Goal: Task Accomplishment & Management: Manage account settings

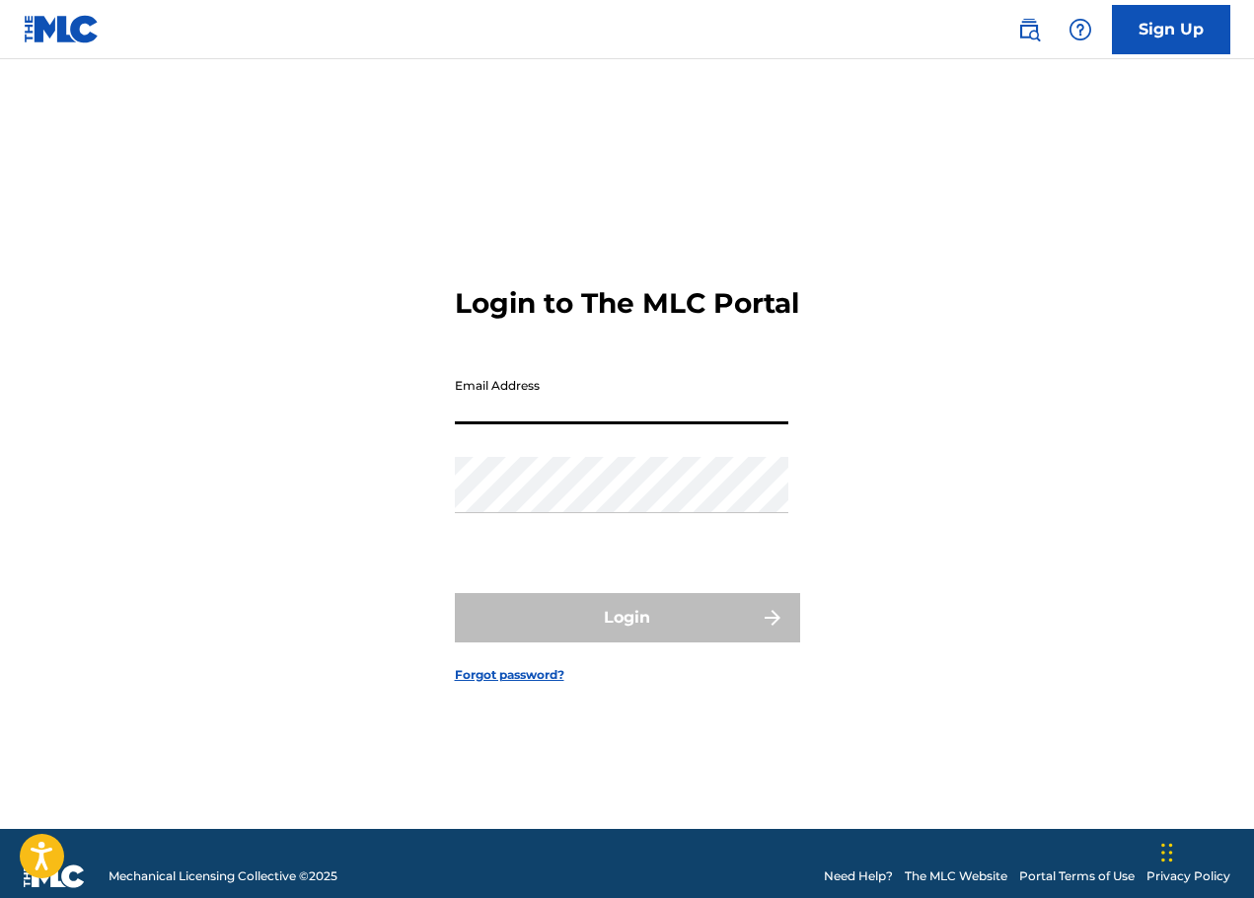
type input "[EMAIL_ADDRESS][DOMAIN_NAME]"
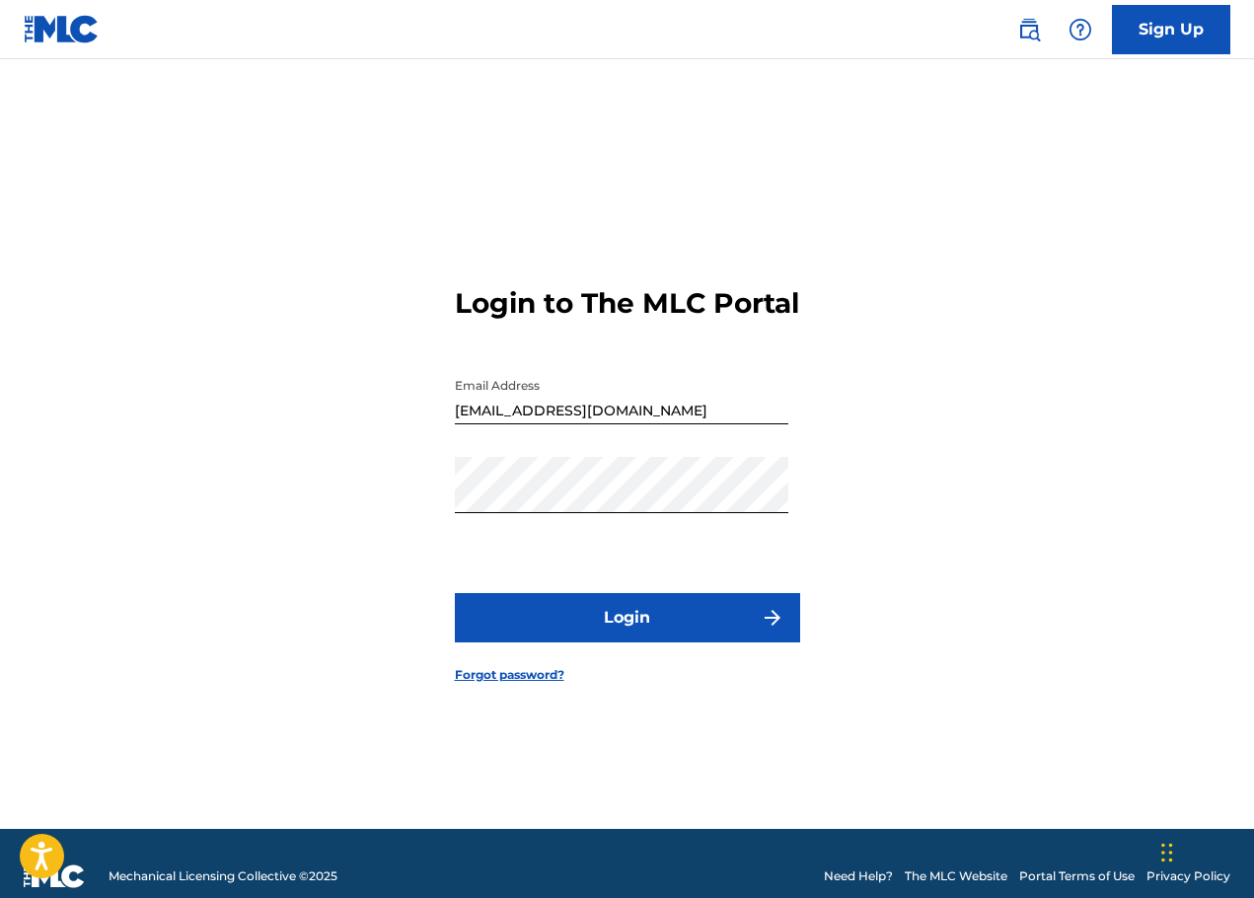
click at [589, 621] on button "Login" at bounding box center [627, 617] width 345 height 49
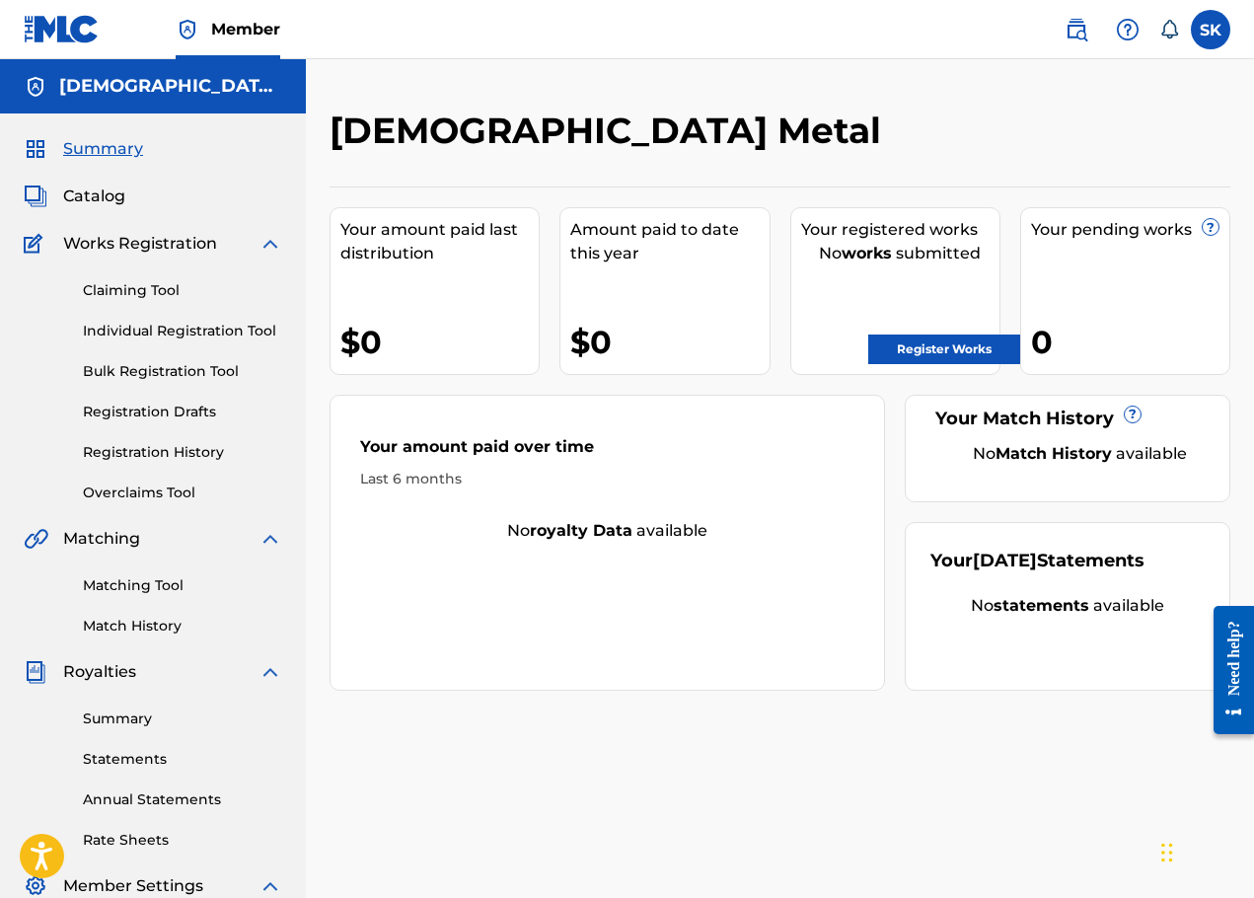
click at [125, 275] on div "Claiming Tool Individual Registration Tool Bulk Registration Tool Registration …" at bounding box center [153, 379] width 258 height 248
click at [130, 283] on link "Claiming Tool" at bounding box center [182, 290] width 199 height 21
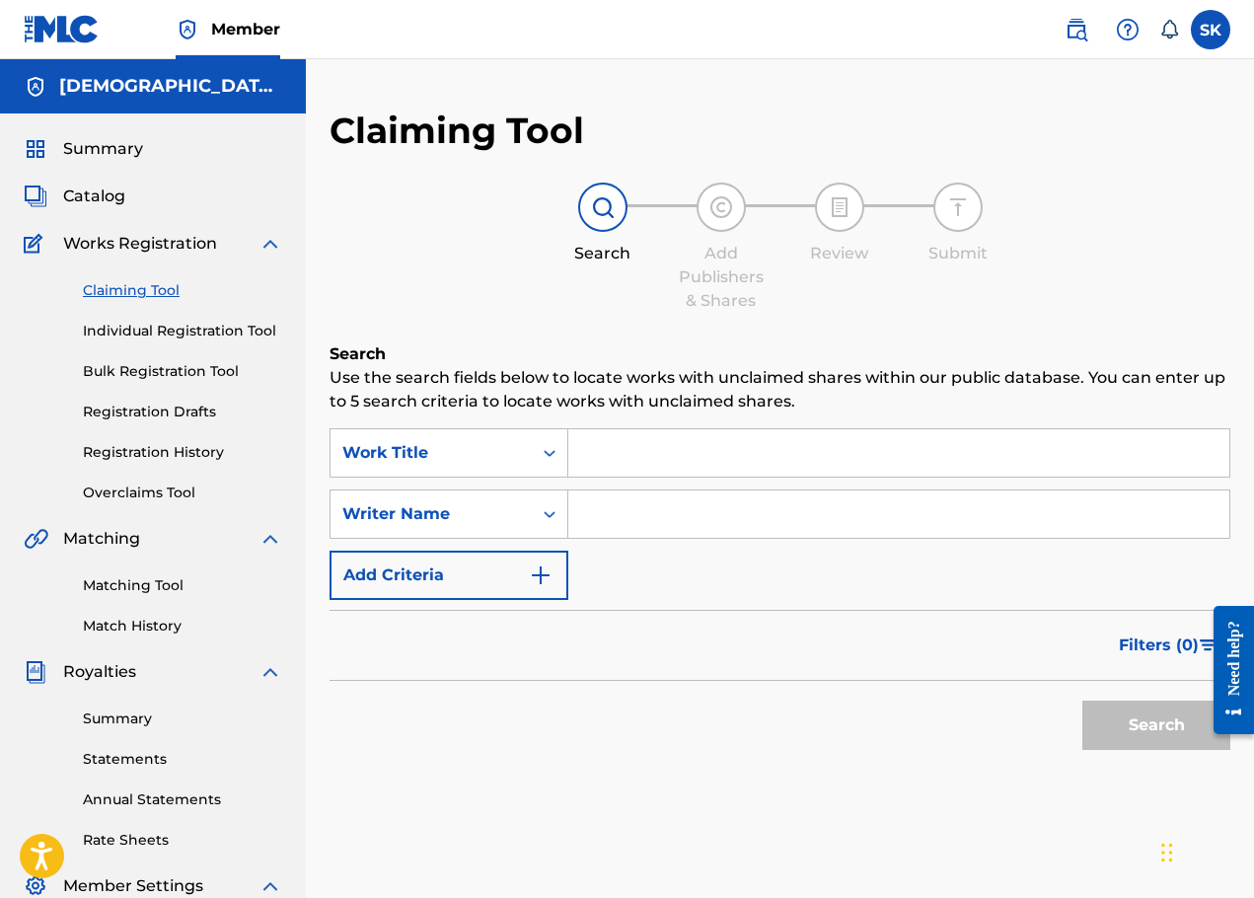
click at [463, 586] on button "Add Criteria" at bounding box center [448, 574] width 239 height 49
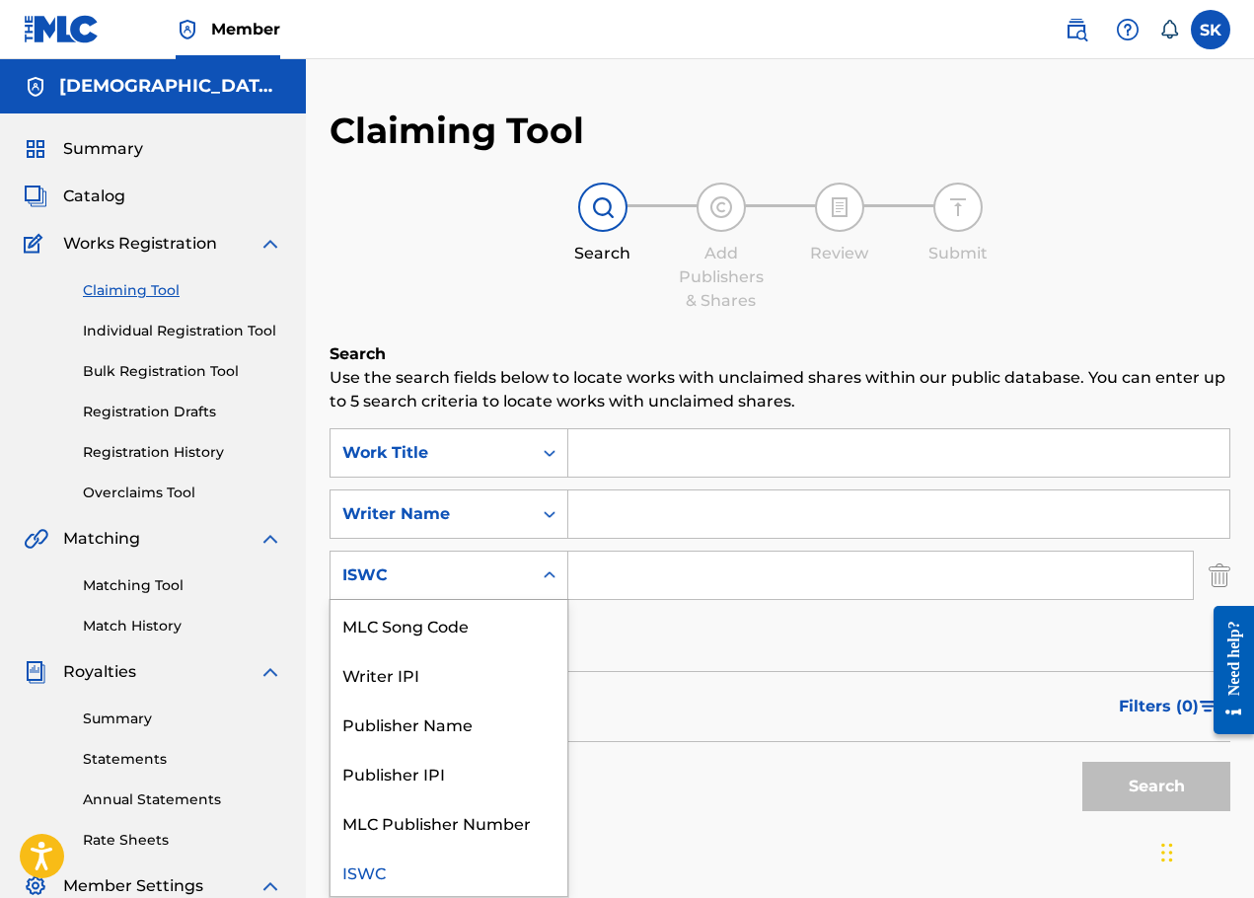
click at [502, 574] on div "ISWC" at bounding box center [431, 575] width 178 height 24
click at [659, 708] on div "Filters ( 0 )" at bounding box center [779, 706] width 901 height 71
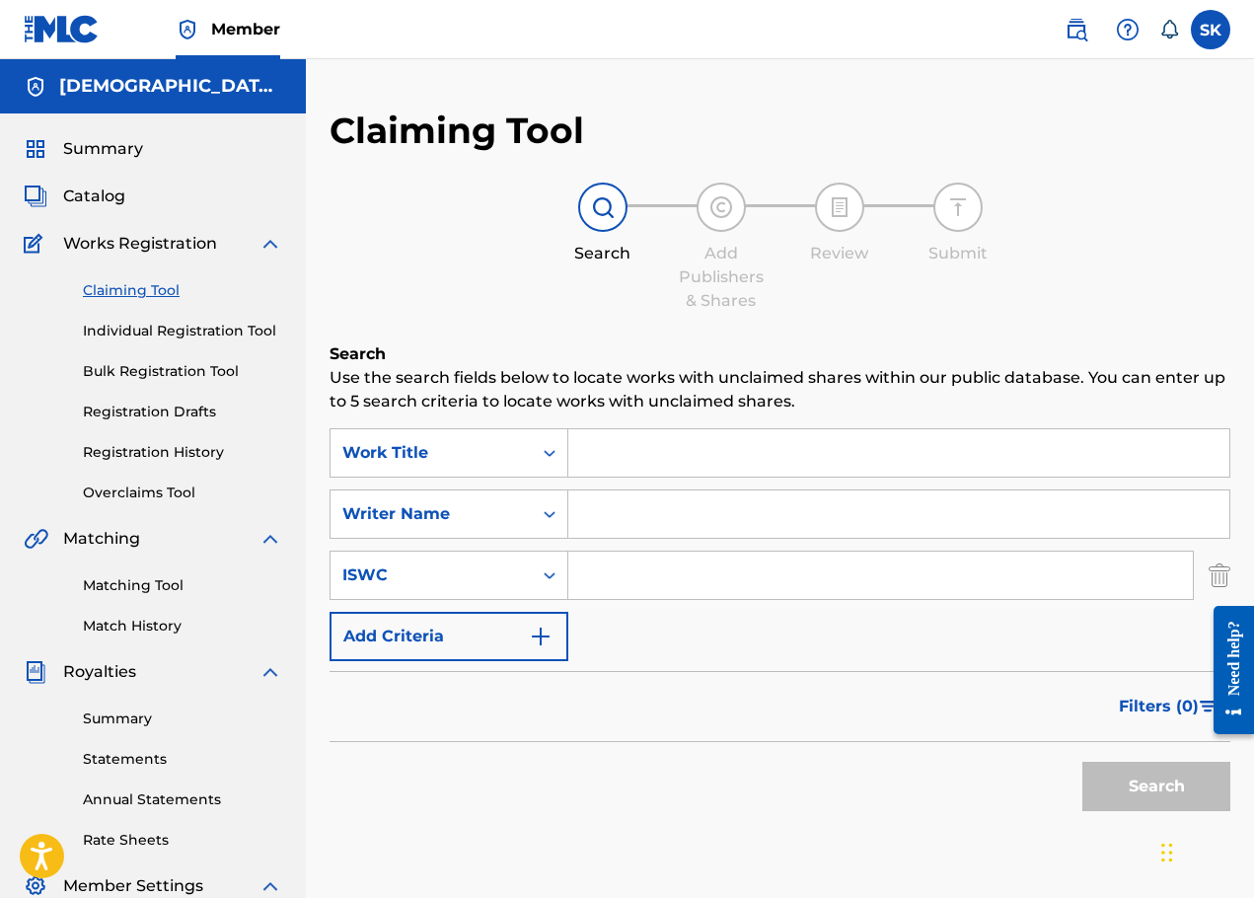
click at [72, 199] on span "Catalog" at bounding box center [94, 196] width 62 height 24
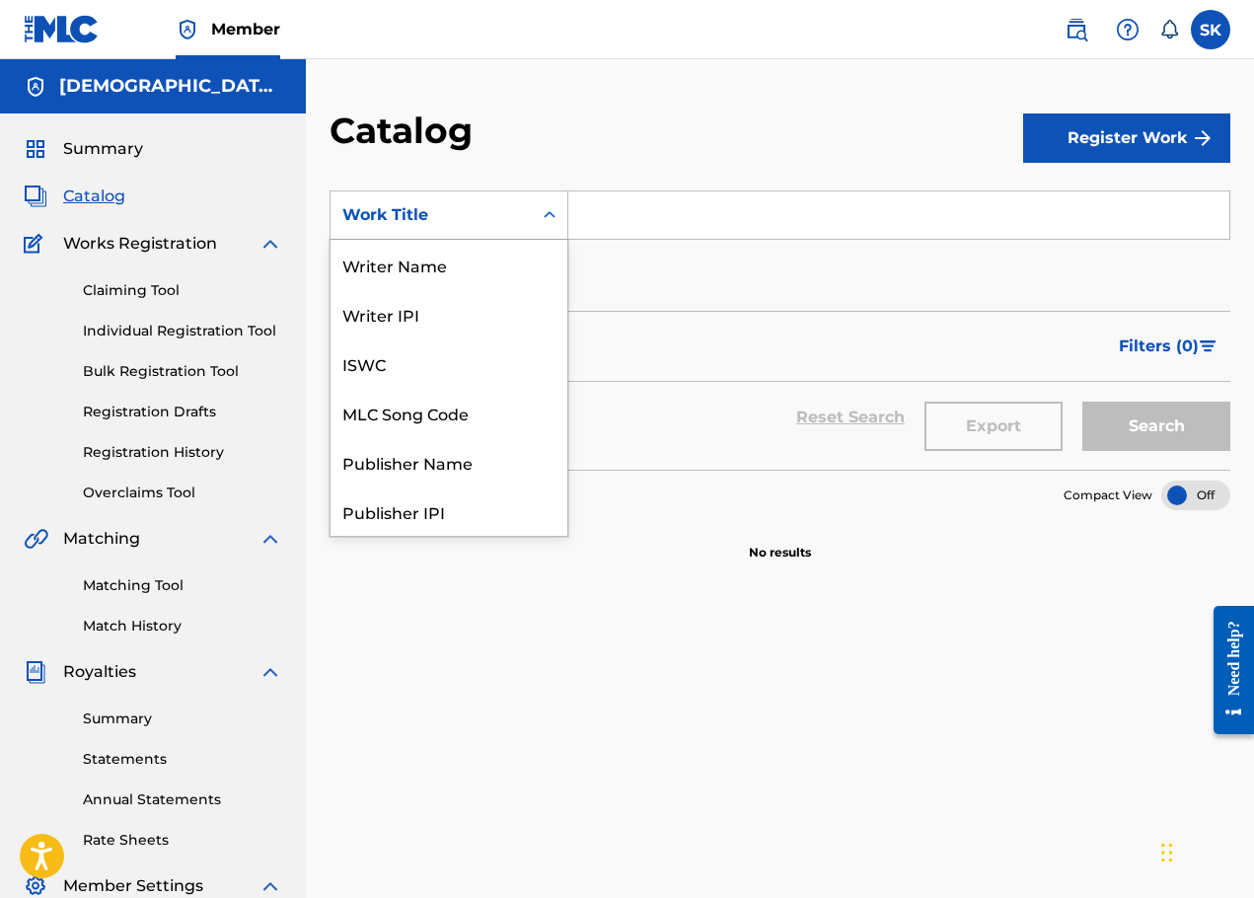
click at [475, 207] on div "Work Title" at bounding box center [431, 215] width 178 height 24
click at [475, 203] on div "Work Title" at bounding box center [431, 215] width 178 height 24
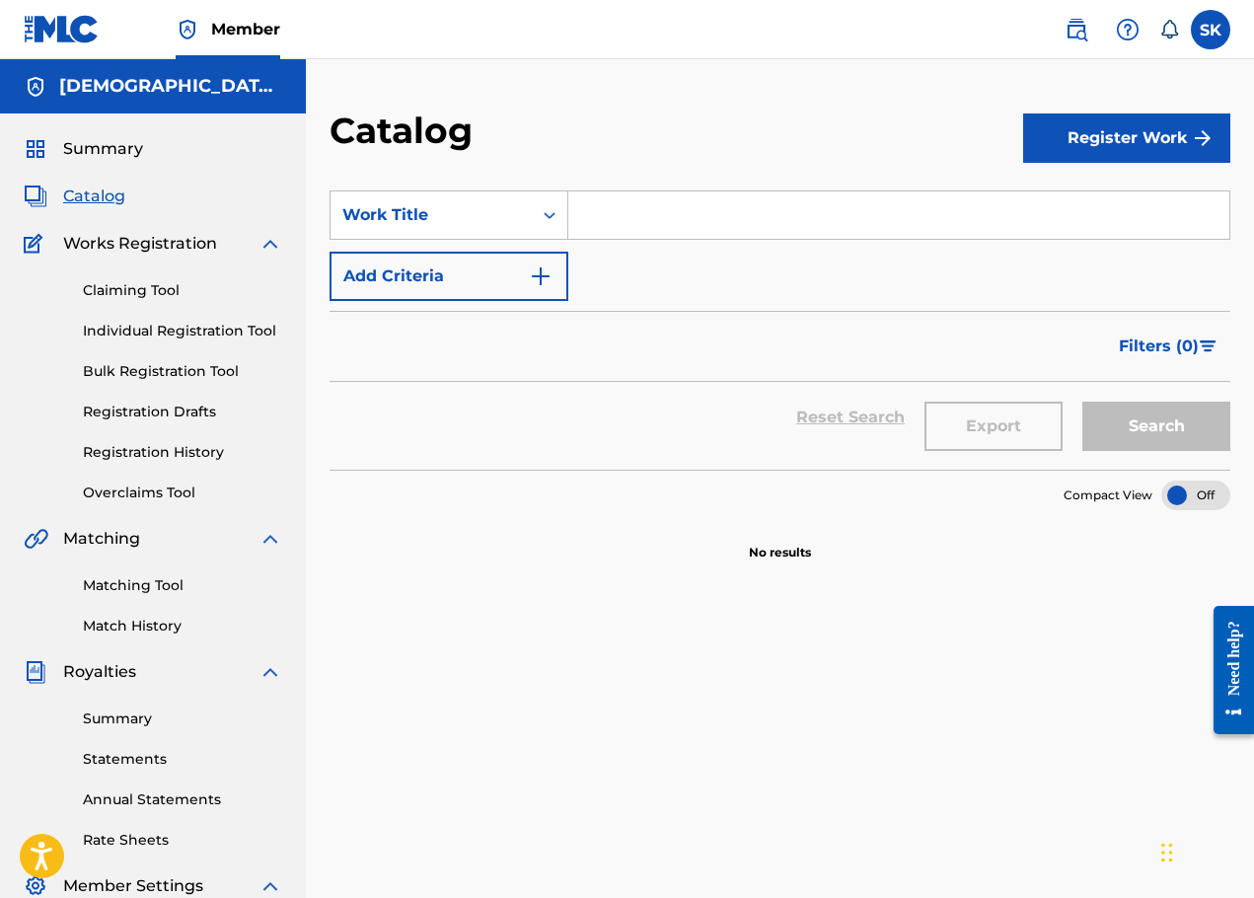
click at [465, 282] on button "Add Criteria" at bounding box center [448, 276] width 239 height 49
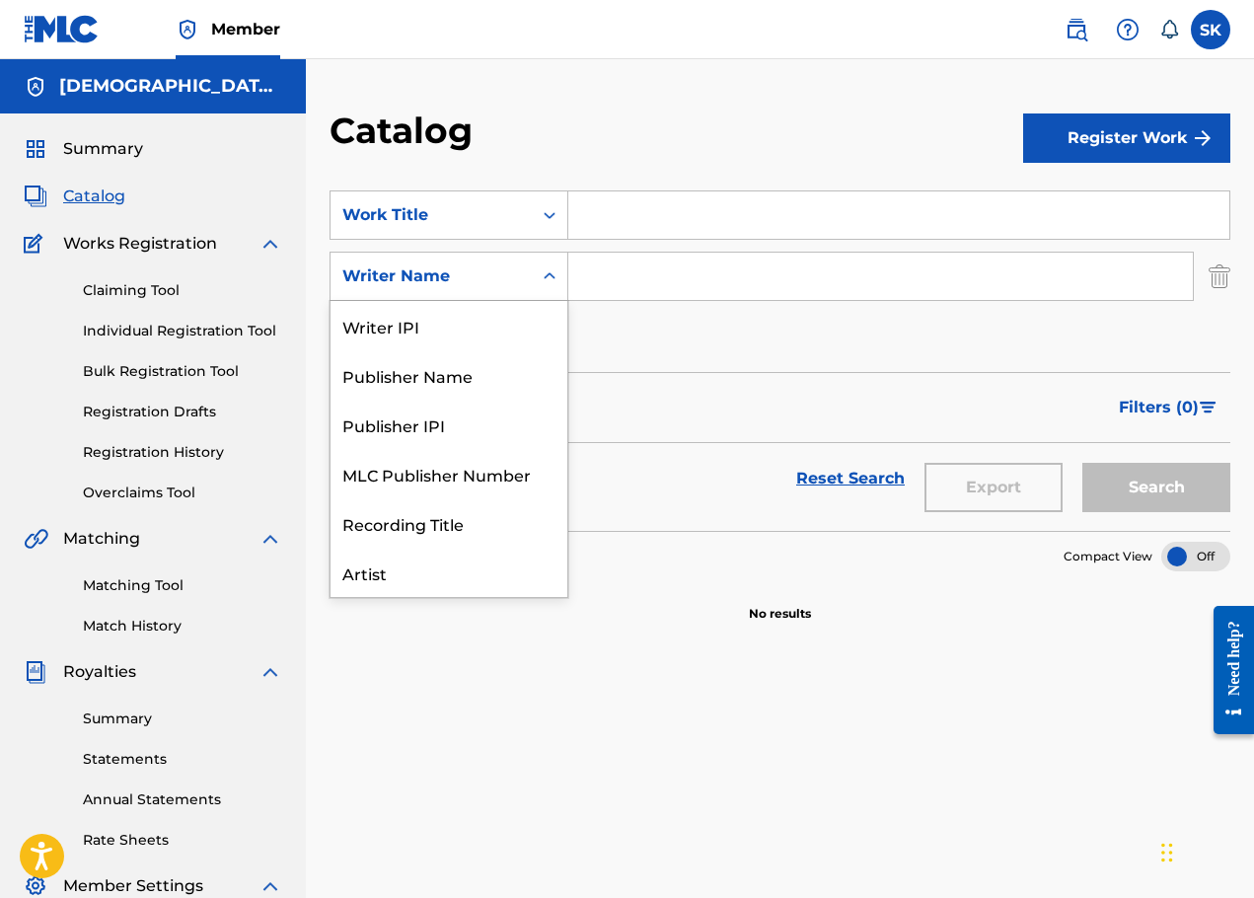
click at [469, 279] on div "Writer Name" at bounding box center [431, 276] width 178 height 24
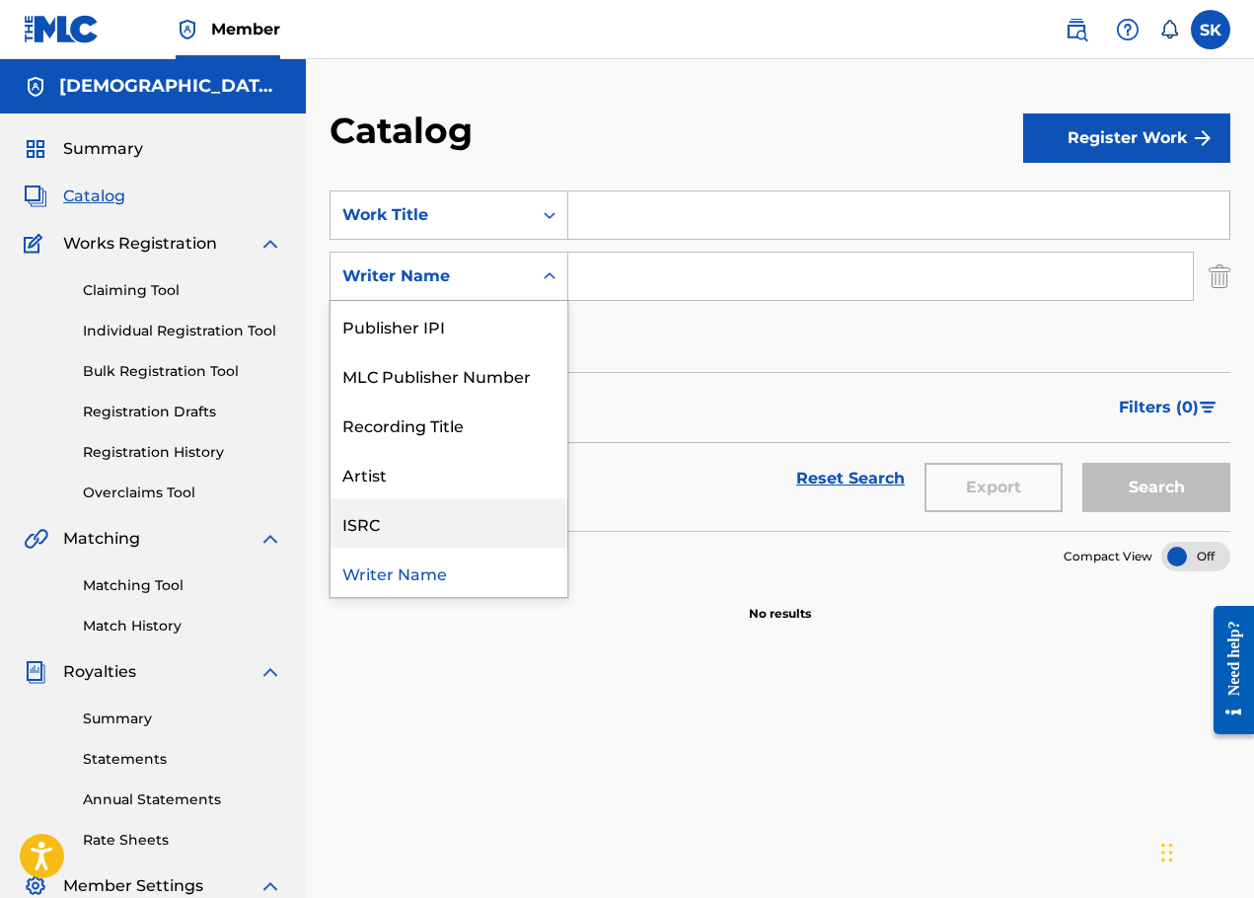
click at [451, 519] on div "ISRC" at bounding box center [448, 522] width 237 height 49
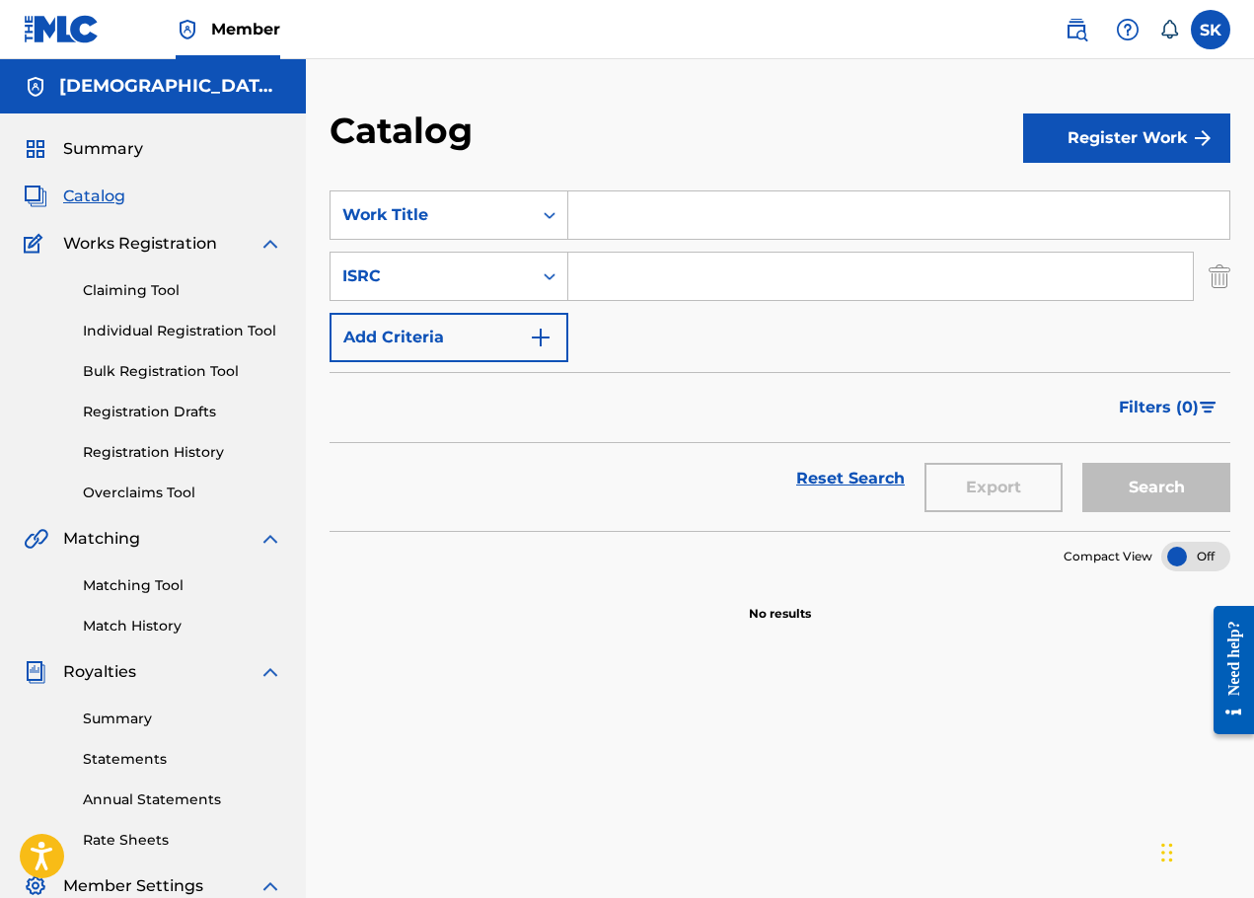
click at [631, 284] on input "Search Form" at bounding box center [880, 276] width 624 height 47
paste input "QZZ7M2508366"
click at [1154, 494] on button "Search" at bounding box center [1156, 487] width 148 height 49
drag, startPoint x: 763, startPoint y: 270, endPoint x: 173, endPoint y: 291, distance: 591.2
click at [176, 299] on main "[DEMOGRAPHIC_DATA] Metal Summary Catalog Works Registration Claiming Tool Indiv…" at bounding box center [627, 593] width 1254 height 1069
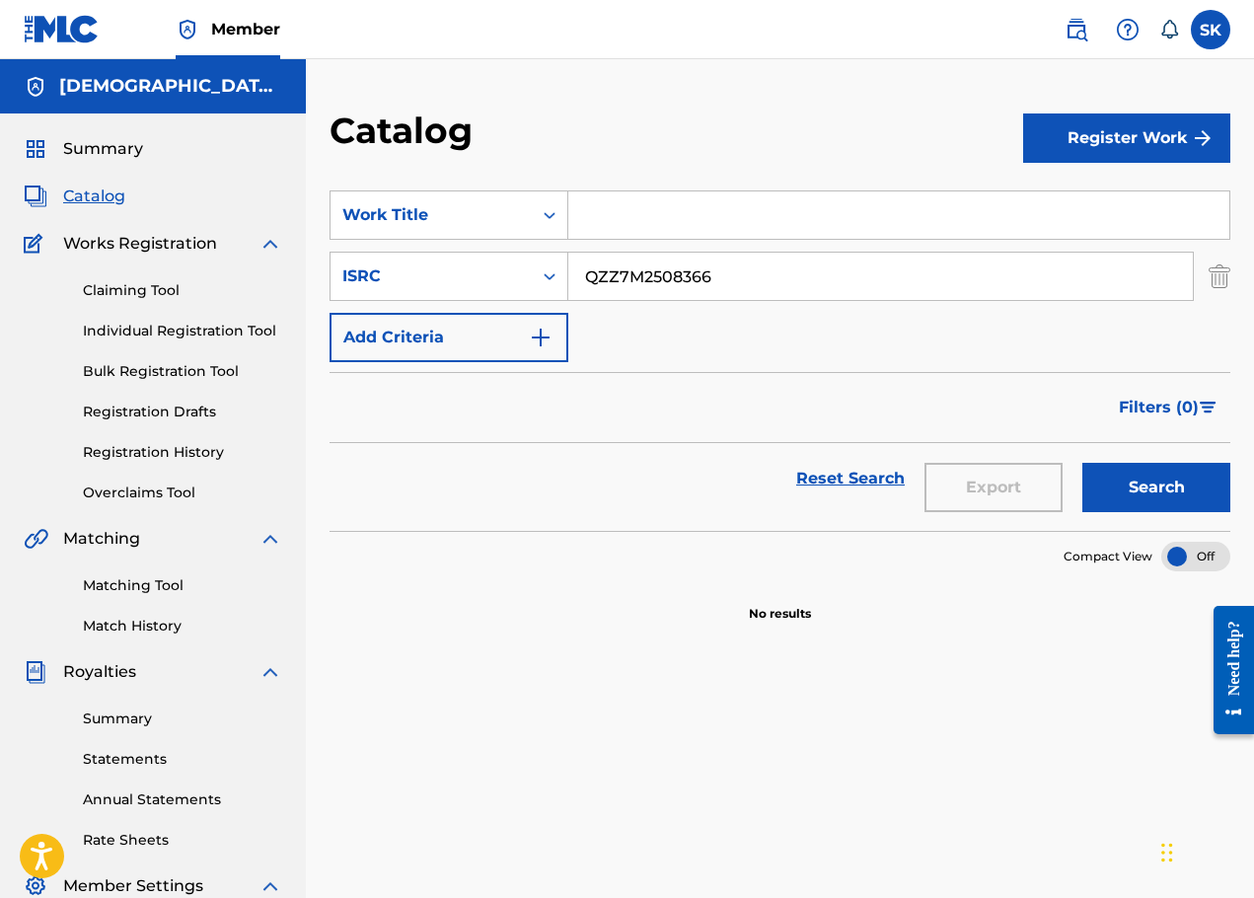
paste input "92575009"
type input "QZZ792575009"
click at [1082, 463] on button "Search" at bounding box center [1156, 487] width 148 height 49
click at [1220, 221] on input "Search Form" at bounding box center [898, 214] width 661 height 47
click at [179, 368] on link "Bulk Registration Tool" at bounding box center [182, 371] width 199 height 21
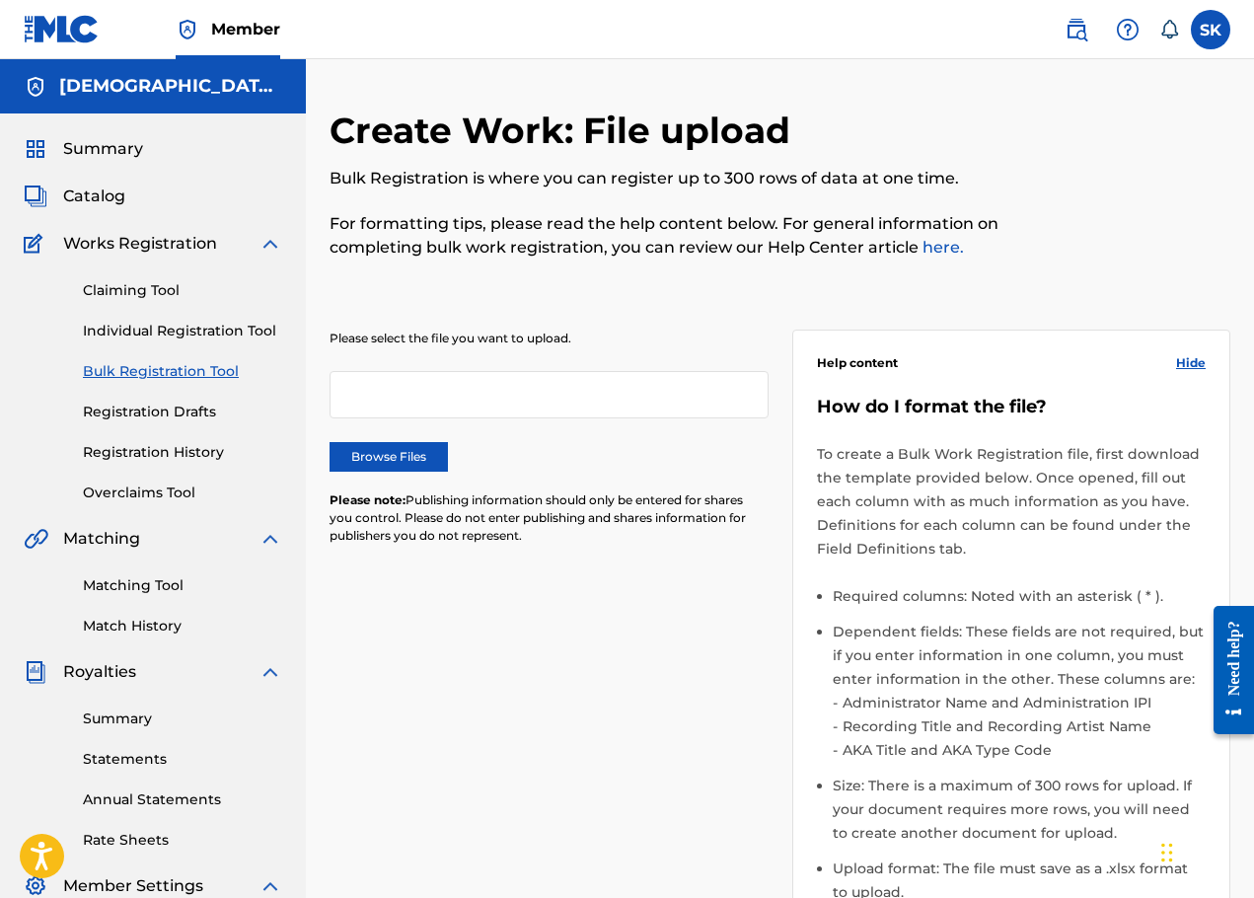
scroll to position [99, 0]
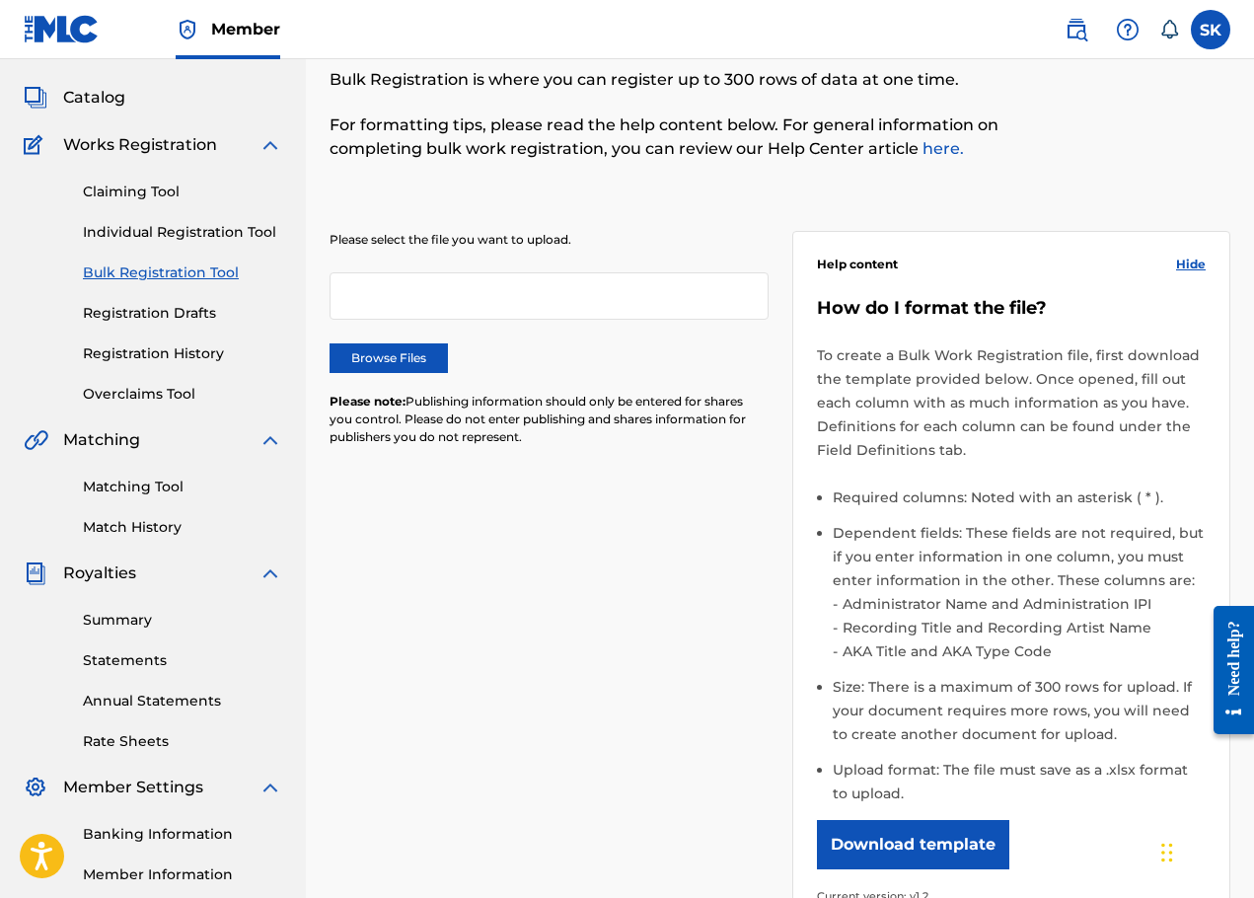
click at [933, 841] on button "Download template" at bounding box center [913, 844] width 192 height 49
click at [876, 840] on button "Download template" at bounding box center [913, 844] width 192 height 49
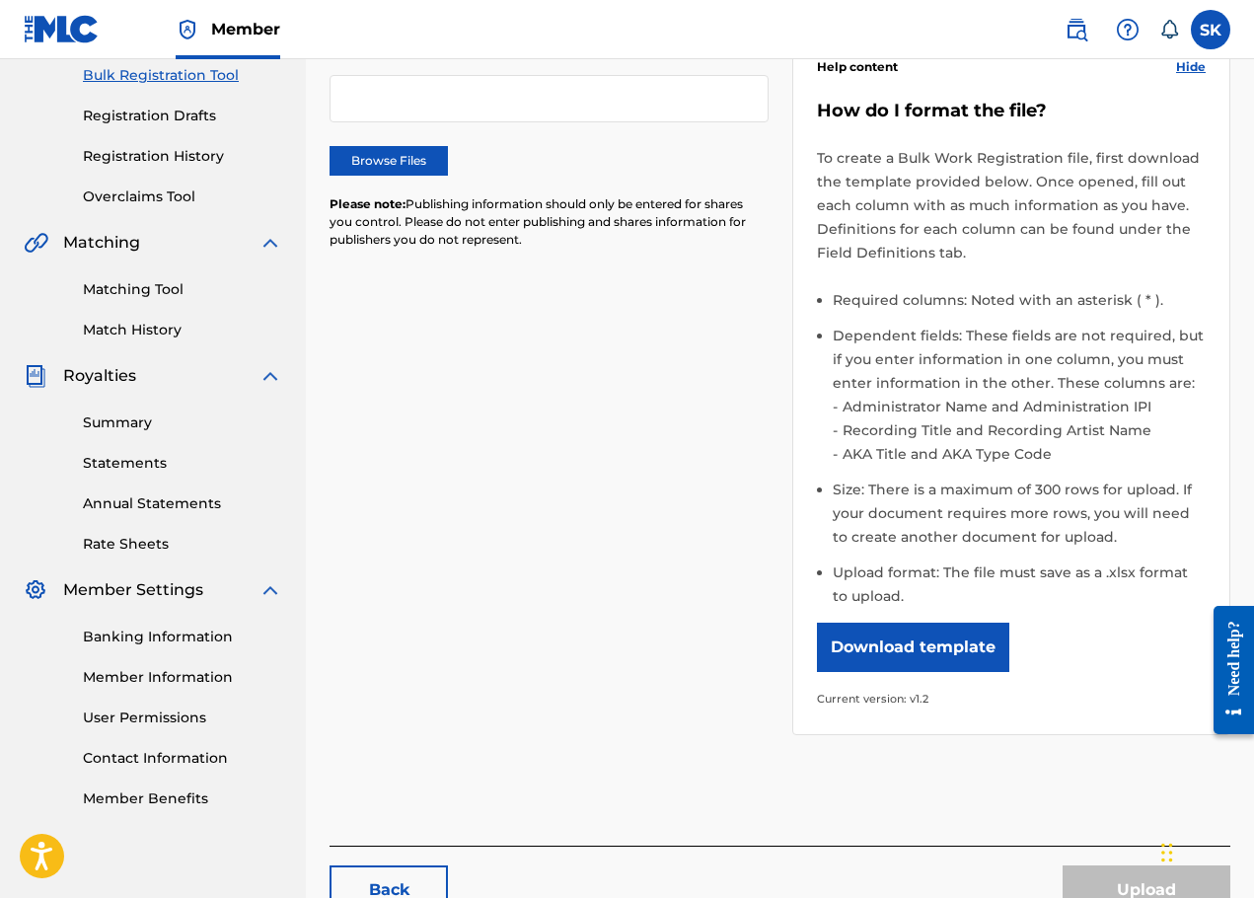
scroll to position [0, 0]
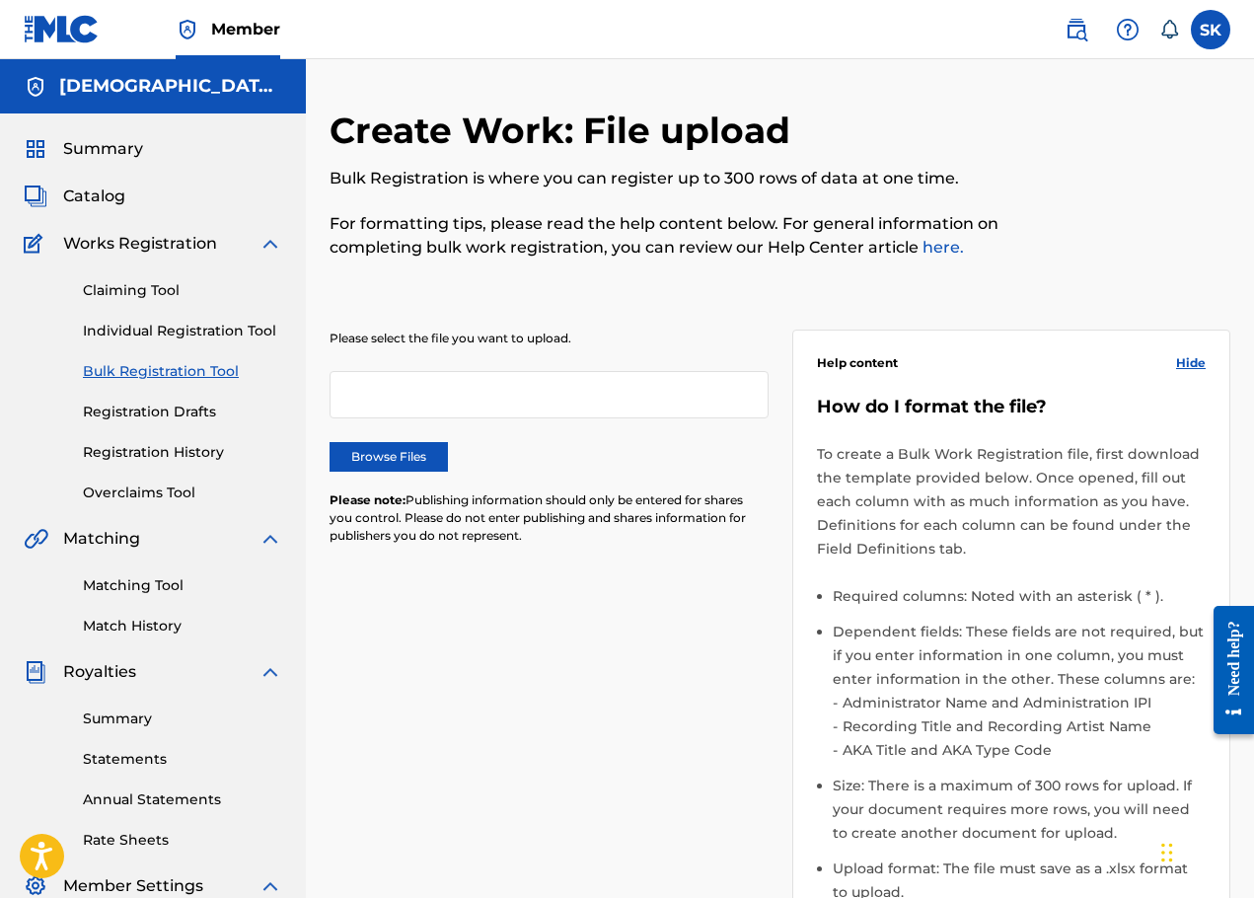
click at [106, 154] on span "Summary" at bounding box center [103, 149] width 80 height 24
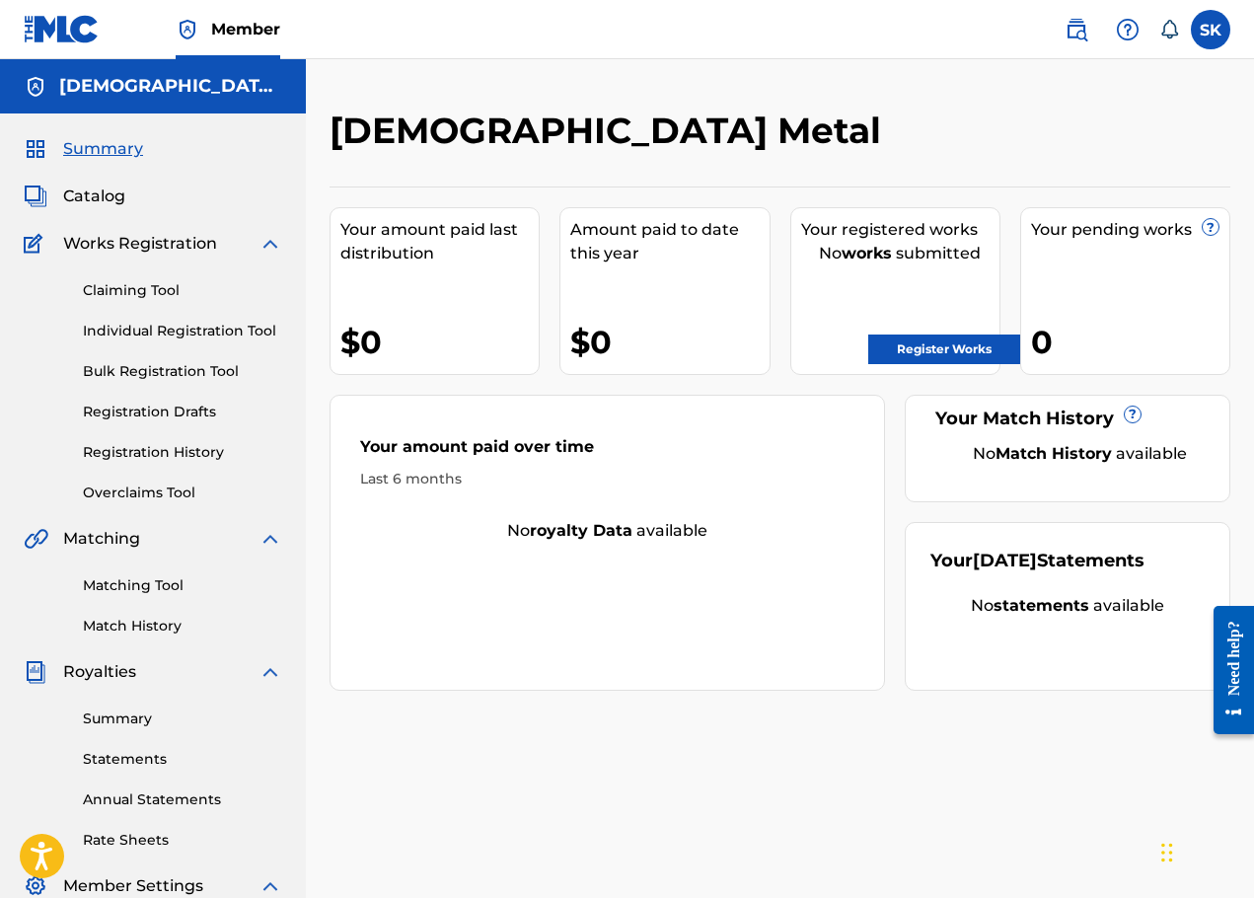
click at [1223, 30] on label at bounding box center [1210, 29] width 39 height 39
click at [1210, 30] on input "SK [PERSON_NAME] [EMAIL_ADDRESS][DOMAIN_NAME] Notification Preferences Profile …" at bounding box center [1210, 30] width 0 height 0
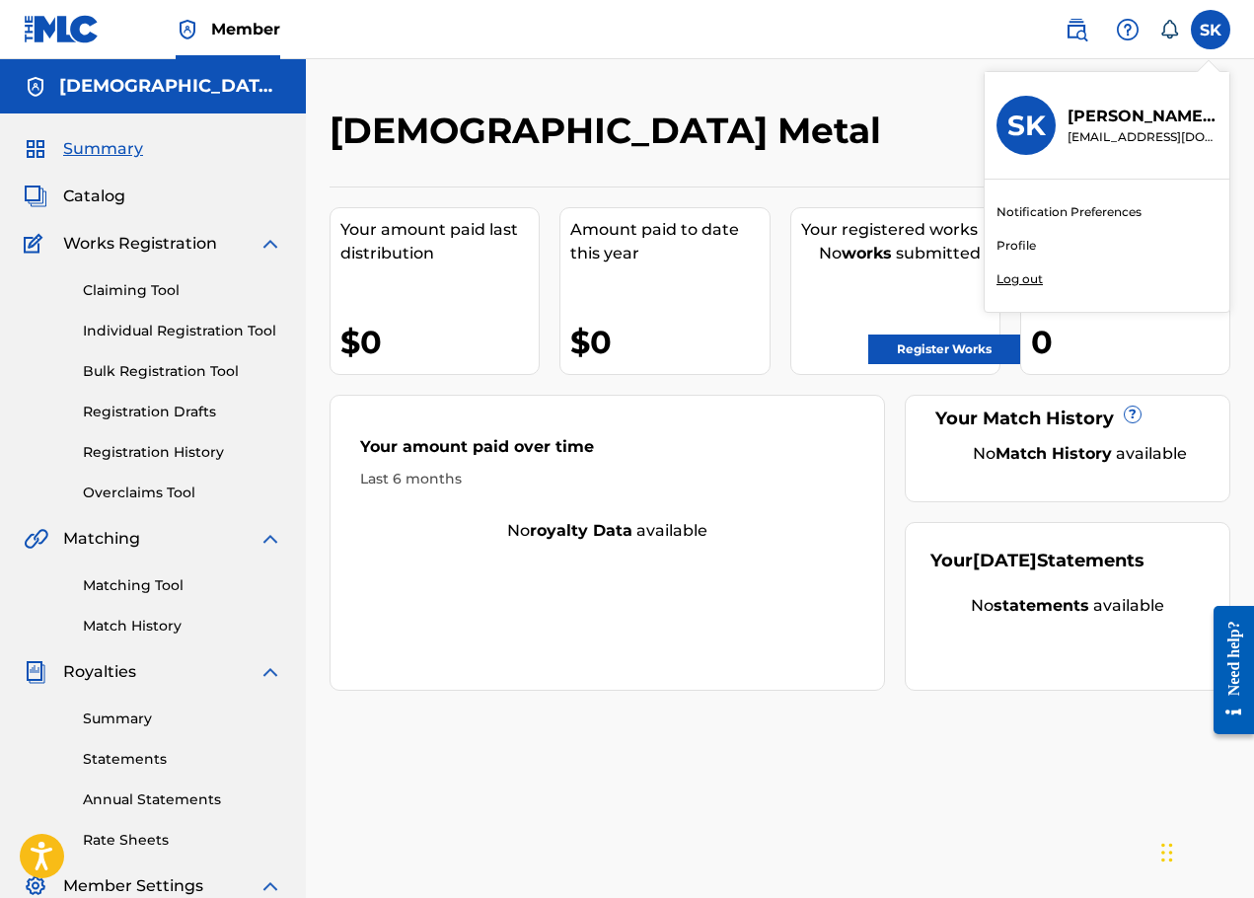
click at [812, 117] on div "[DEMOGRAPHIC_DATA] Metal" at bounding box center [675, 138] width 693 height 58
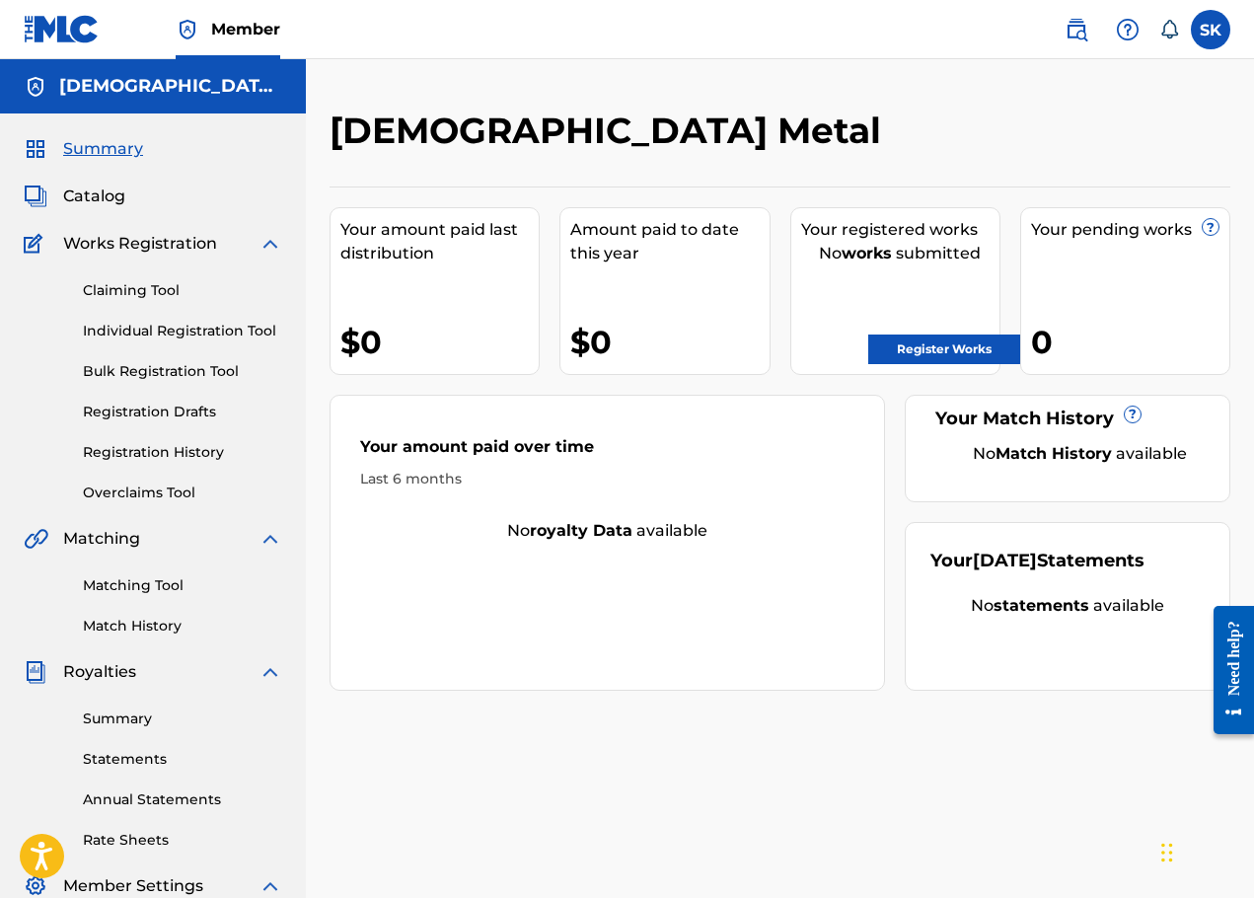
click at [1236, 660] on div "Need help?" at bounding box center [1233, 656] width 27 height 75
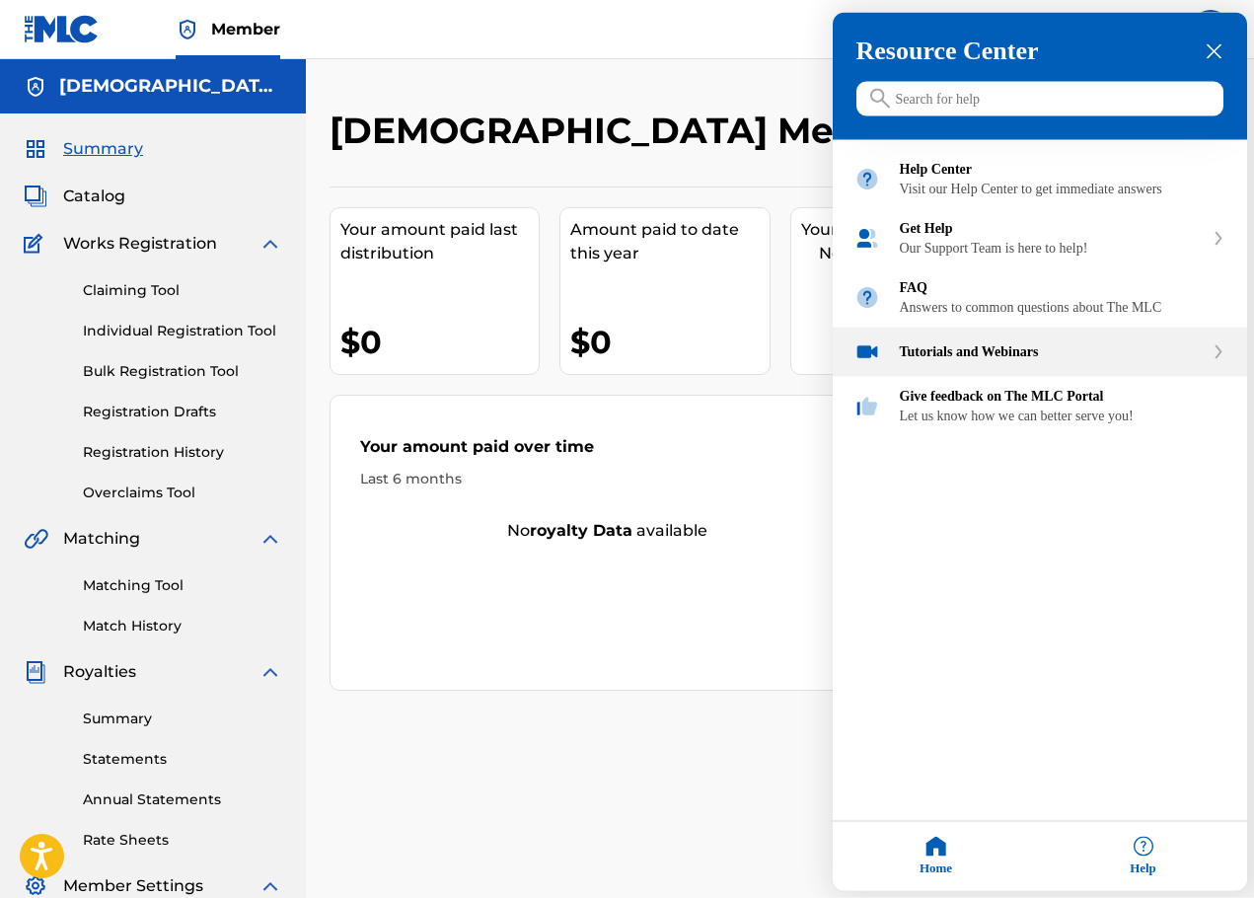
click at [1015, 360] on div "Tutorials and Webinars" at bounding box center [1052, 352] width 304 height 16
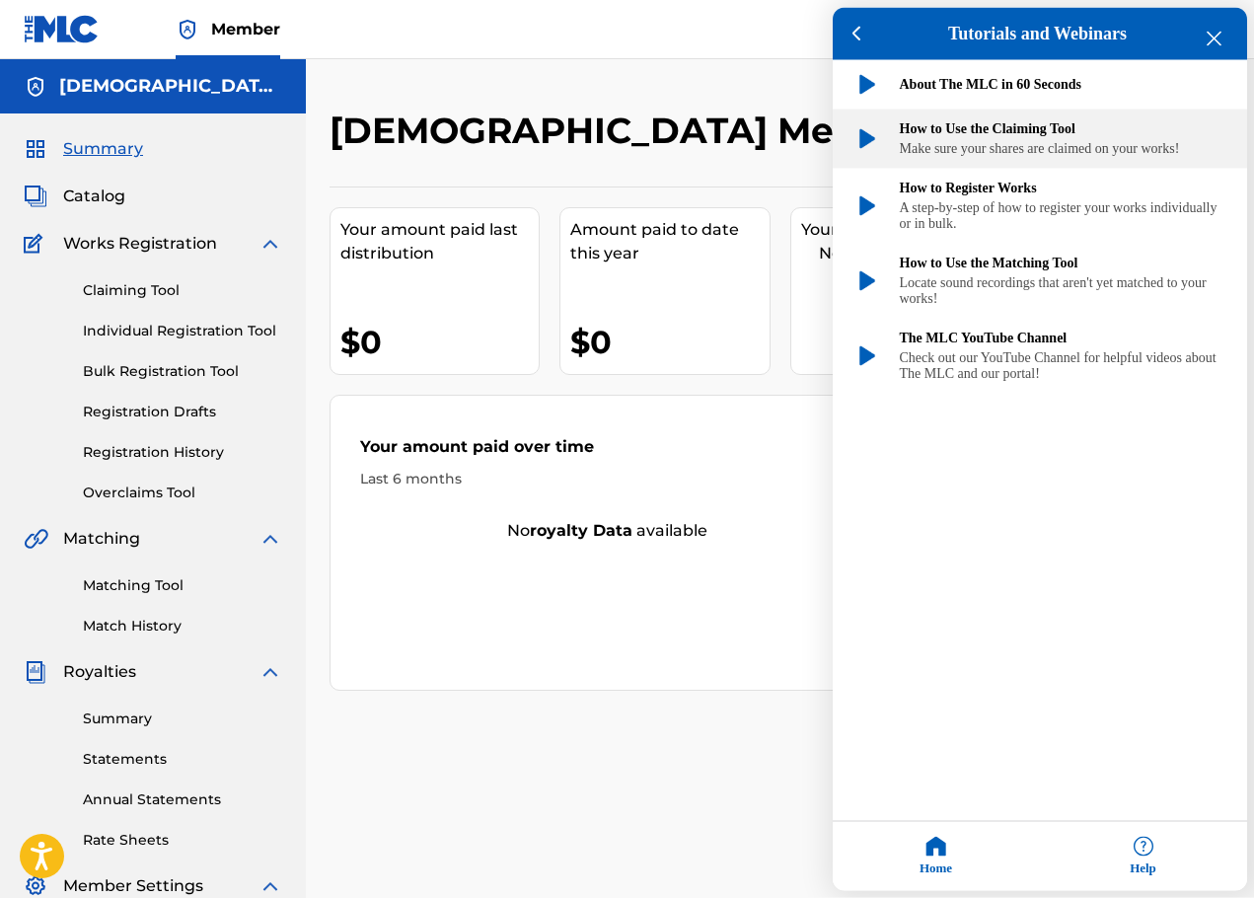
click at [1025, 157] on div "Make sure your shares are claimed on your works!" at bounding box center [1063, 149] width 326 height 16
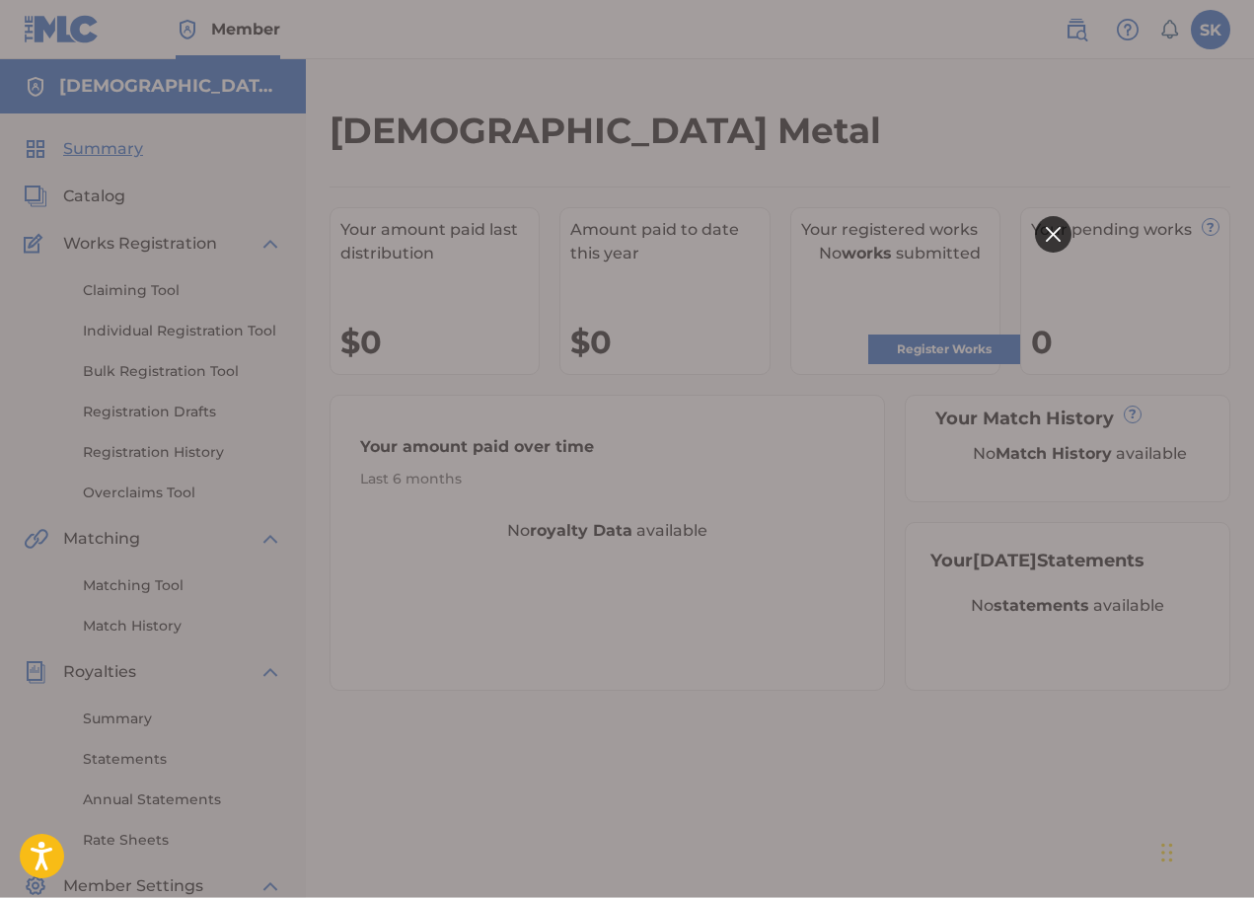
drag, startPoint x: 1060, startPoint y: 233, endPoint x: 1049, endPoint y: 226, distance: 13.7
click at [1052, 229] on div at bounding box center [1052, 234] width 36 height 36
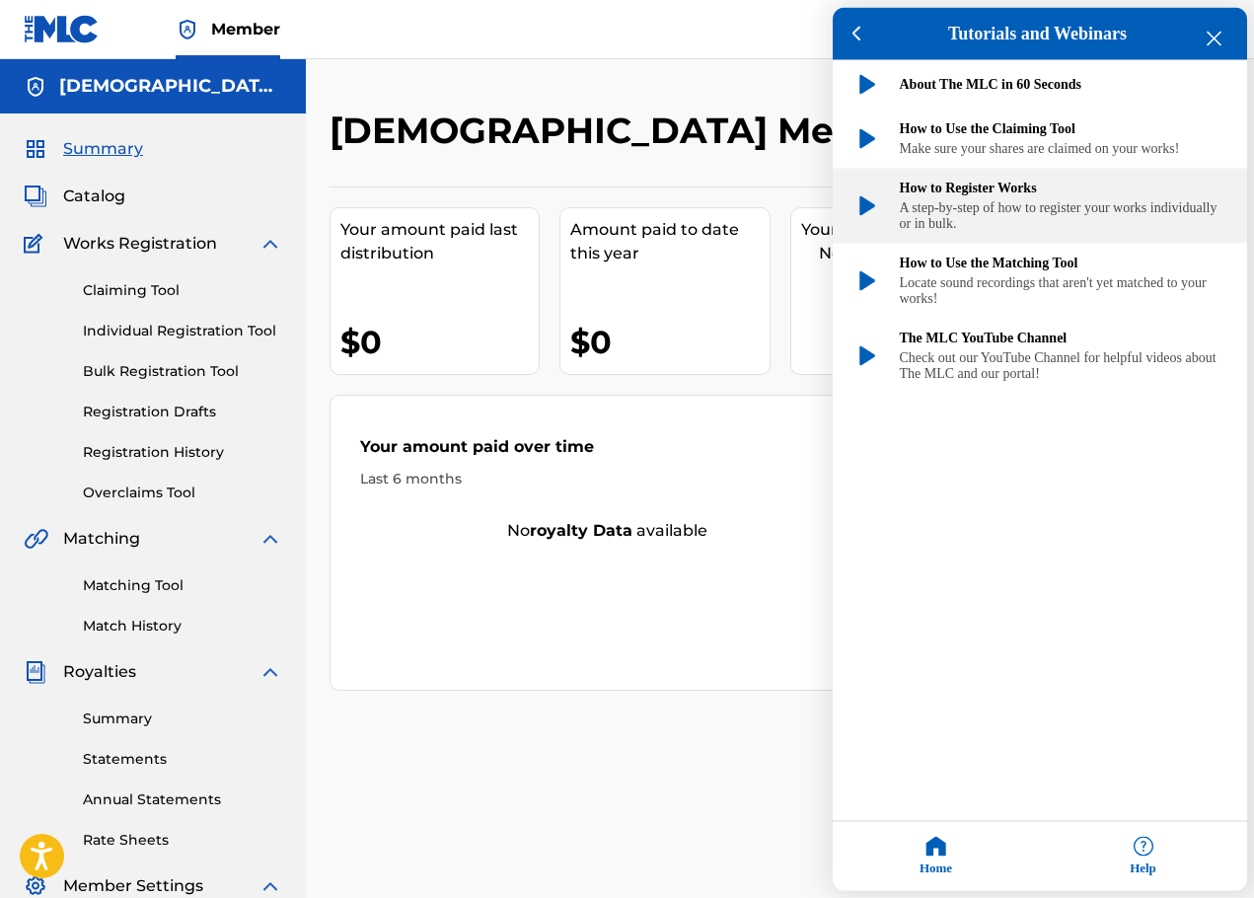
click at [1041, 244] on div "How to Register Works A step-by-step of how to register your works individually…" at bounding box center [1040, 206] width 414 height 75
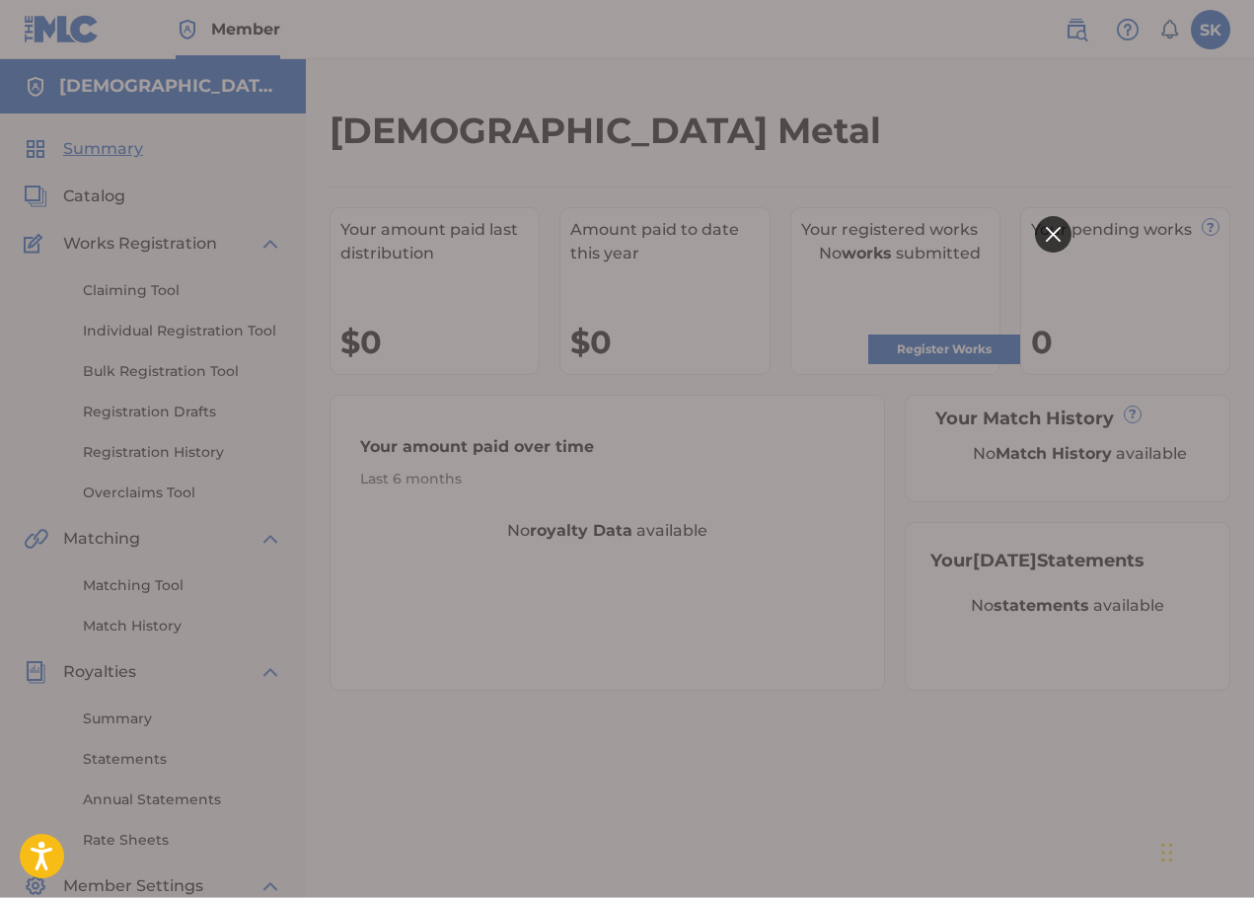
click at [1056, 235] on icon at bounding box center [1052, 234] width 15 height 15
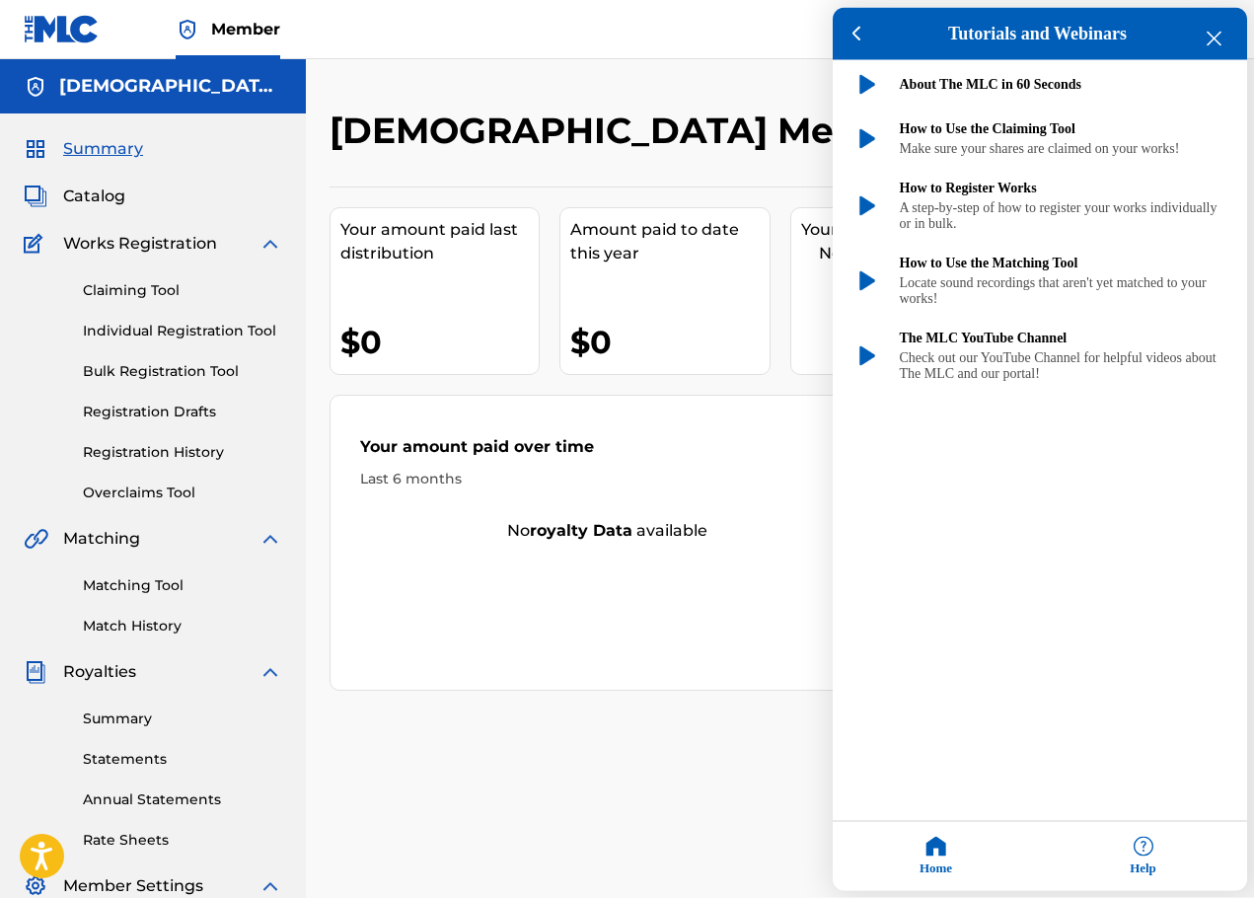
click at [1208, 41] on icon "close resource center" at bounding box center [1213, 39] width 15 height 15
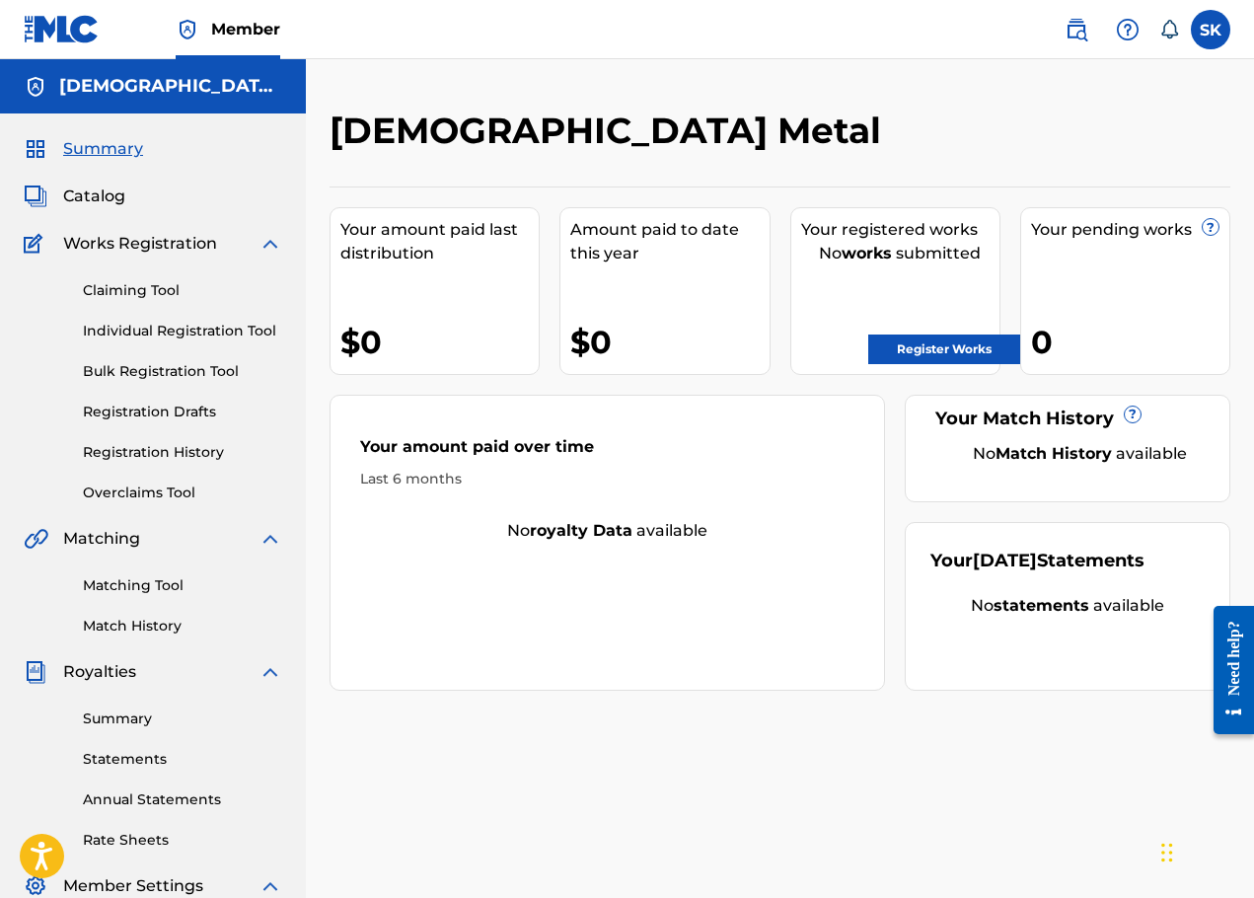
click at [1199, 51] on nav "Member SK SK [PERSON_NAME] [PERSON_NAME][EMAIL_ADDRESS][DOMAIN_NAME] Notificati…" at bounding box center [627, 29] width 1254 height 59
click at [1202, 42] on label at bounding box center [1210, 29] width 39 height 39
click at [1210, 30] on input "SK [PERSON_NAME] [EMAIL_ADDRESS][DOMAIN_NAME] Notification Preferences Profile …" at bounding box center [1210, 30] width 0 height 0
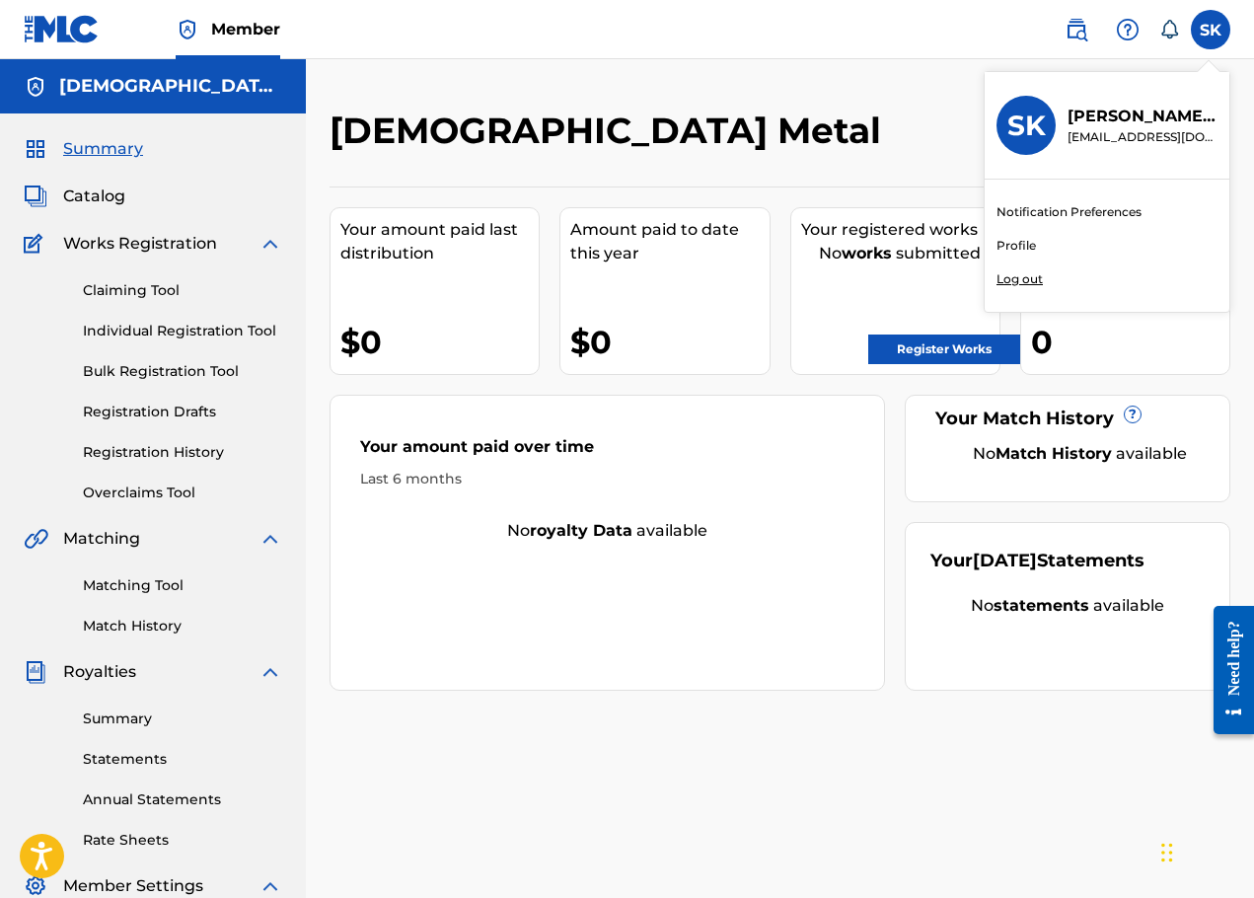
drag, startPoint x: 1146, startPoint y: 137, endPoint x: 634, endPoint y: 145, distance: 512.0
click at [1096, 146] on div "[DEMOGRAPHIC_DATA][PERSON_NAME] [EMAIL_ADDRESS][DOMAIN_NAME]" at bounding box center [1106, 126] width 245 height 108
click at [1210, 30] on input "SK [PERSON_NAME] [EMAIL_ADDRESS][DOMAIN_NAME] Notification Preferences Profile …" at bounding box center [1210, 30] width 0 height 0
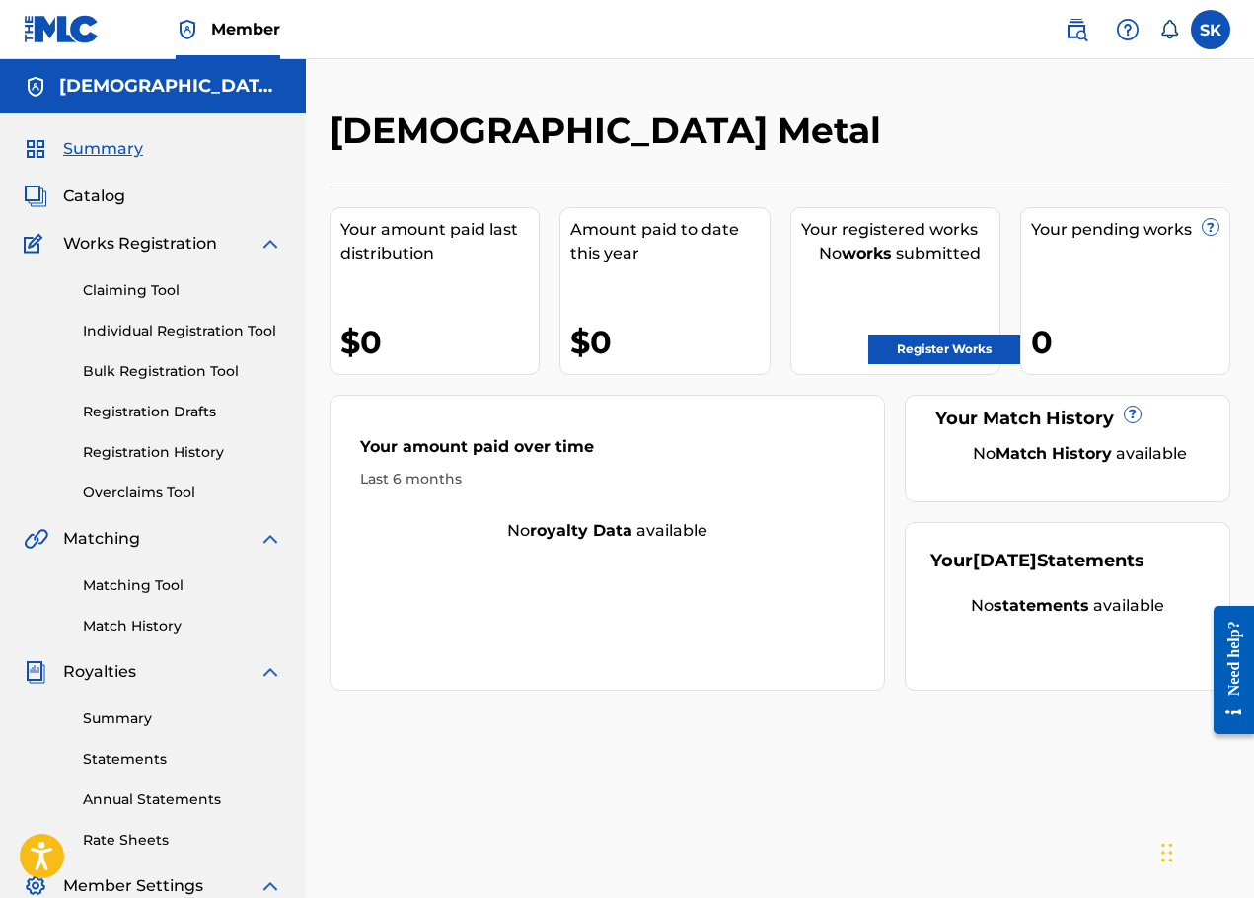
click at [543, 139] on h2 "[DEMOGRAPHIC_DATA] Metal" at bounding box center [609, 131] width 561 height 44
click at [84, 94] on h5 "[DEMOGRAPHIC_DATA] Metal" at bounding box center [170, 86] width 223 height 23
click at [83, 87] on h5 "[DEMOGRAPHIC_DATA] Metal" at bounding box center [170, 86] width 223 height 23
click at [947, 341] on link "Register Works" at bounding box center [944, 349] width 152 height 30
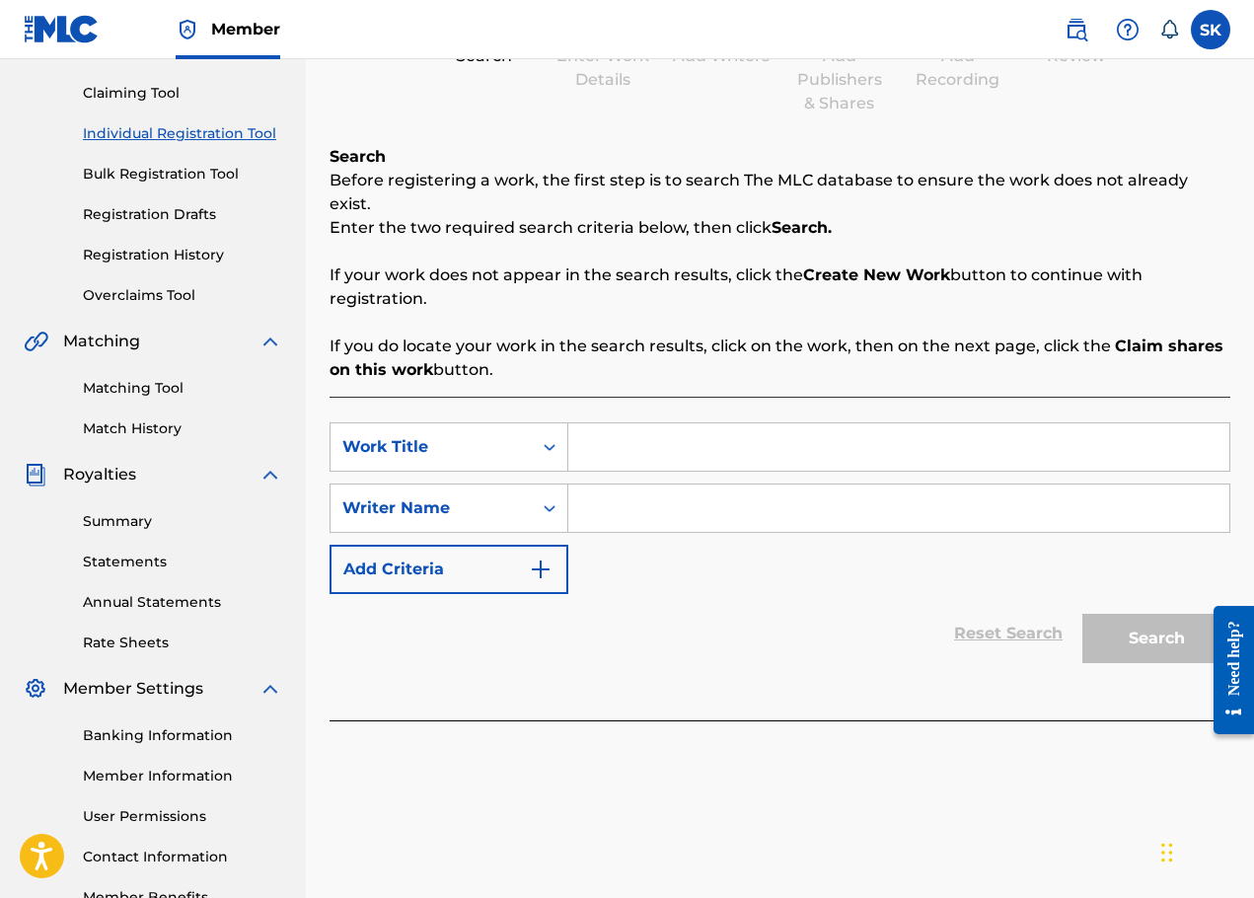
scroll to position [296, 0]
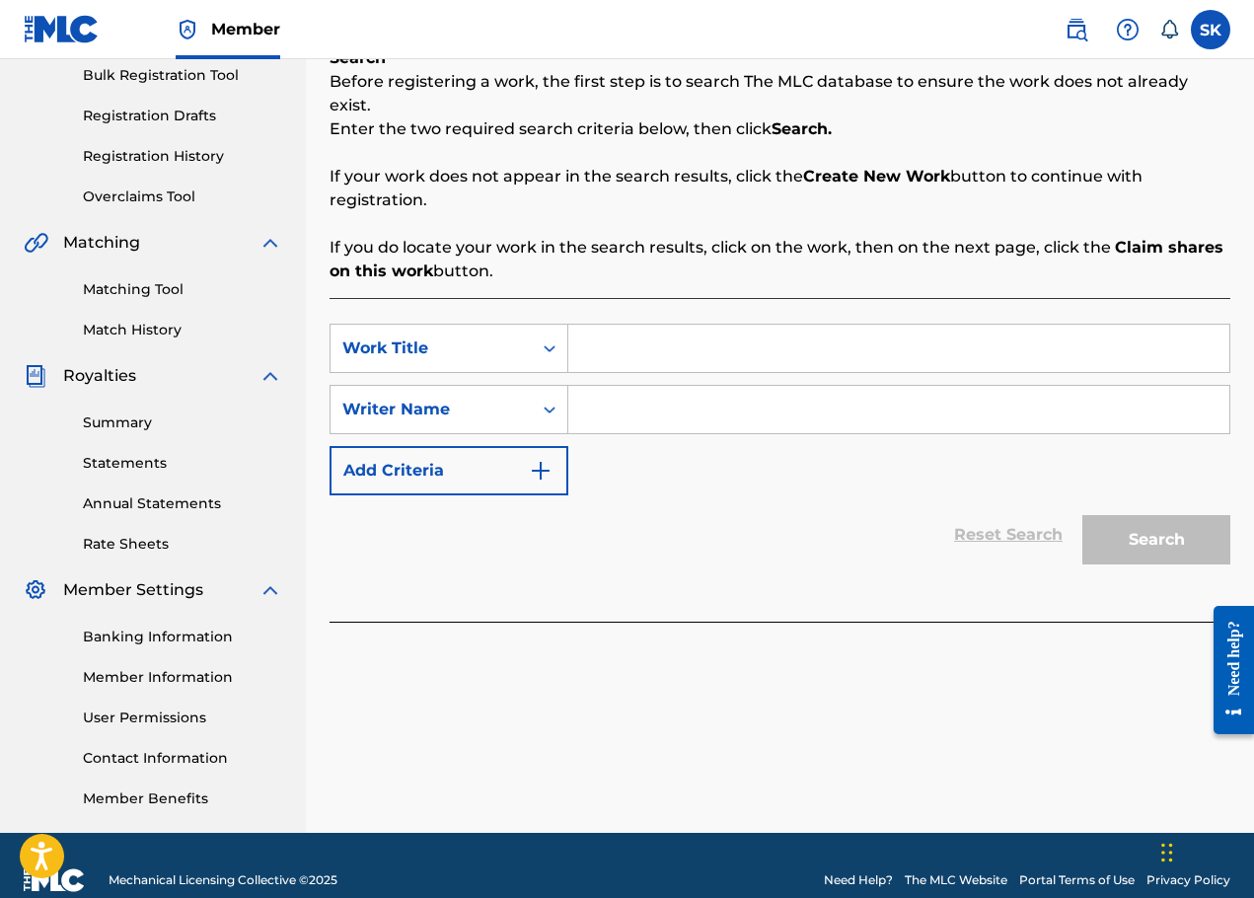
click at [194, 675] on link "Member Information" at bounding box center [182, 677] width 199 height 21
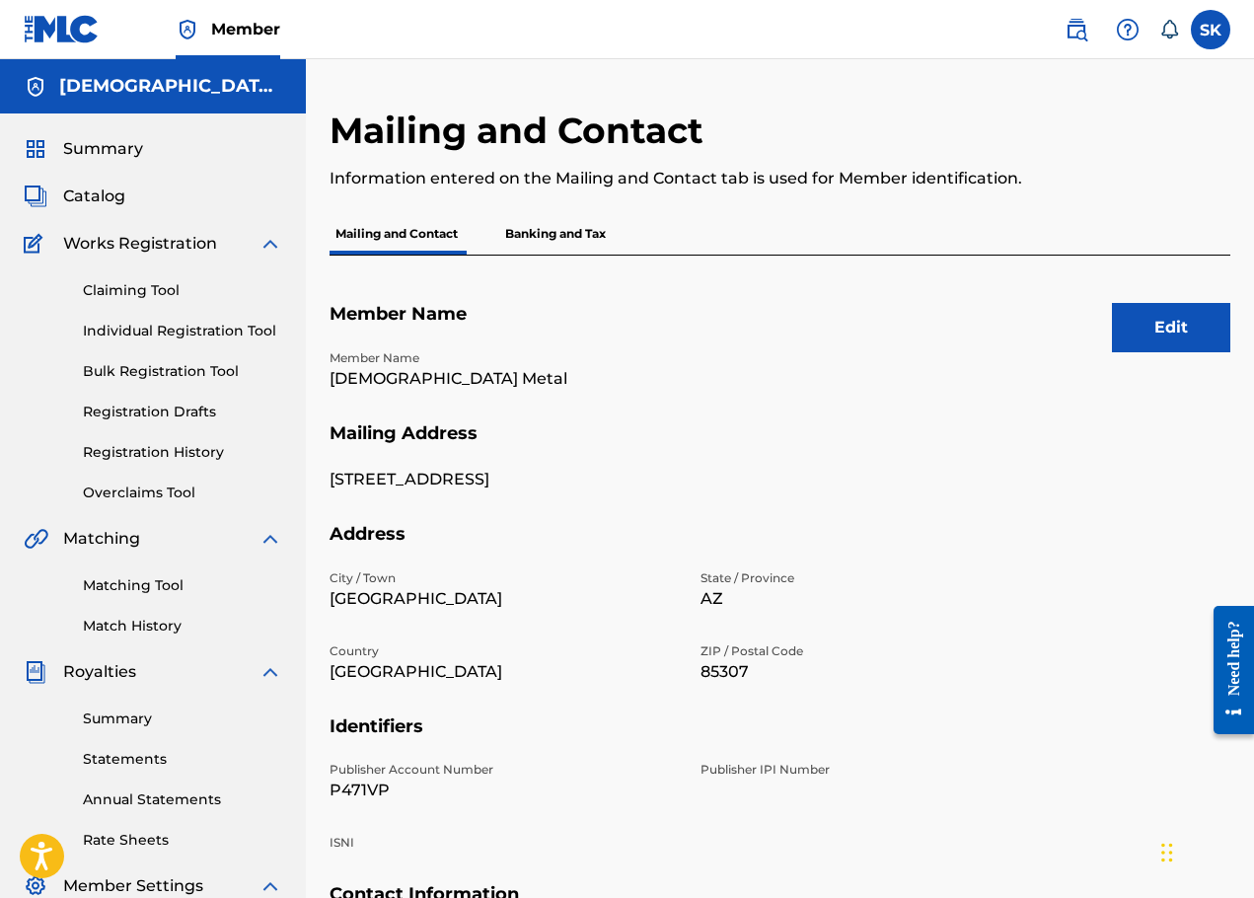
click at [1148, 331] on button "Edit" at bounding box center [1171, 327] width 118 height 49
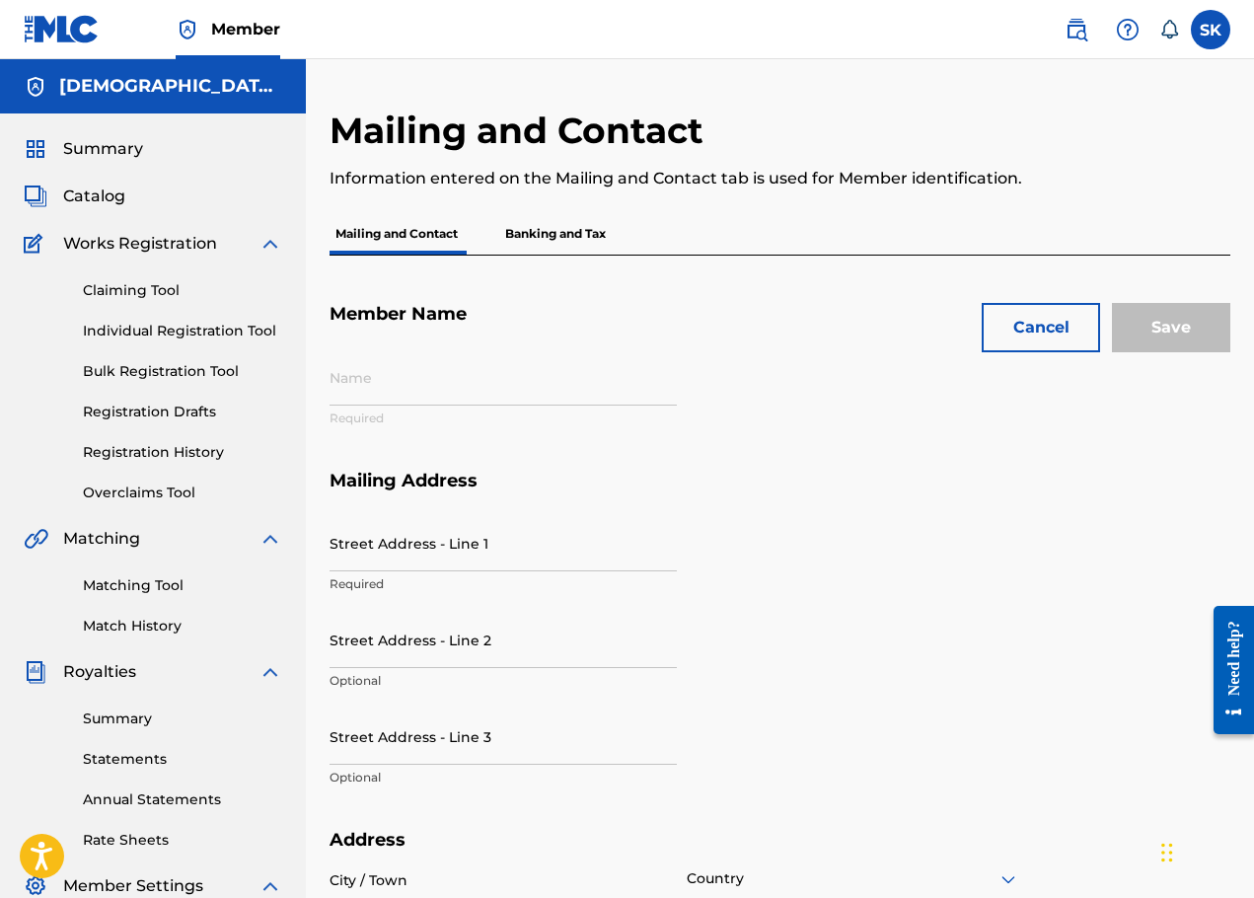
type input "[DEMOGRAPHIC_DATA] Metal"
type input "[STREET_ADDRESS]"
type input "[GEOGRAPHIC_DATA]"
type input "85307"
type input "P471VP"
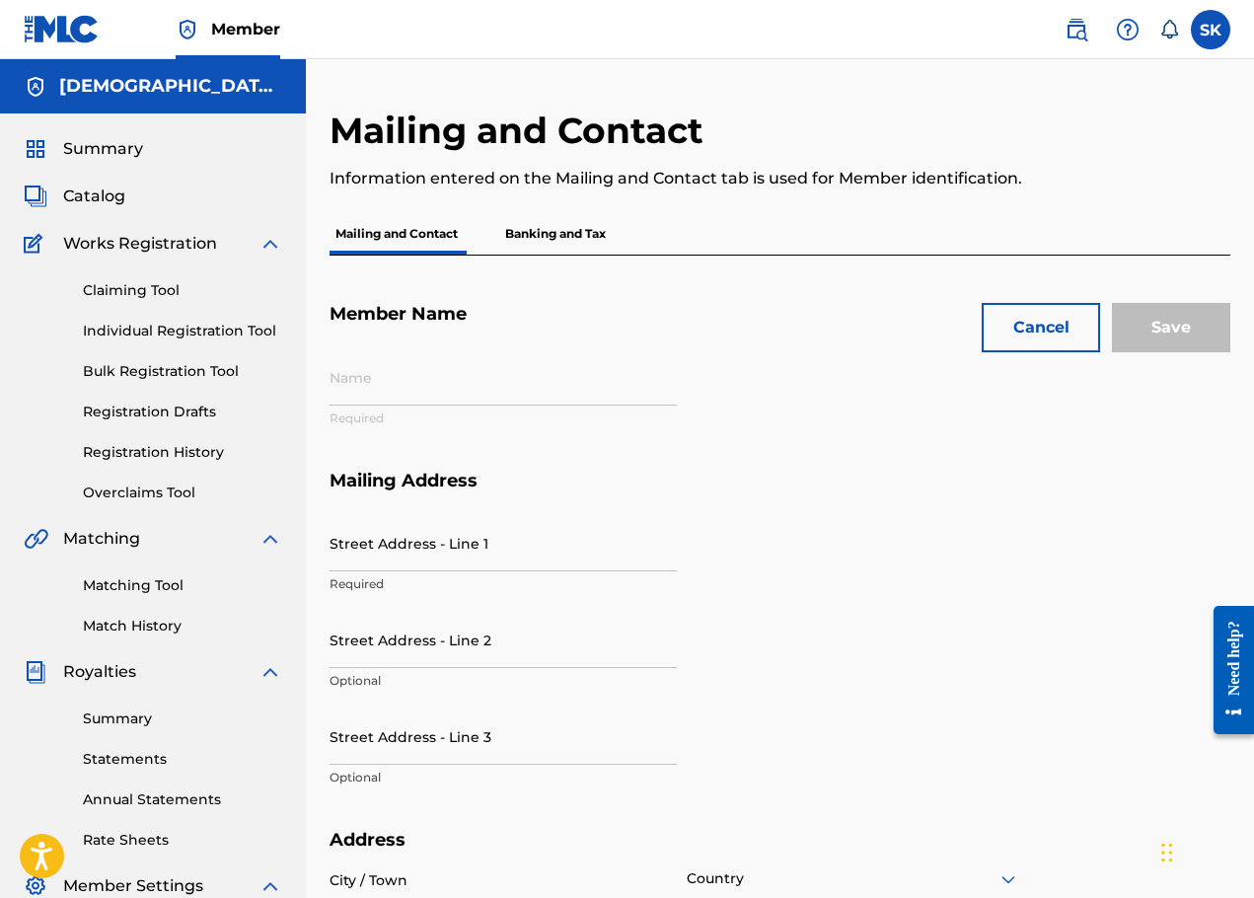
type input "602"
type input "5758866"
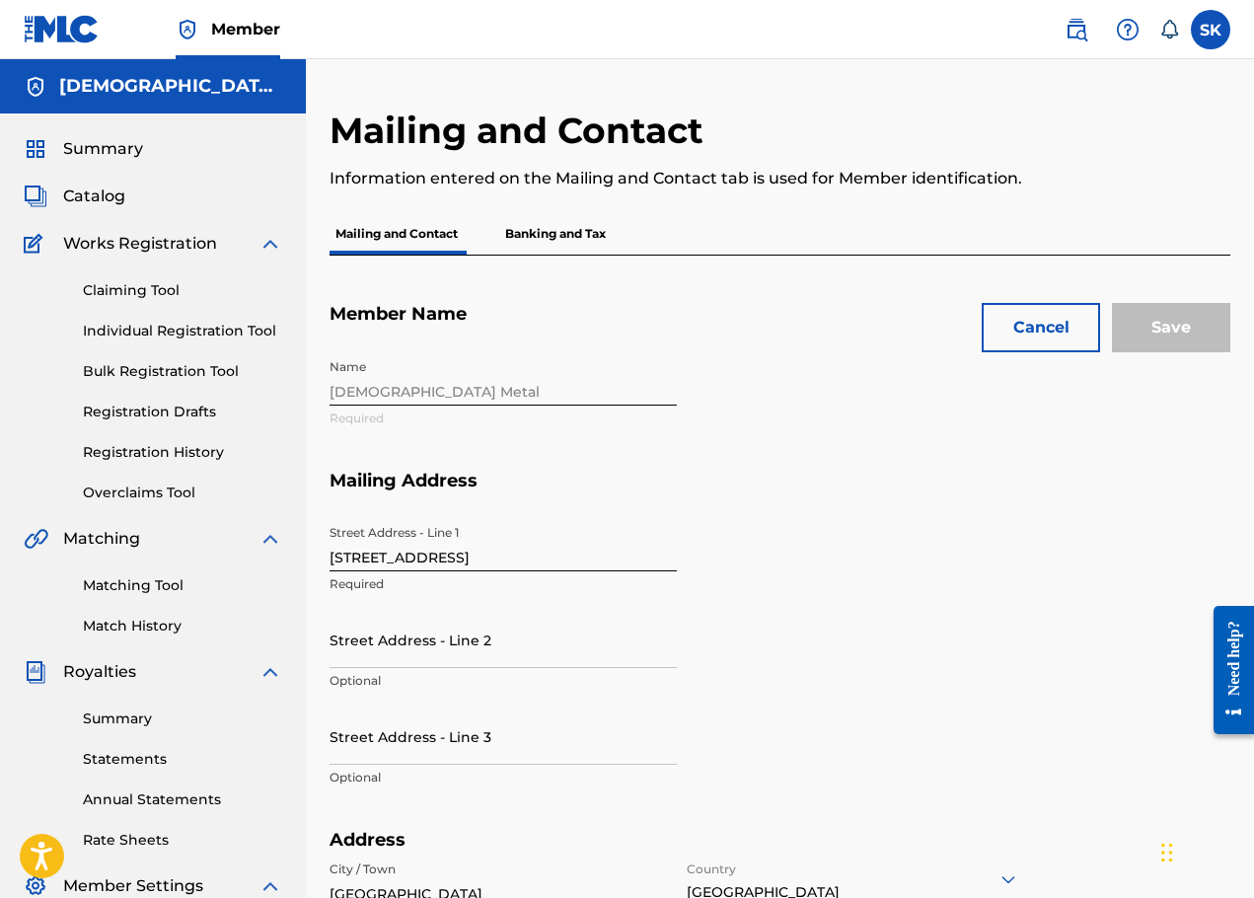
click at [534, 394] on div "Name [DEMOGRAPHIC_DATA] Metal Required" at bounding box center [688, 409] width 718 height 120
click at [531, 382] on div "Name [DEMOGRAPHIC_DATA] Metal Required" at bounding box center [688, 409] width 718 height 120
click at [465, 394] on div "Name [DEMOGRAPHIC_DATA] Metal Required" at bounding box center [688, 409] width 718 height 120
click at [187, 326] on link "Individual Registration Tool" at bounding box center [182, 331] width 199 height 21
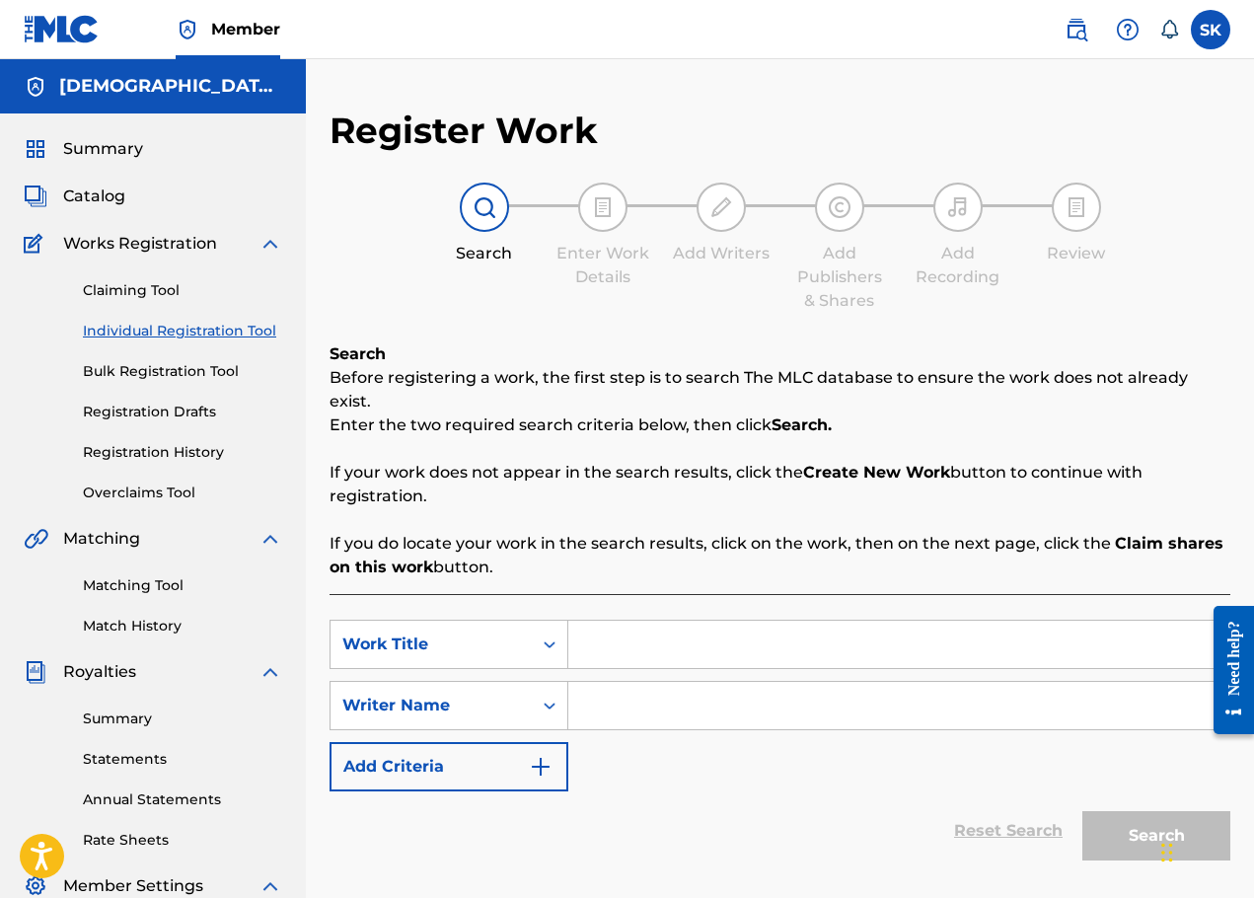
click at [516, 747] on button "Add Criteria" at bounding box center [448, 766] width 239 height 49
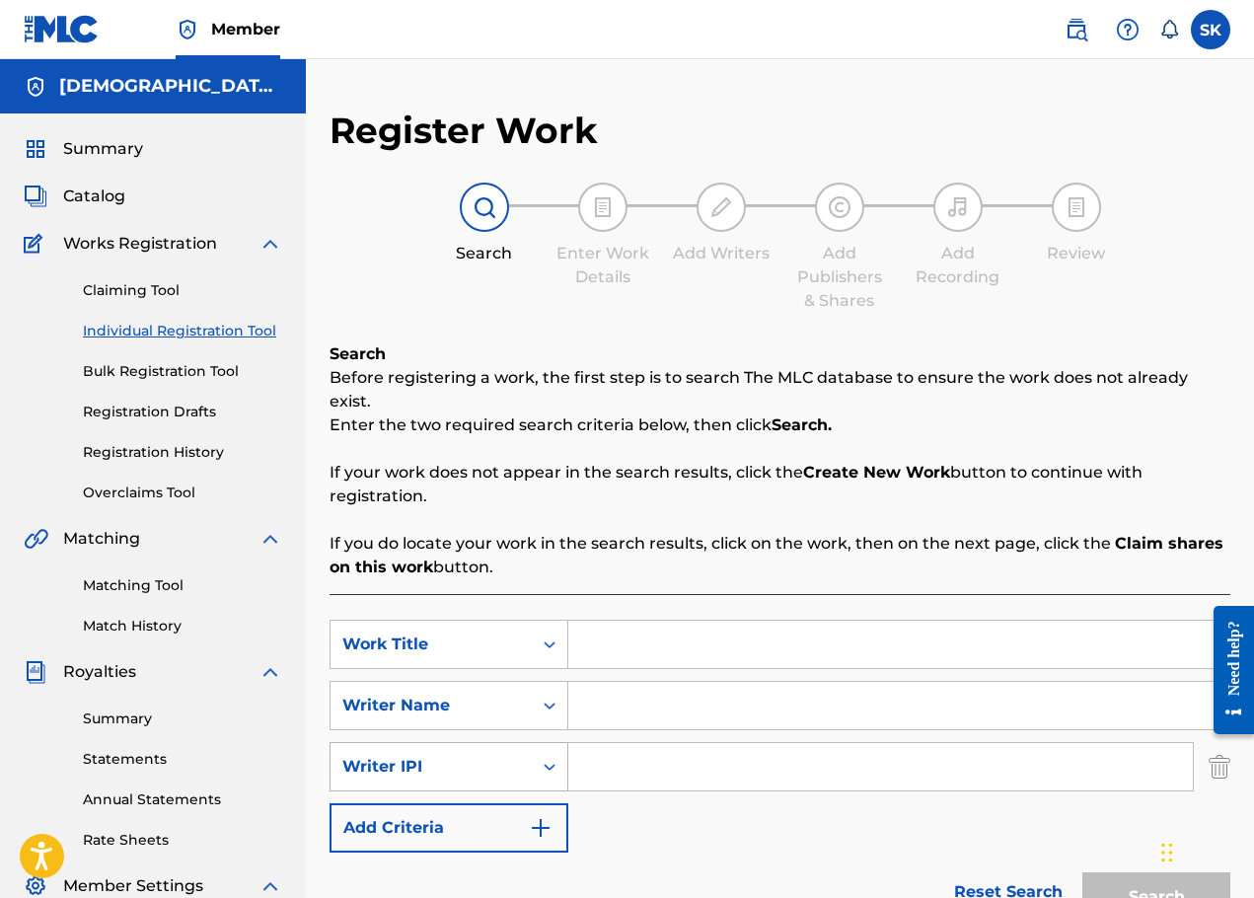
click at [533, 749] on div "Search Form" at bounding box center [550, 767] width 36 height 36
click at [608, 806] on div "SearchWithCriteria9a2477a2-2d3a-464a-803a-b76dd75b7978 Work Title SearchWithCri…" at bounding box center [779, 735] width 901 height 233
click at [493, 656] on div "SearchWithCriteria9a2477a2-2d3a-464a-803a-b76dd75b7978 Work Title SearchWithCri…" at bounding box center [779, 735] width 901 height 233
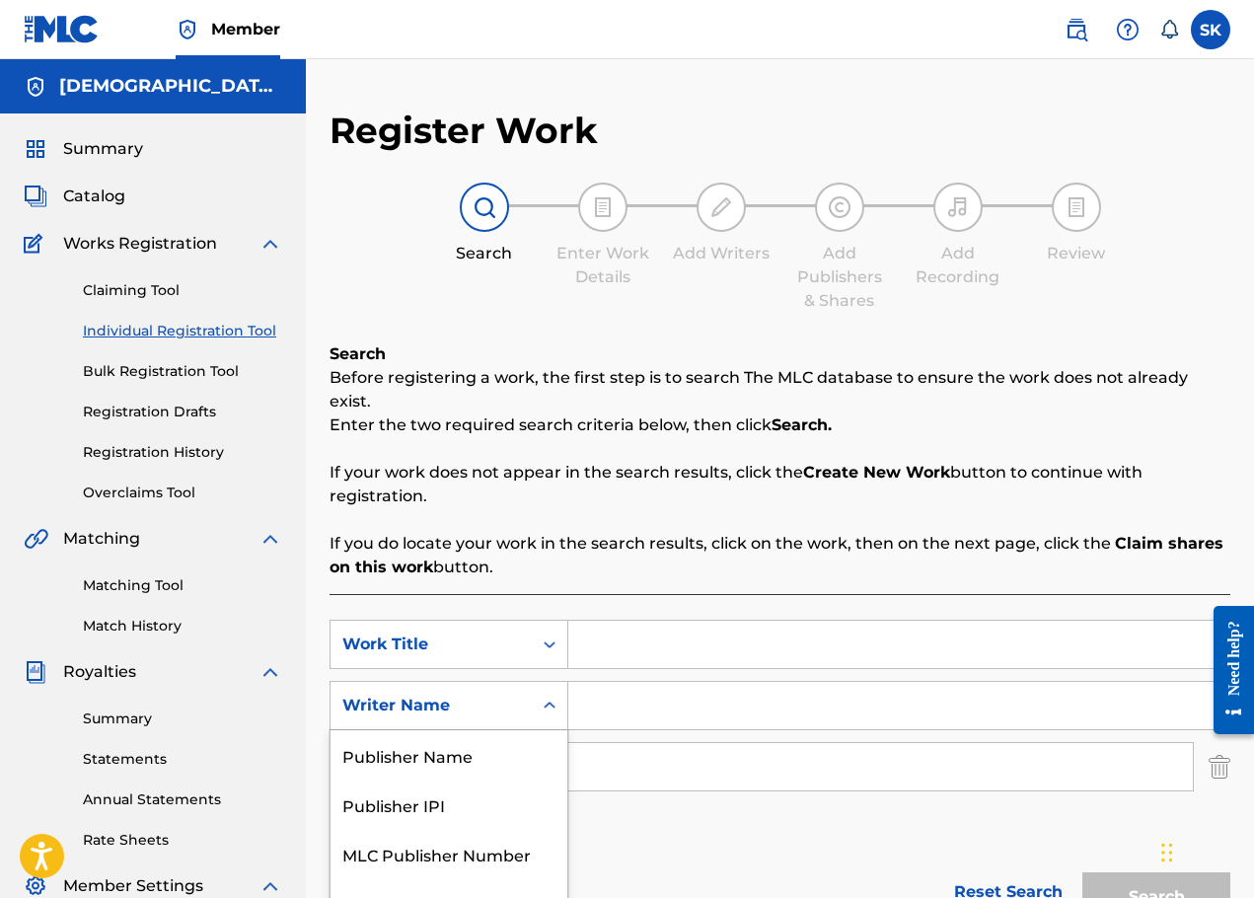
click at [476, 702] on div "4 results available. Use Up and Down to choose options, press Enter to select t…" at bounding box center [448, 705] width 239 height 49
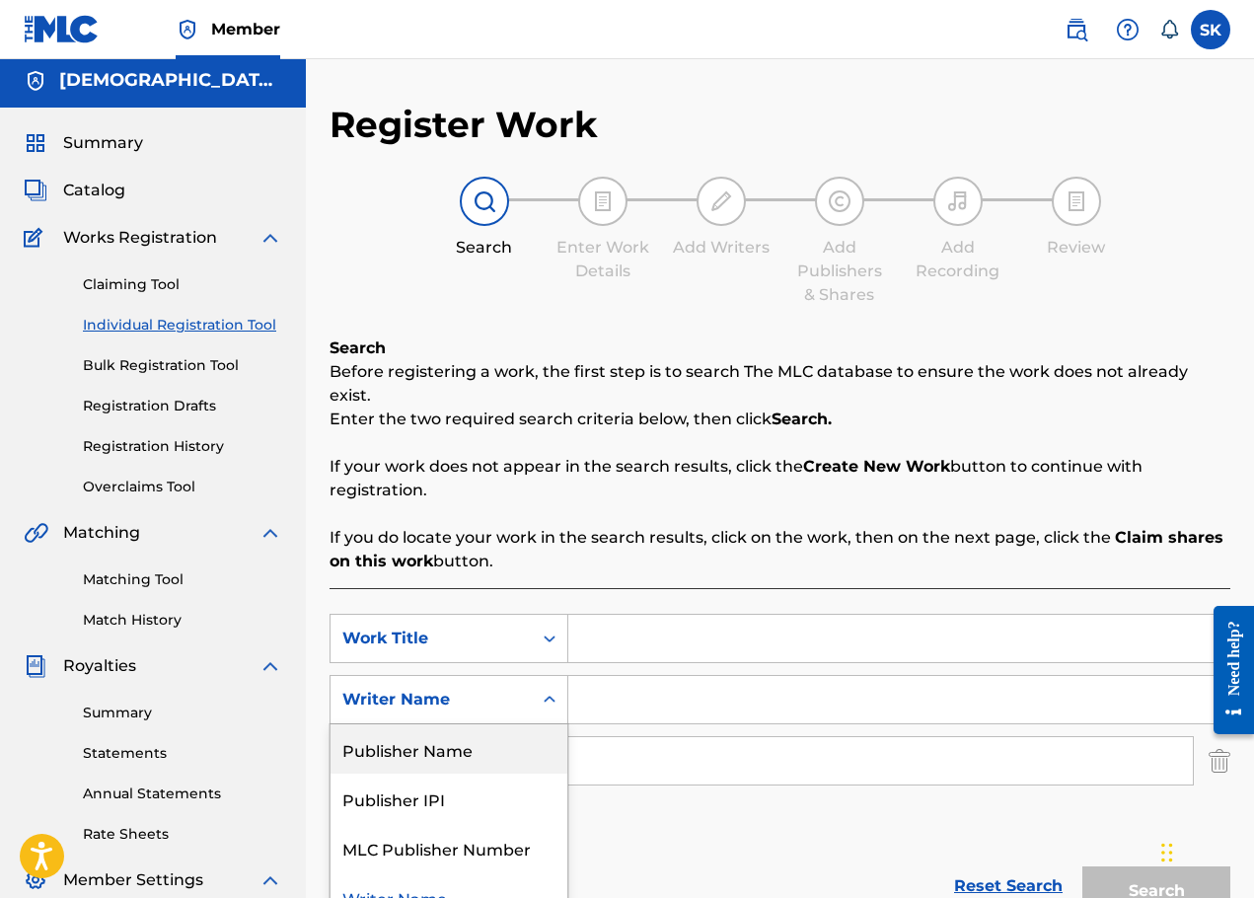
scroll to position [7, 0]
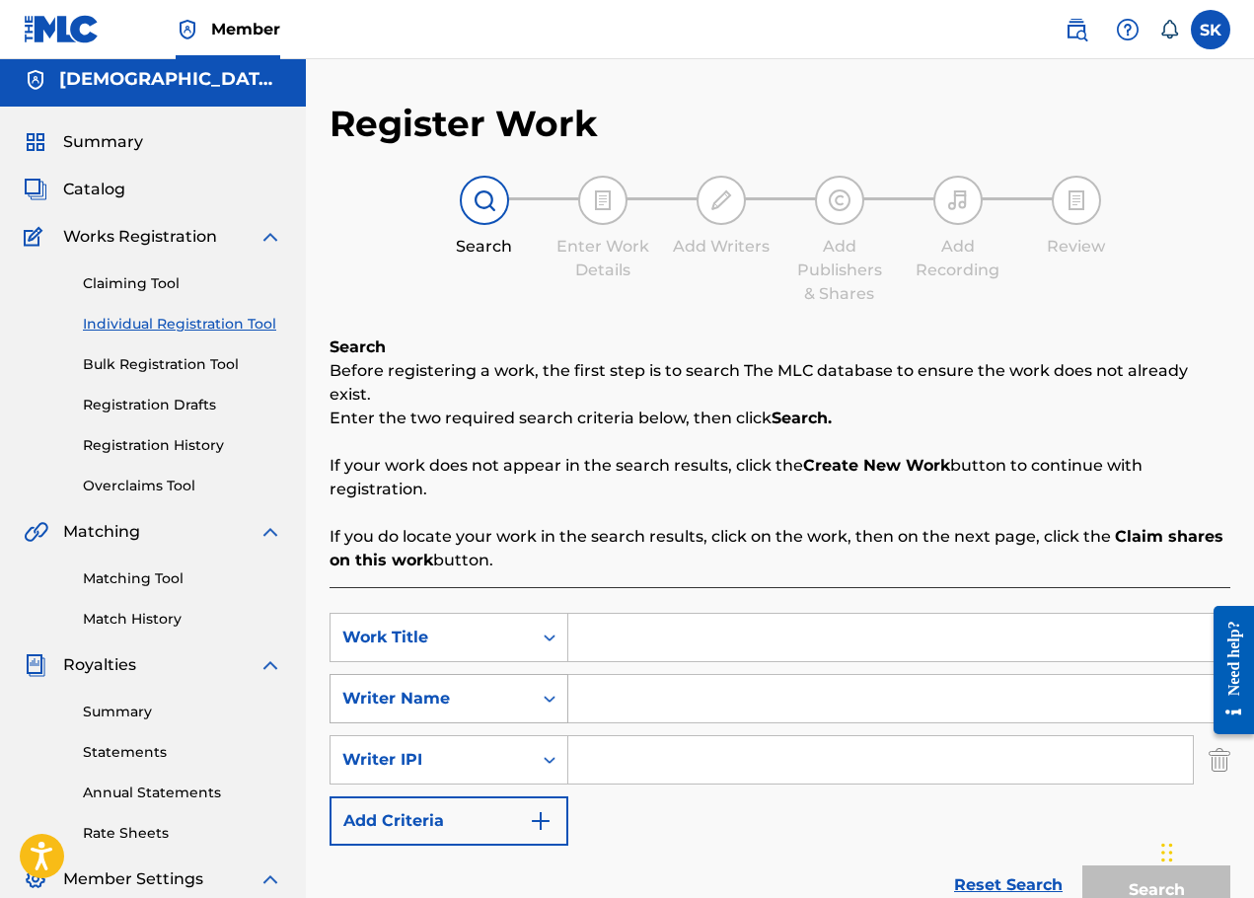
click at [420, 687] on div "Writer Name" at bounding box center [431, 699] width 178 height 24
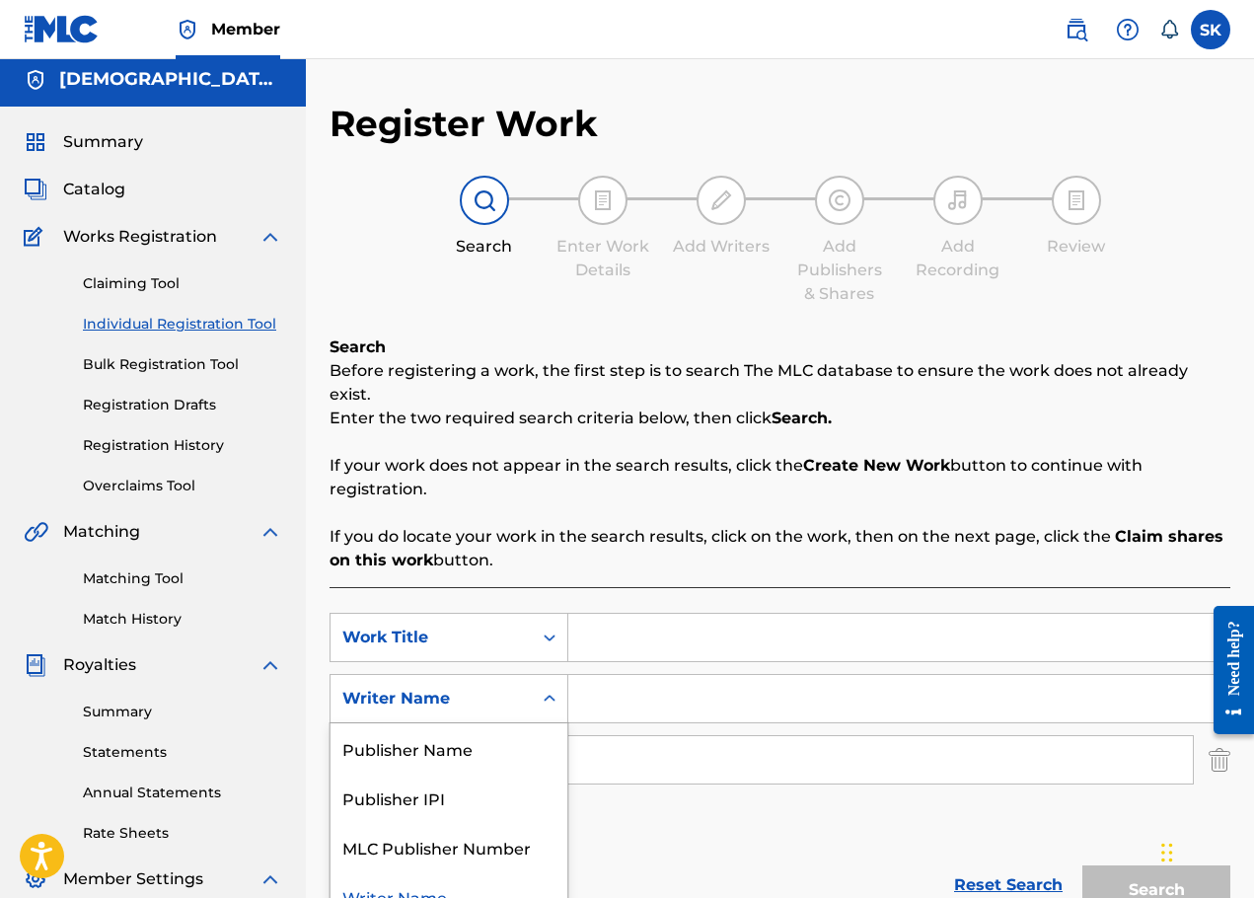
scroll to position [106, 0]
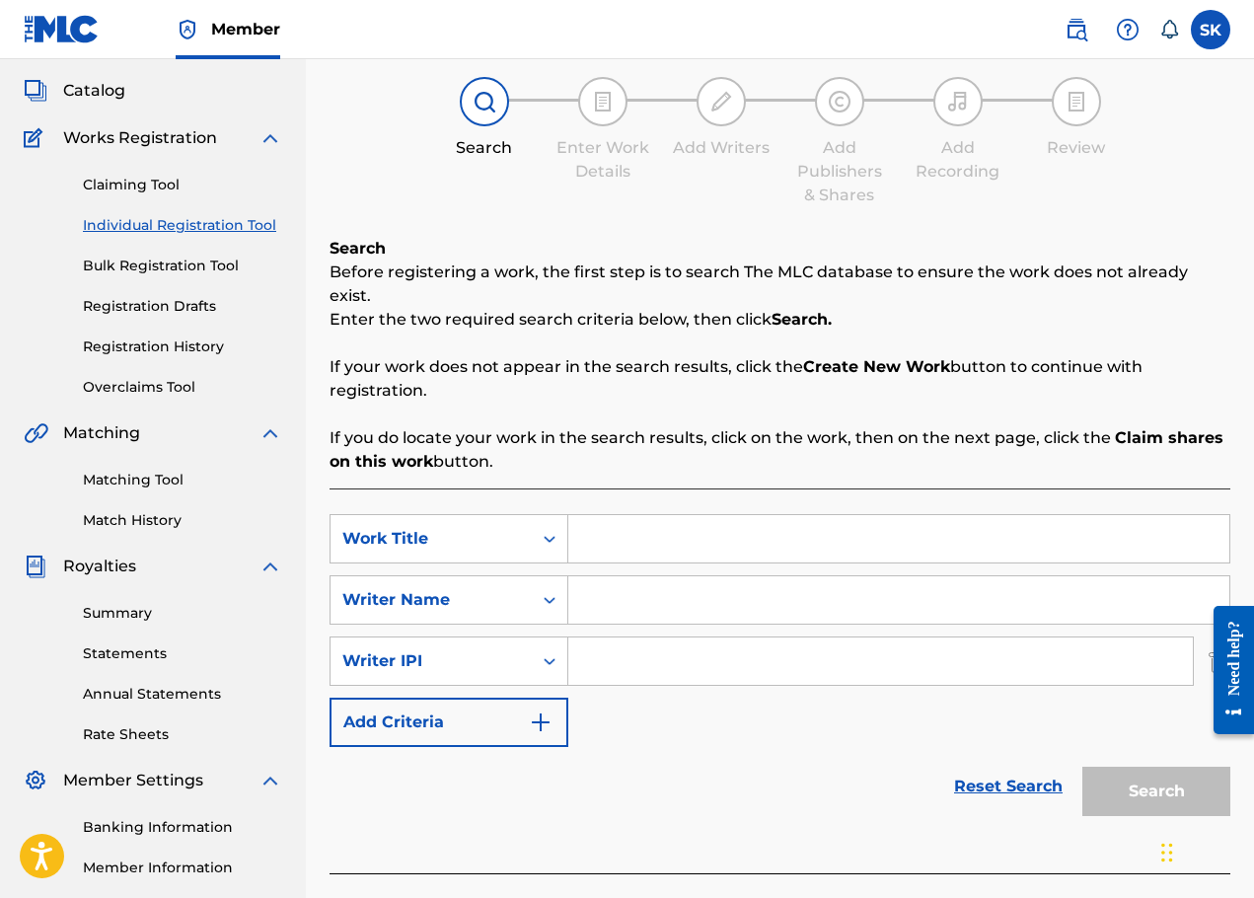
click at [816, 747] on div "Reset Search Search" at bounding box center [779, 786] width 901 height 79
click at [444, 649] on div "Writer IPI" at bounding box center [431, 661] width 178 height 24
drag, startPoint x: 1098, startPoint y: 734, endPoint x: 1127, endPoint y: 702, distance: 43.3
click at [1098, 747] on div "Search" at bounding box center [1151, 786] width 158 height 79
click at [1210, 635] on div at bounding box center [1225, 669] width 55 height 159
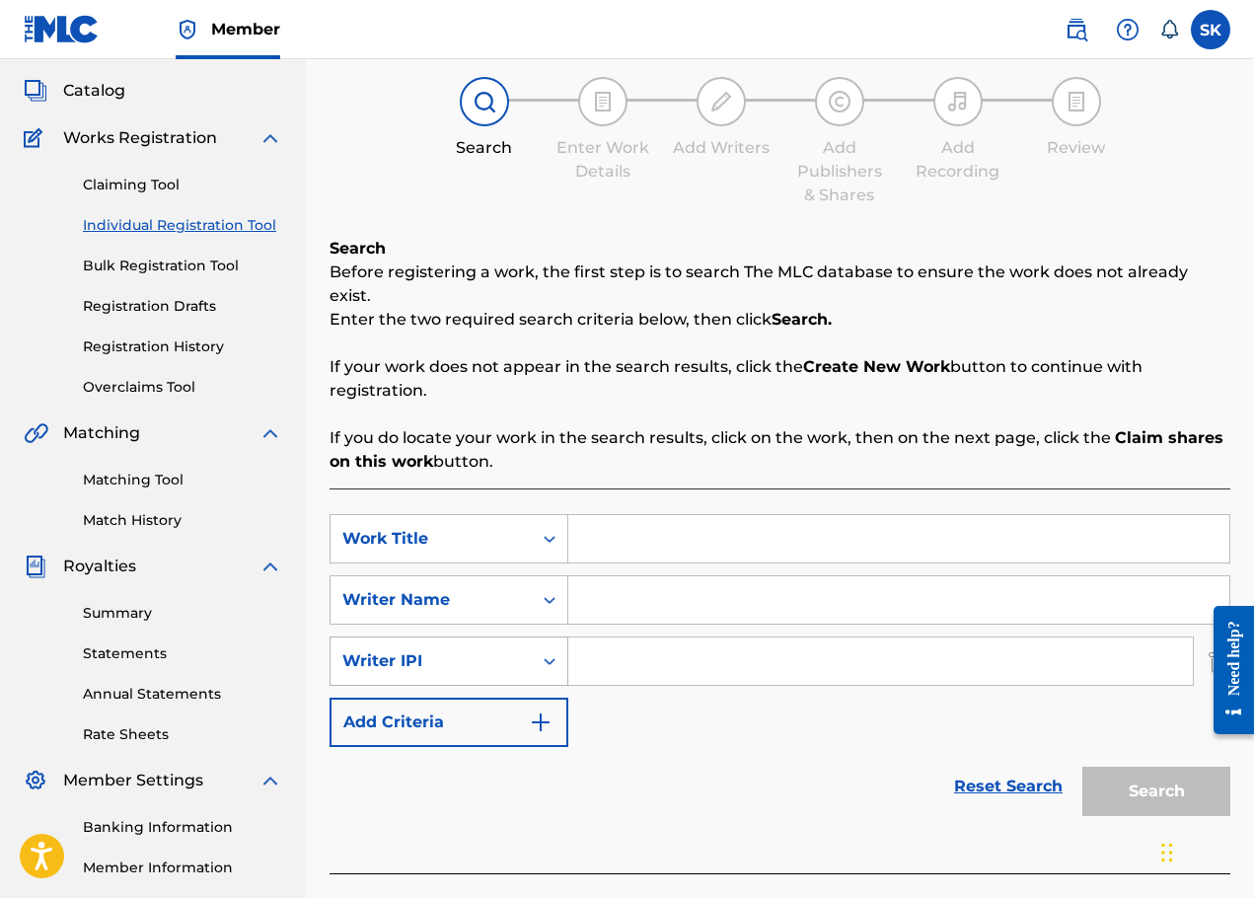
click at [492, 649] on div "Writer IPI" at bounding box center [431, 661] width 178 height 24
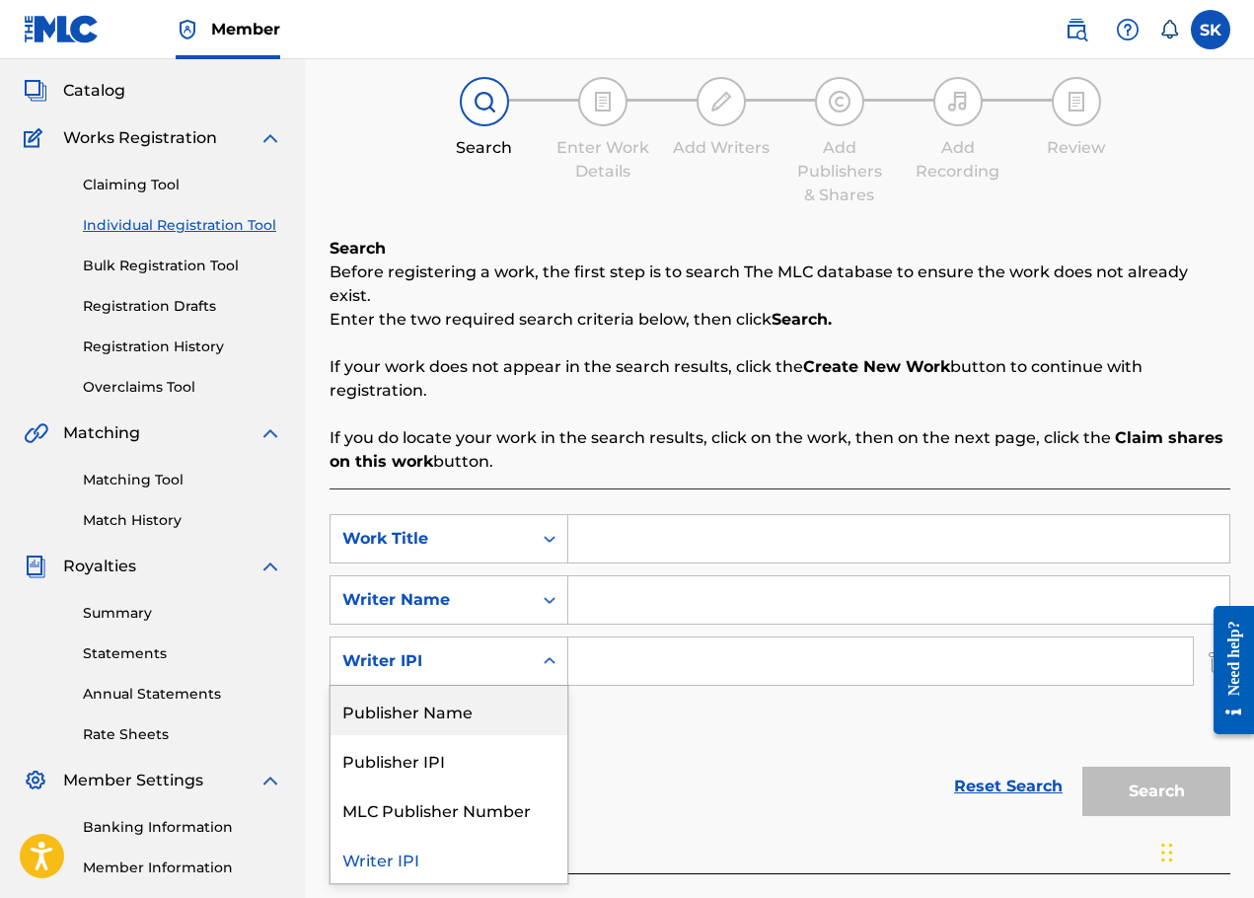
click at [450, 686] on div "Publisher Name" at bounding box center [448, 710] width 237 height 49
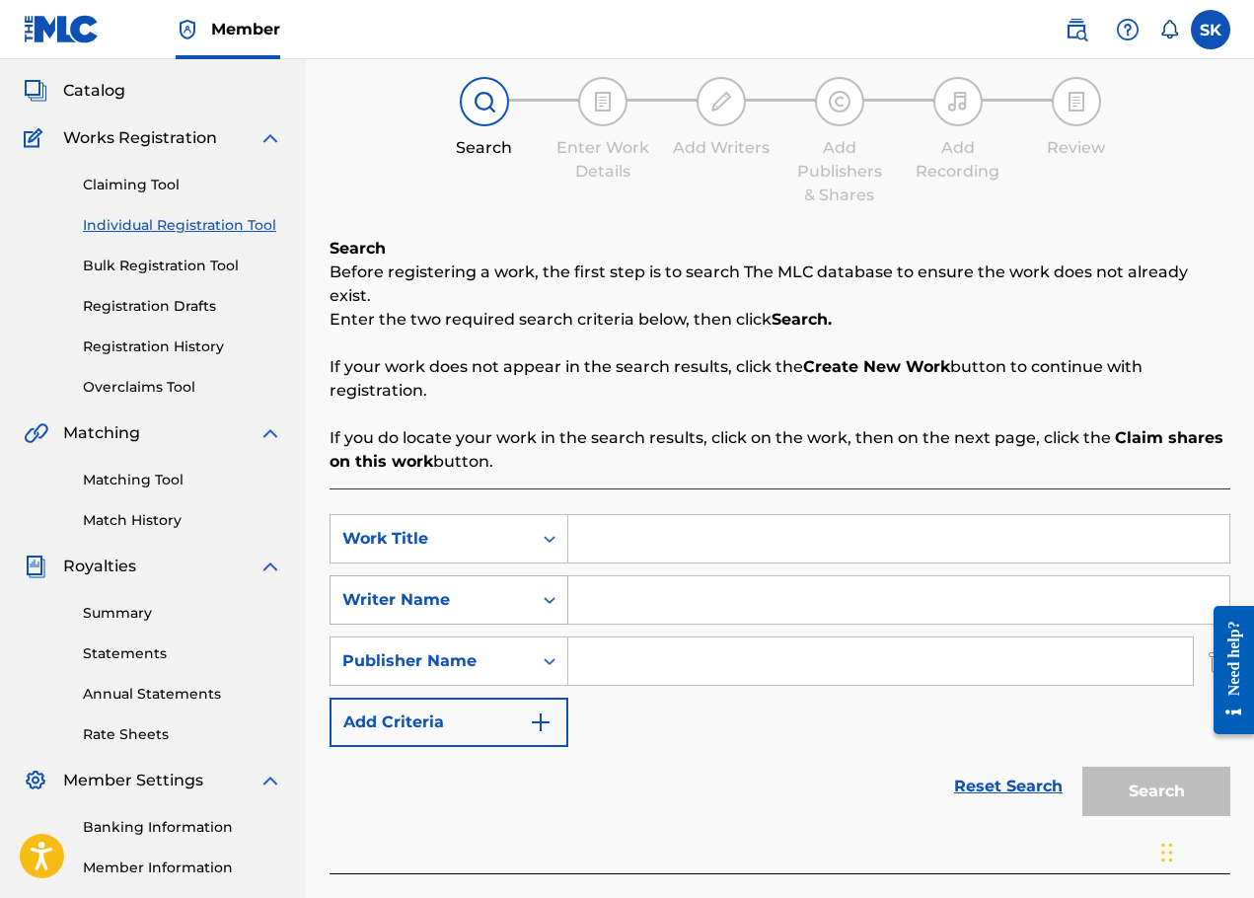
click at [491, 581] on div "Writer Name" at bounding box center [430, 599] width 201 height 37
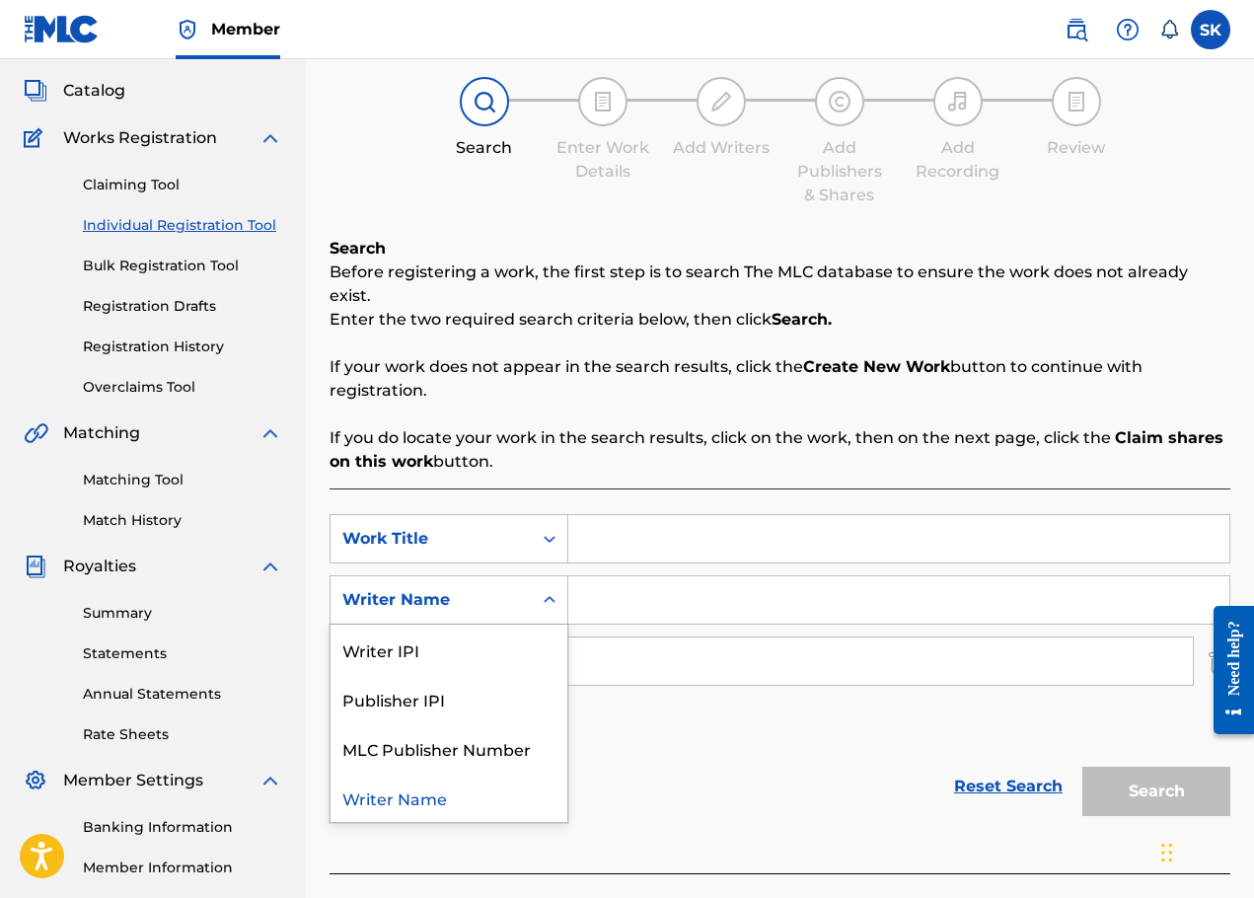
click at [580, 793] on div "Reset Search Search" at bounding box center [779, 786] width 901 height 79
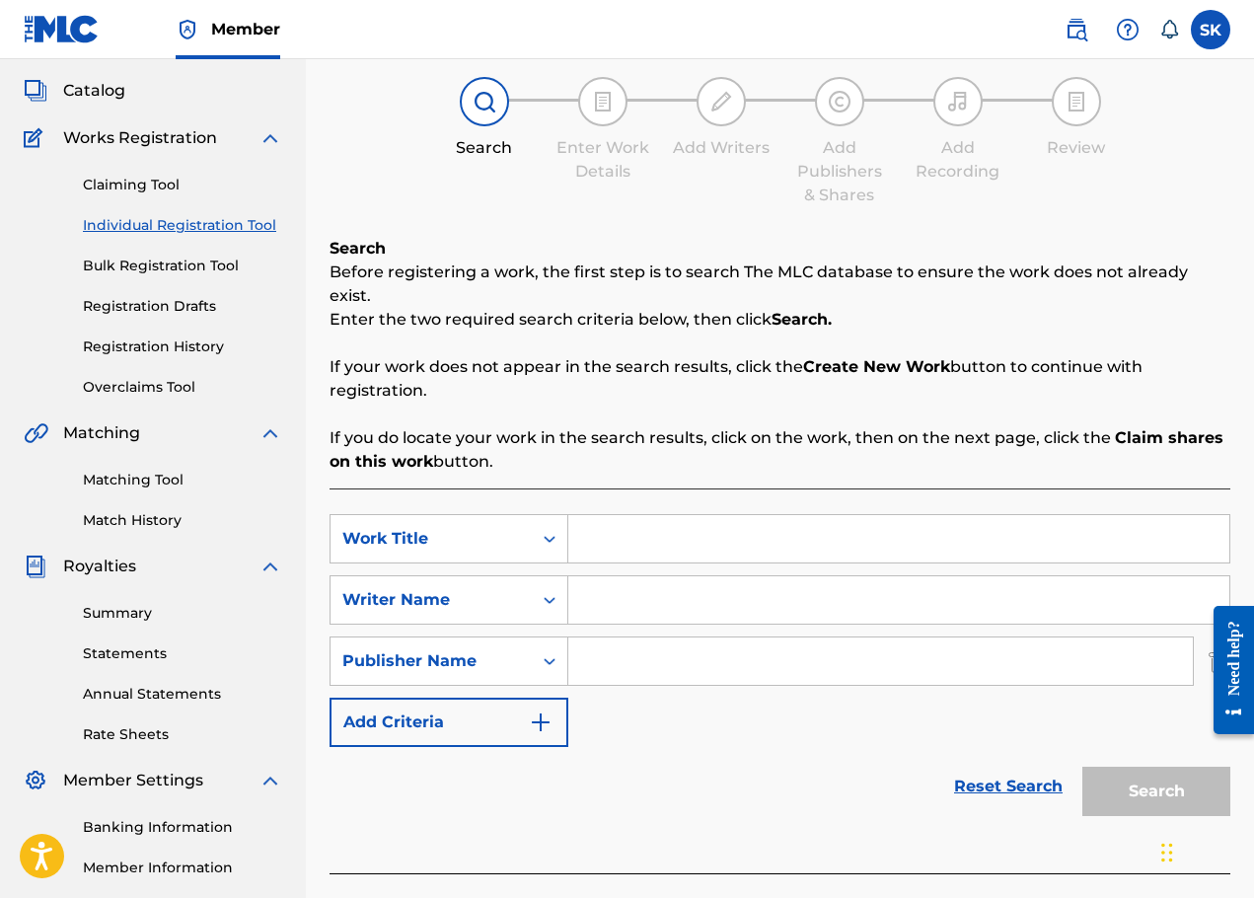
scroll to position [326, 0]
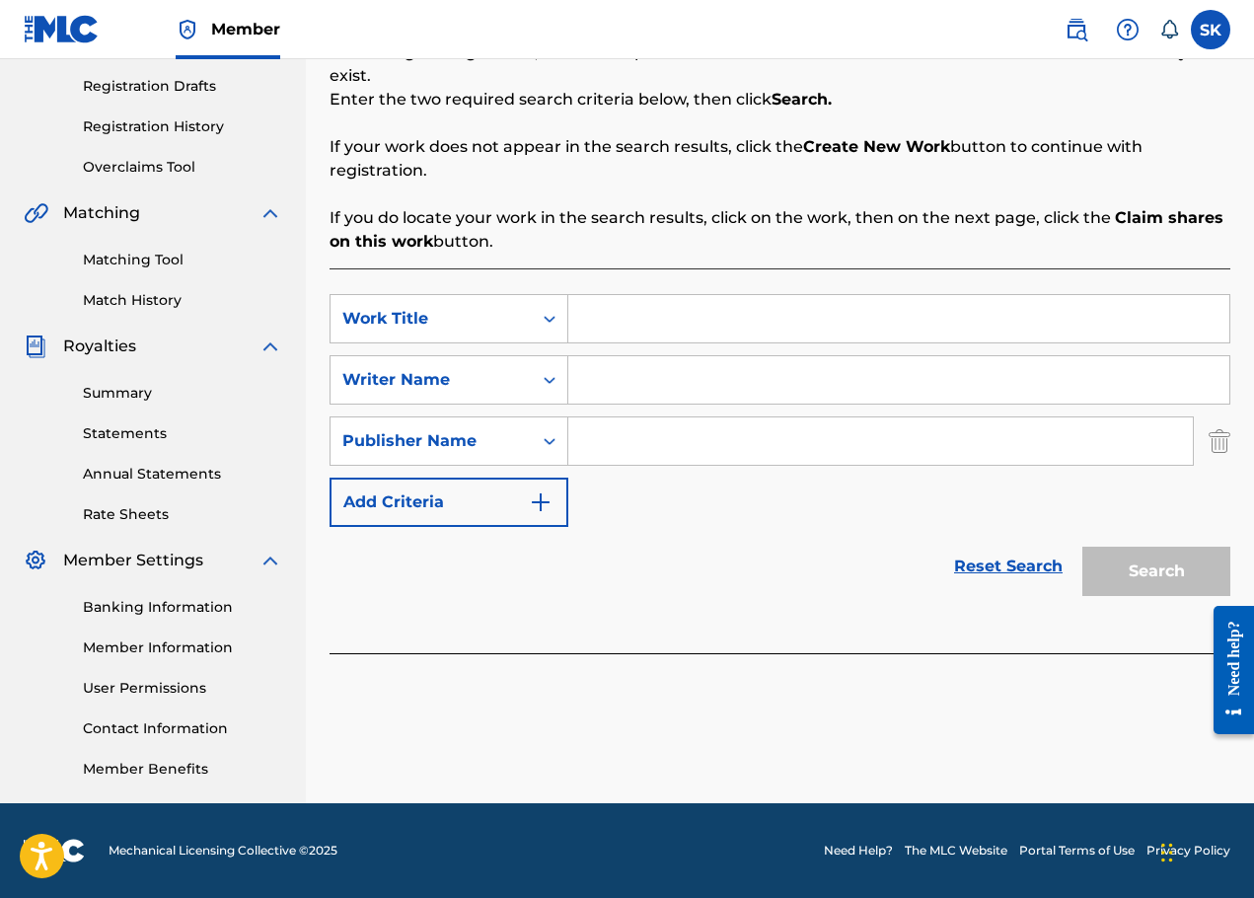
click at [1212, 416] on img "Search Form" at bounding box center [1219, 440] width 22 height 49
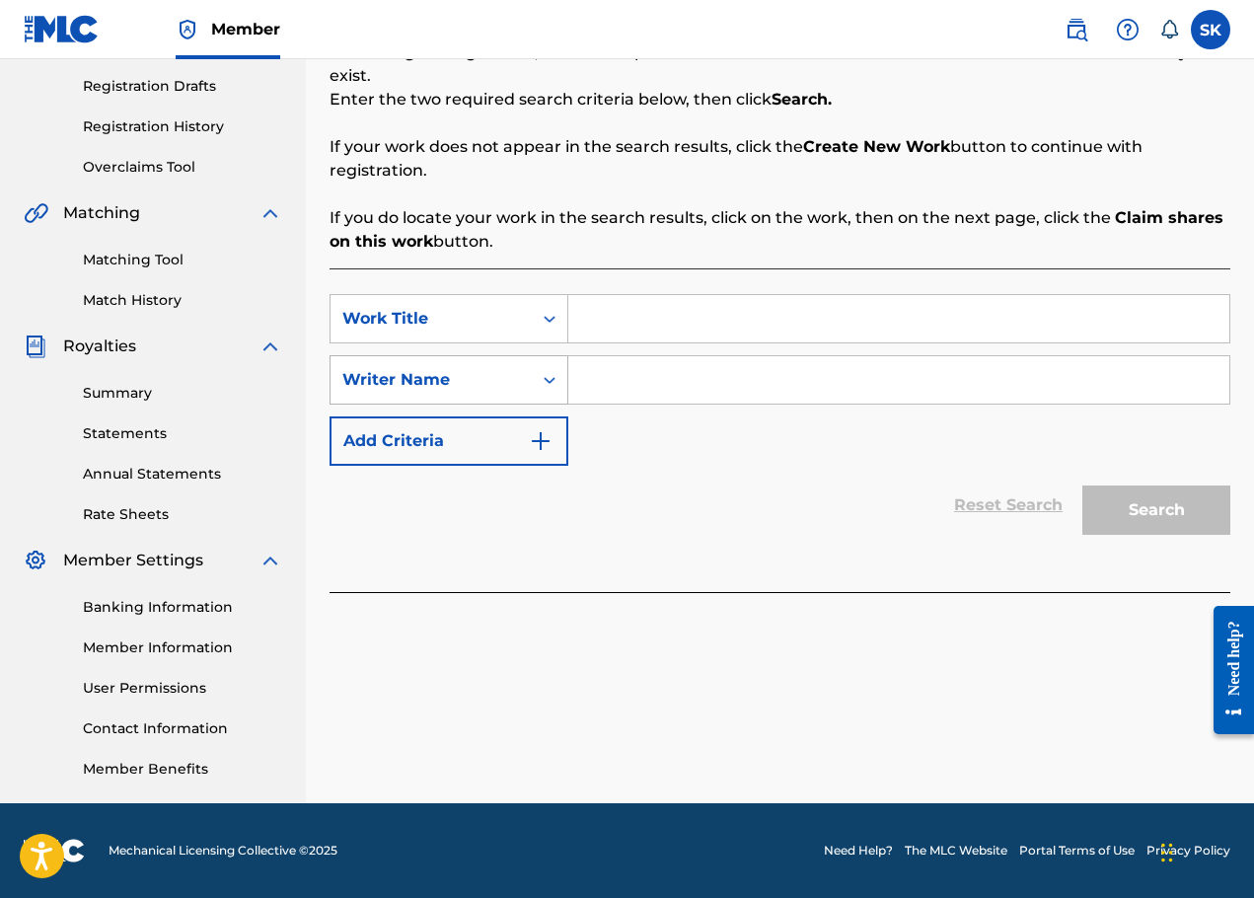
click at [464, 381] on div "SearchWithCriteria9a2477a2-2d3a-464a-803a-b76dd75b7978 Work Title SearchWithCri…" at bounding box center [779, 380] width 901 height 172
click at [464, 376] on div "Writer Name" at bounding box center [448, 379] width 239 height 49
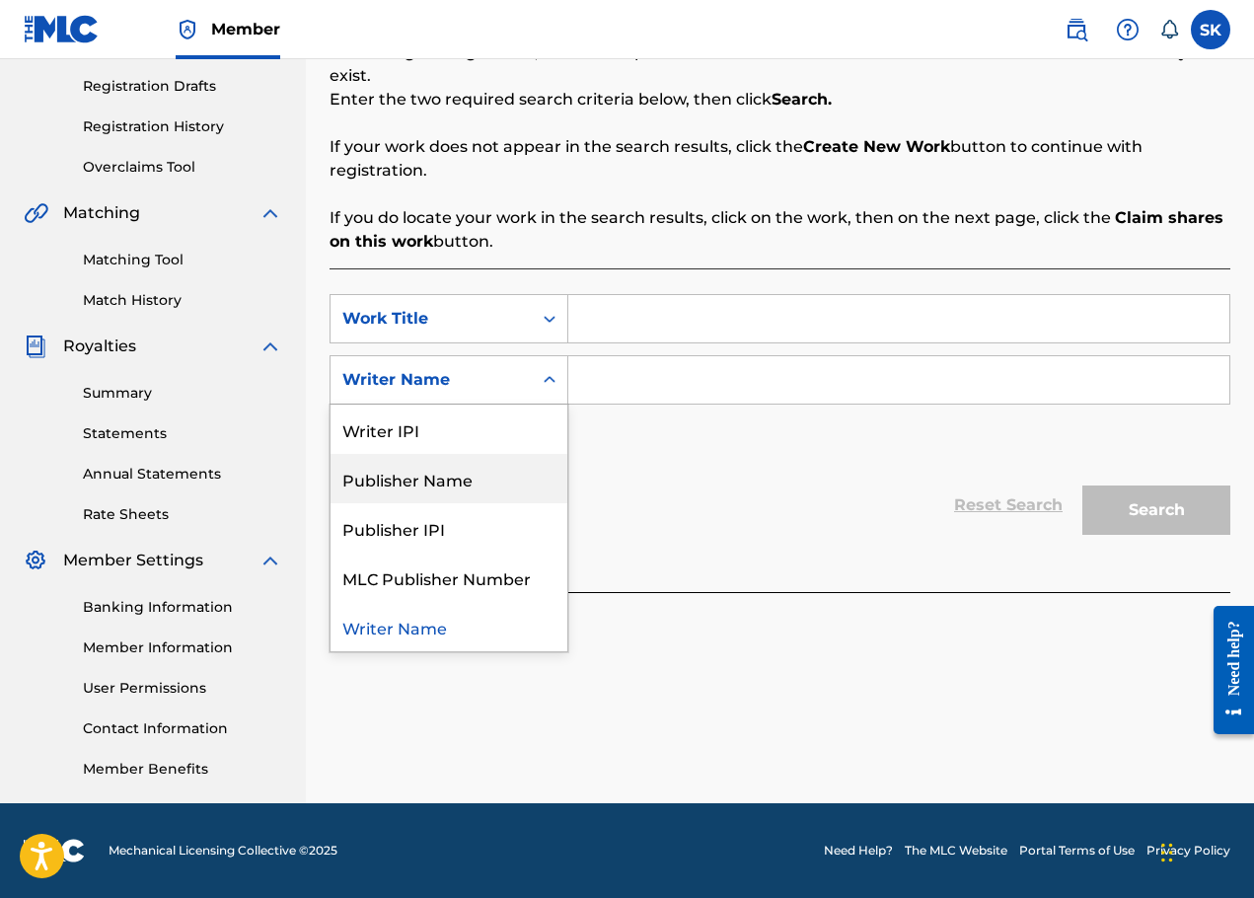
click at [453, 454] on div "Publisher Name" at bounding box center [448, 478] width 237 height 49
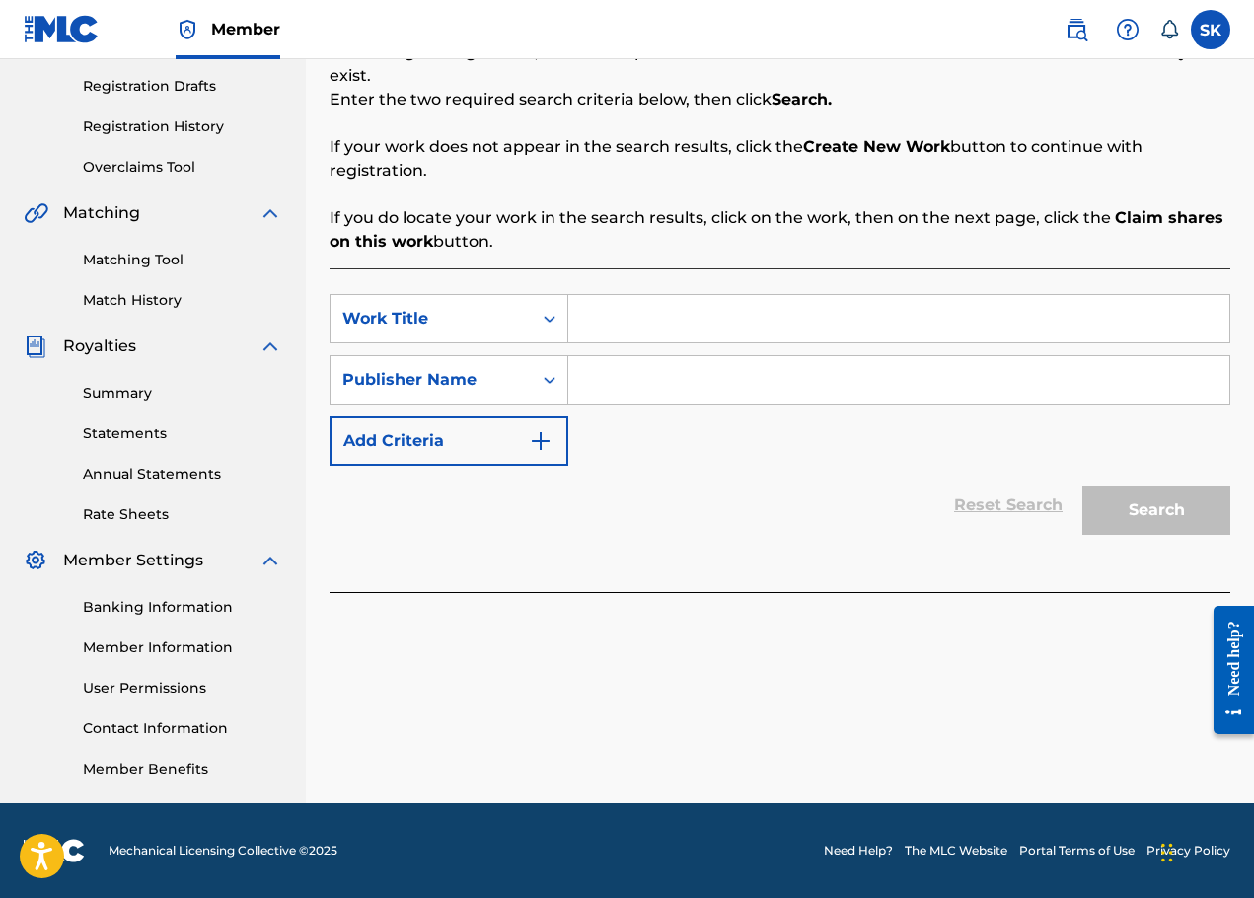
scroll to position [227, 0]
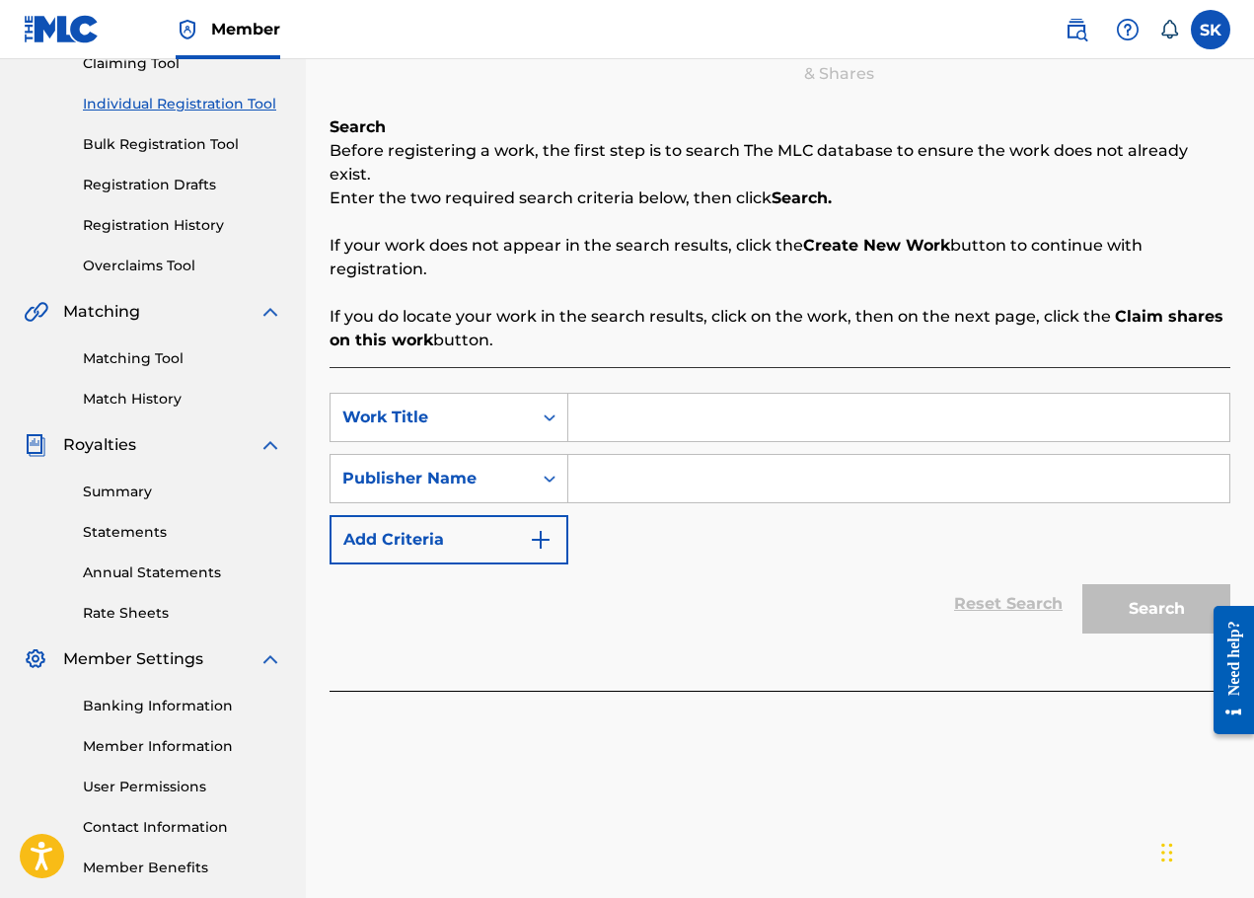
click at [620, 394] on input "Search Form" at bounding box center [898, 417] width 661 height 47
drag, startPoint x: 672, startPoint y: 405, endPoint x: 668, endPoint y: 395, distance: 11.5
click at [669, 396] on input "Search Form" at bounding box center [898, 417] width 661 height 47
paste input "El Elyon"
type input "El Elyon"
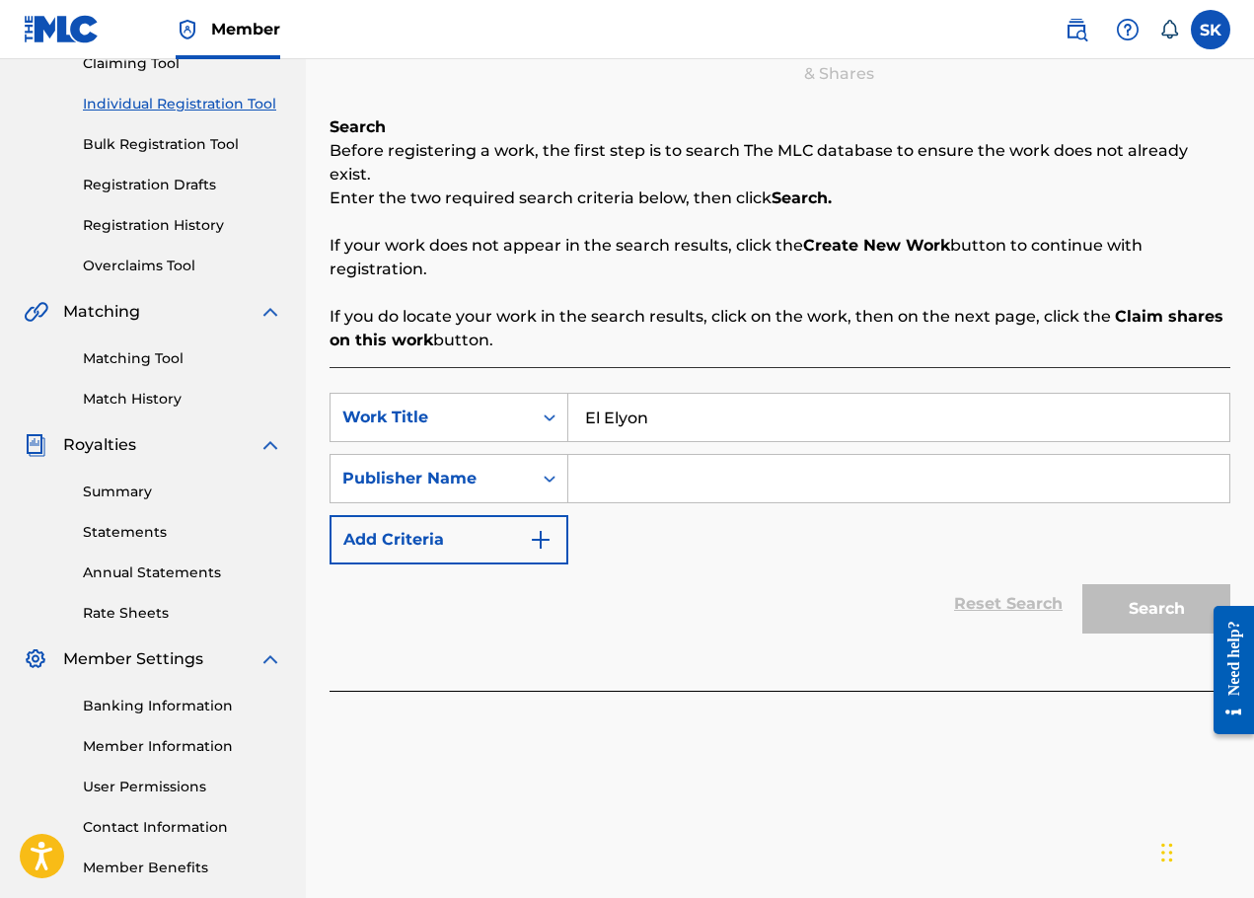
click at [1023, 603] on div "Reset Search Search" at bounding box center [779, 603] width 901 height 79
click at [669, 469] on input "Search Form" at bounding box center [898, 478] width 661 height 47
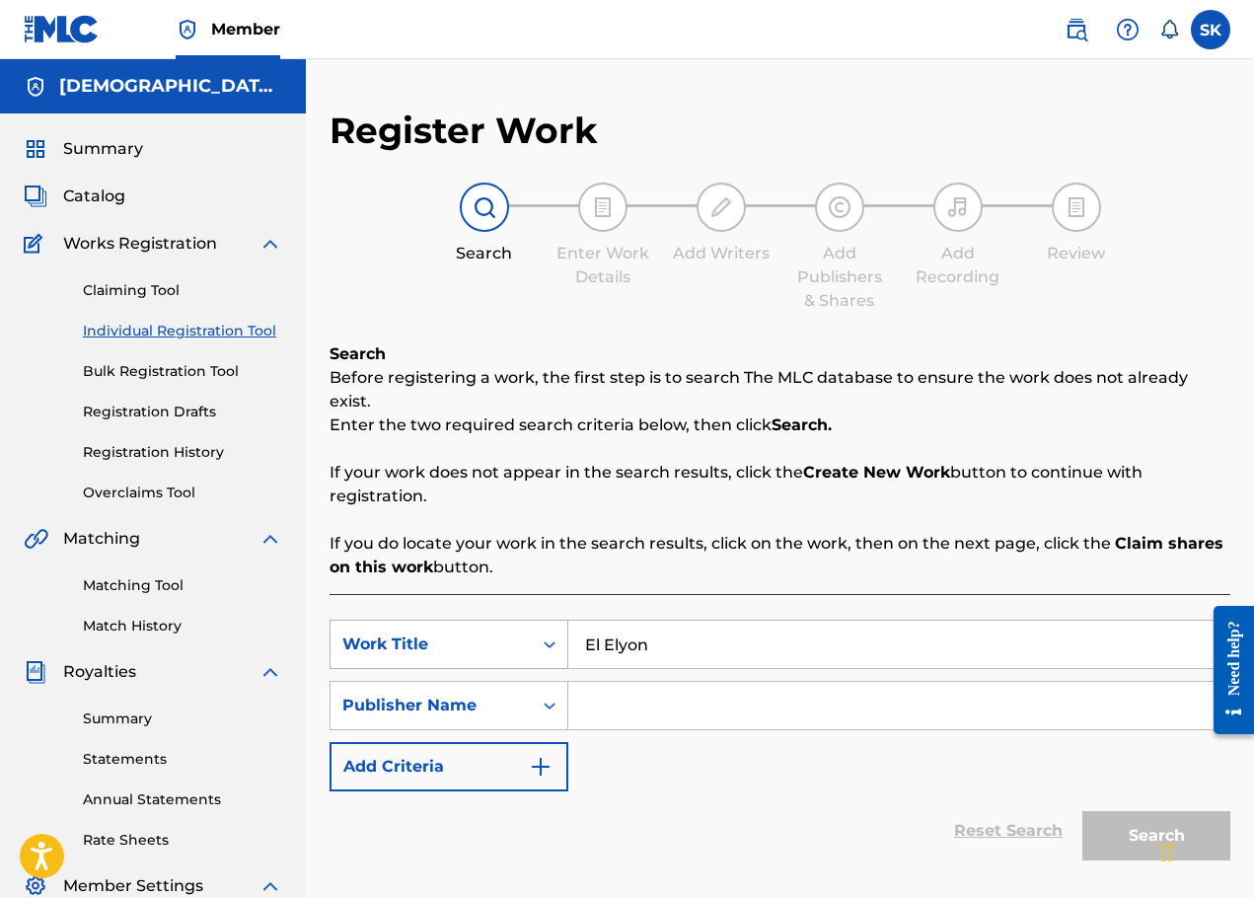
click at [421, 632] on div "Work Title" at bounding box center [431, 644] width 178 height 24
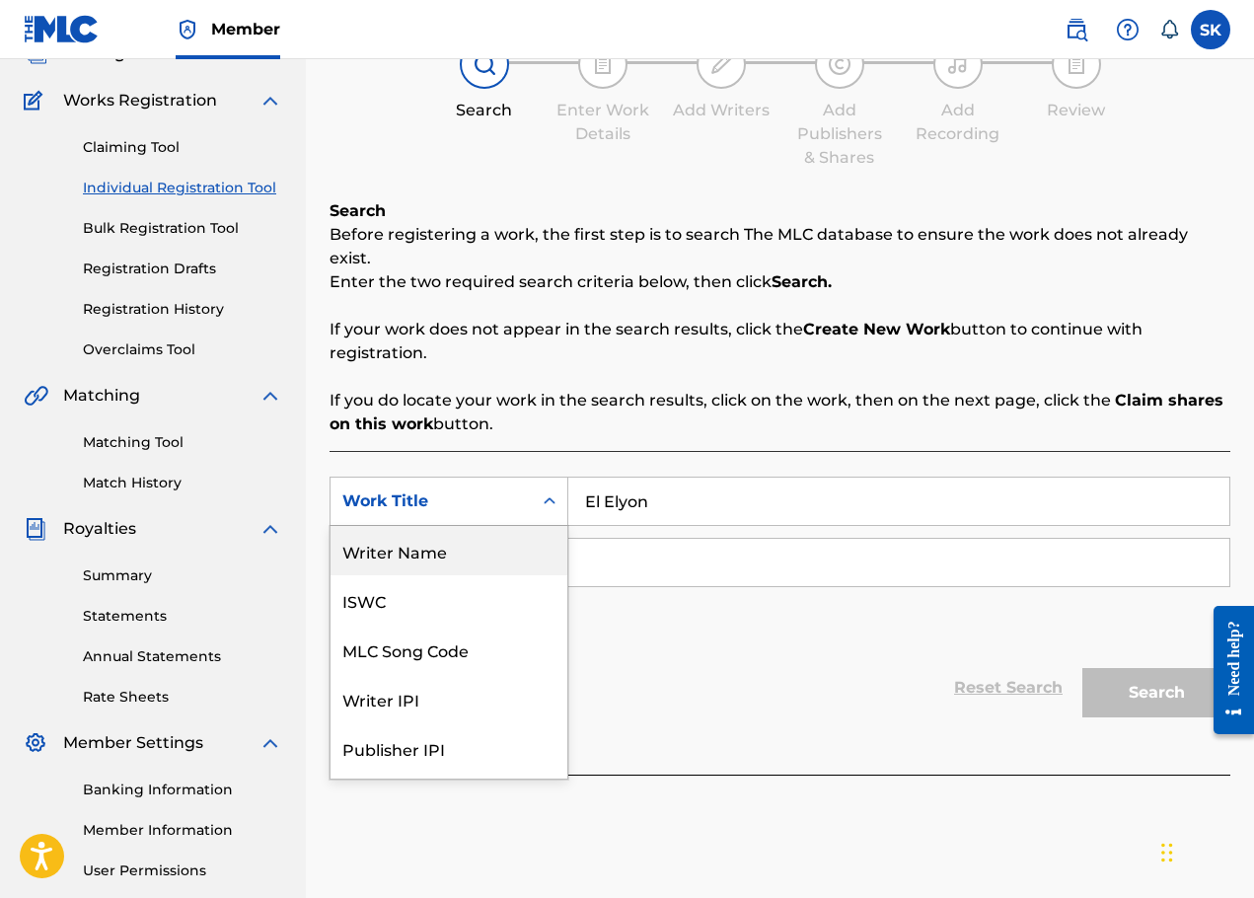
click at [345, 526] on div "Writer Name" at bounding box center [448, 550] width 237 height 49
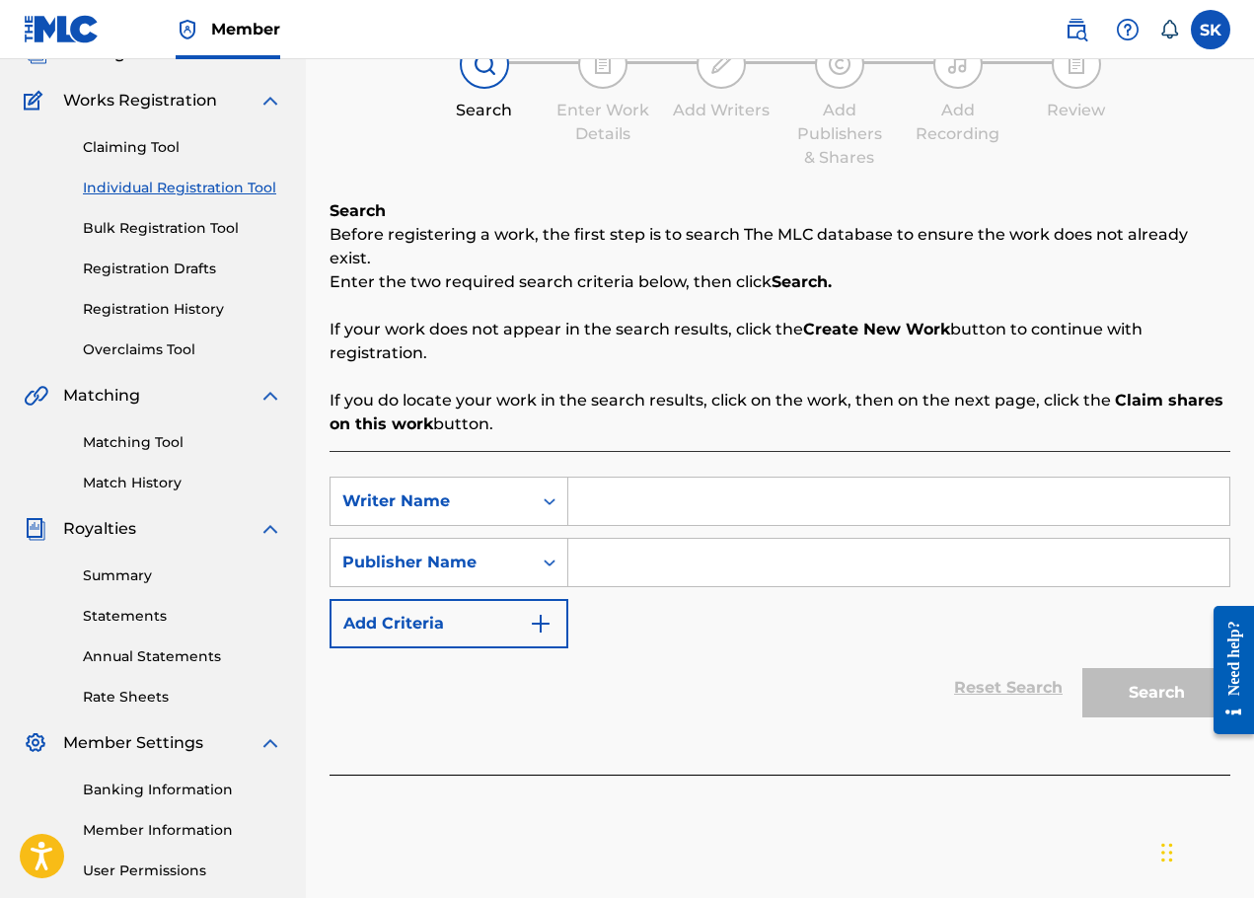
click at [625, 477] on input "Search Form" at bounding box center [898, 500] width 661 height 47
type input "[PERSON_NAME]"
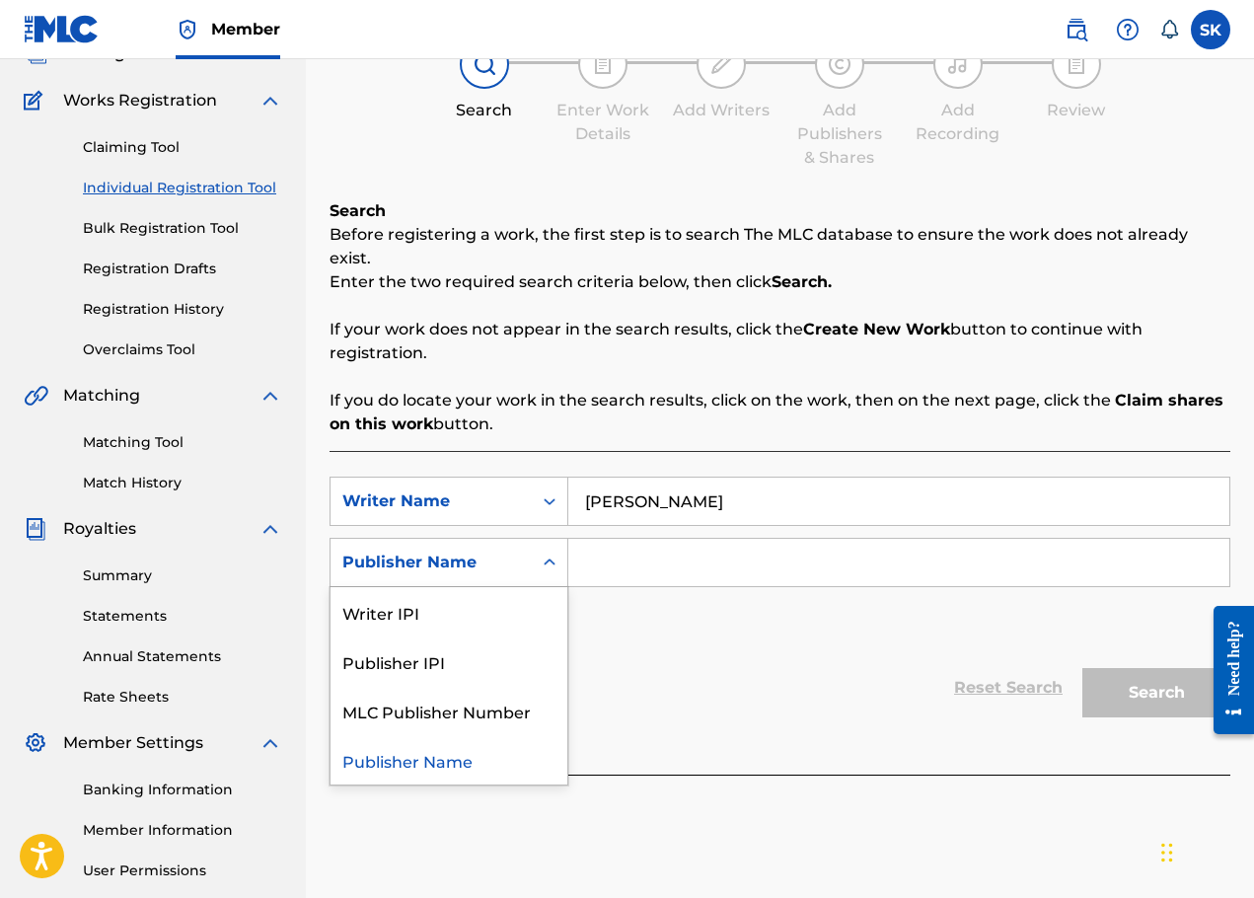
click at [487, 550] on div "Publisher Name" at bounding box center [431, 562] width 178 height 24
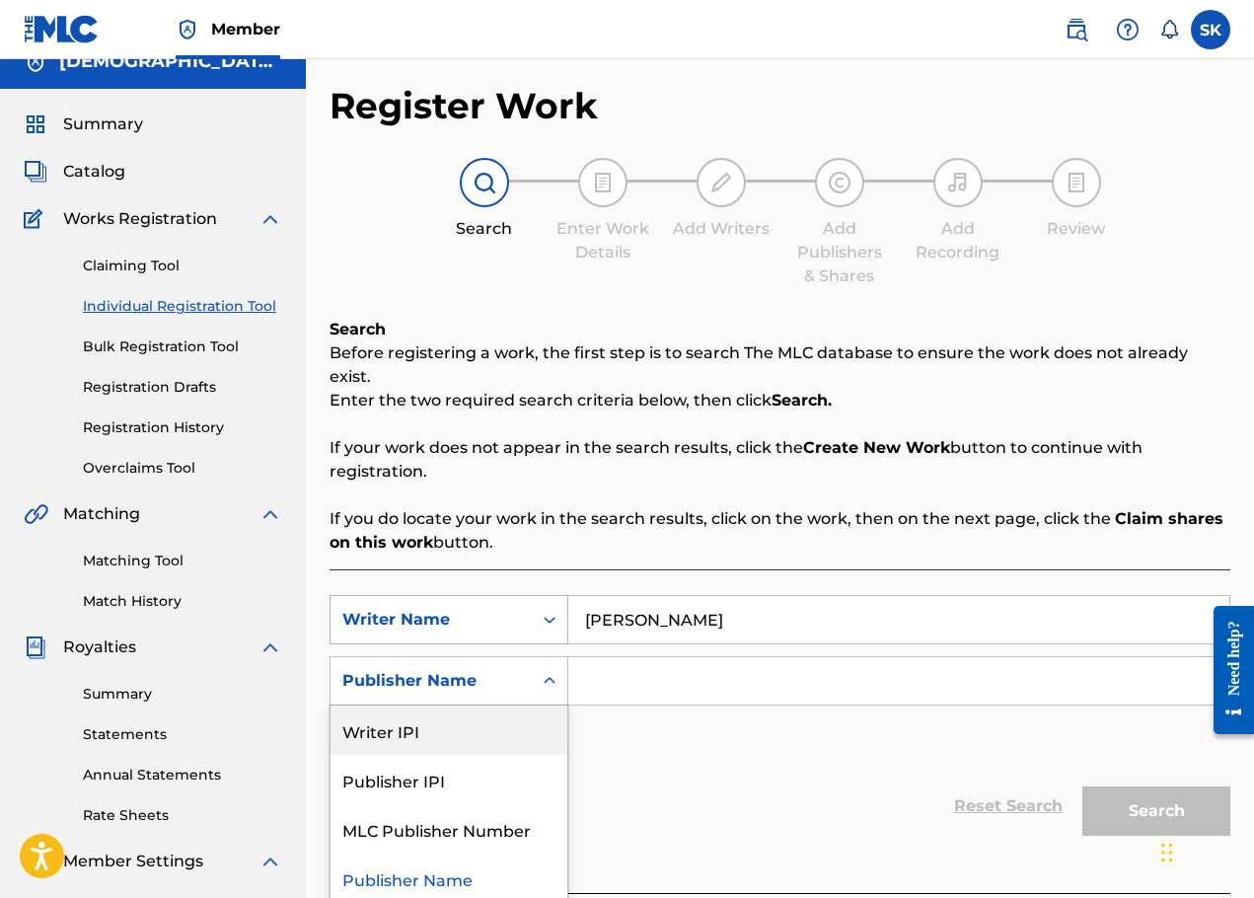
click at [507, 610] on div "Writer Name" at bounding box center [430, 619] width 201 height 37
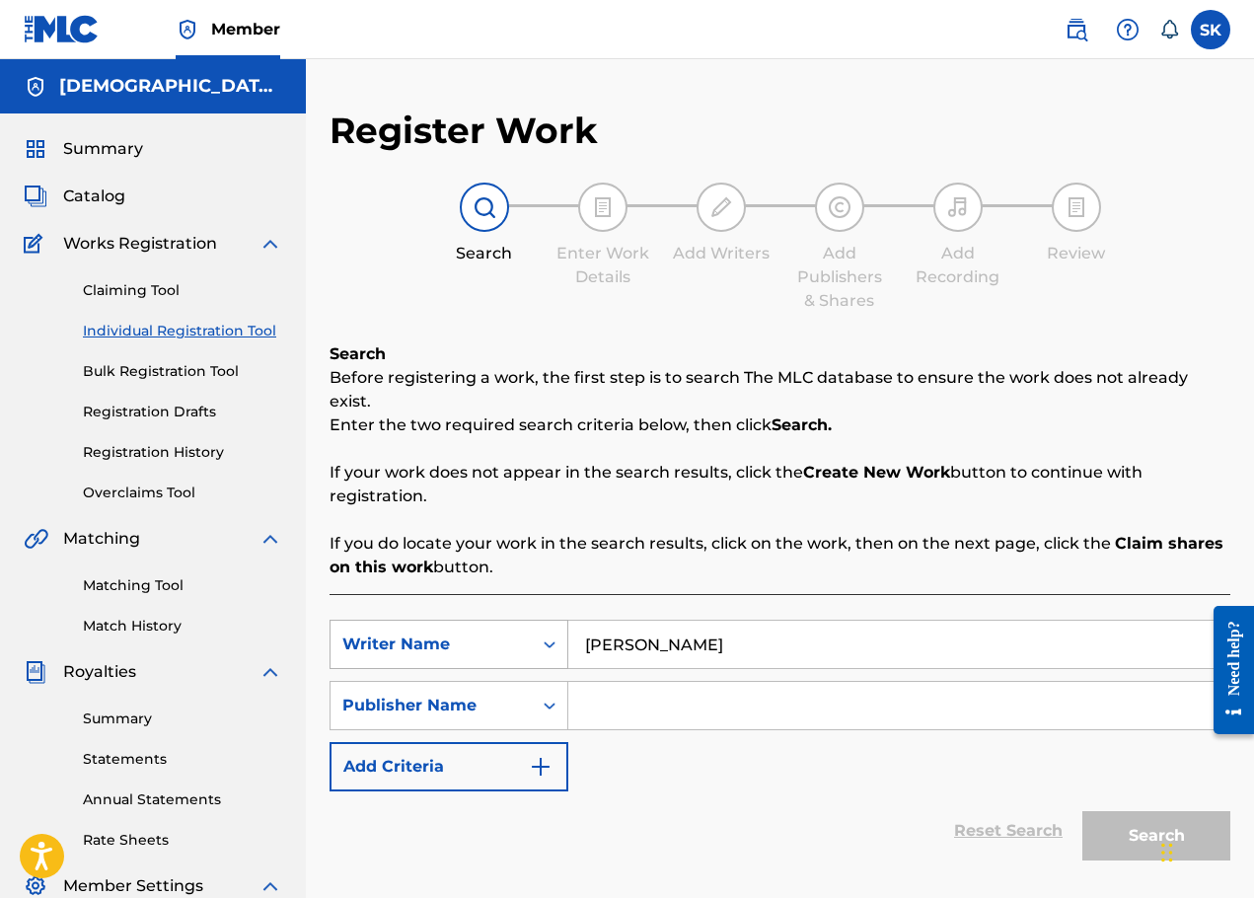
click at [470, 623] on div "Writer Name" at bounding box center [448, 643] width 239 height 49
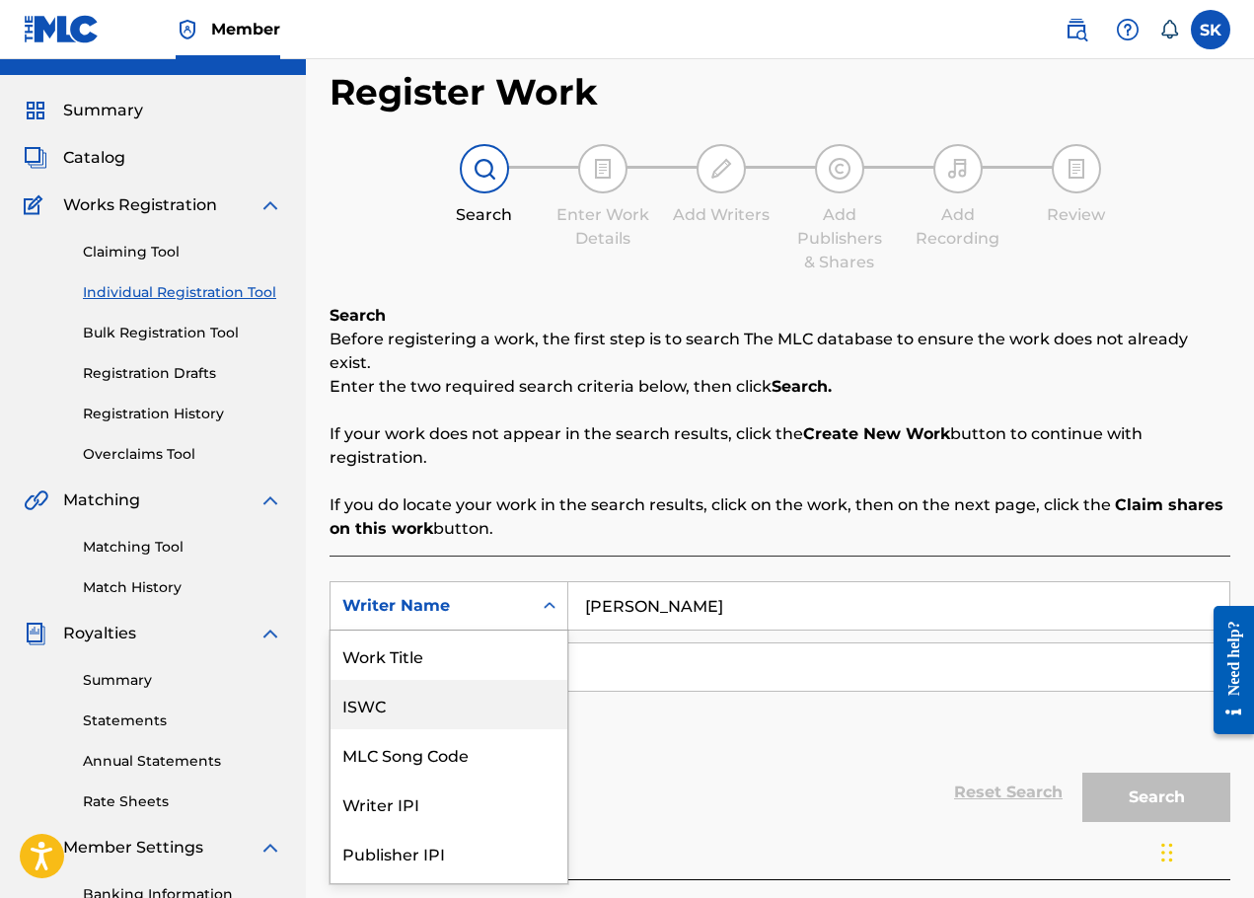
scroll to position [44, 0]
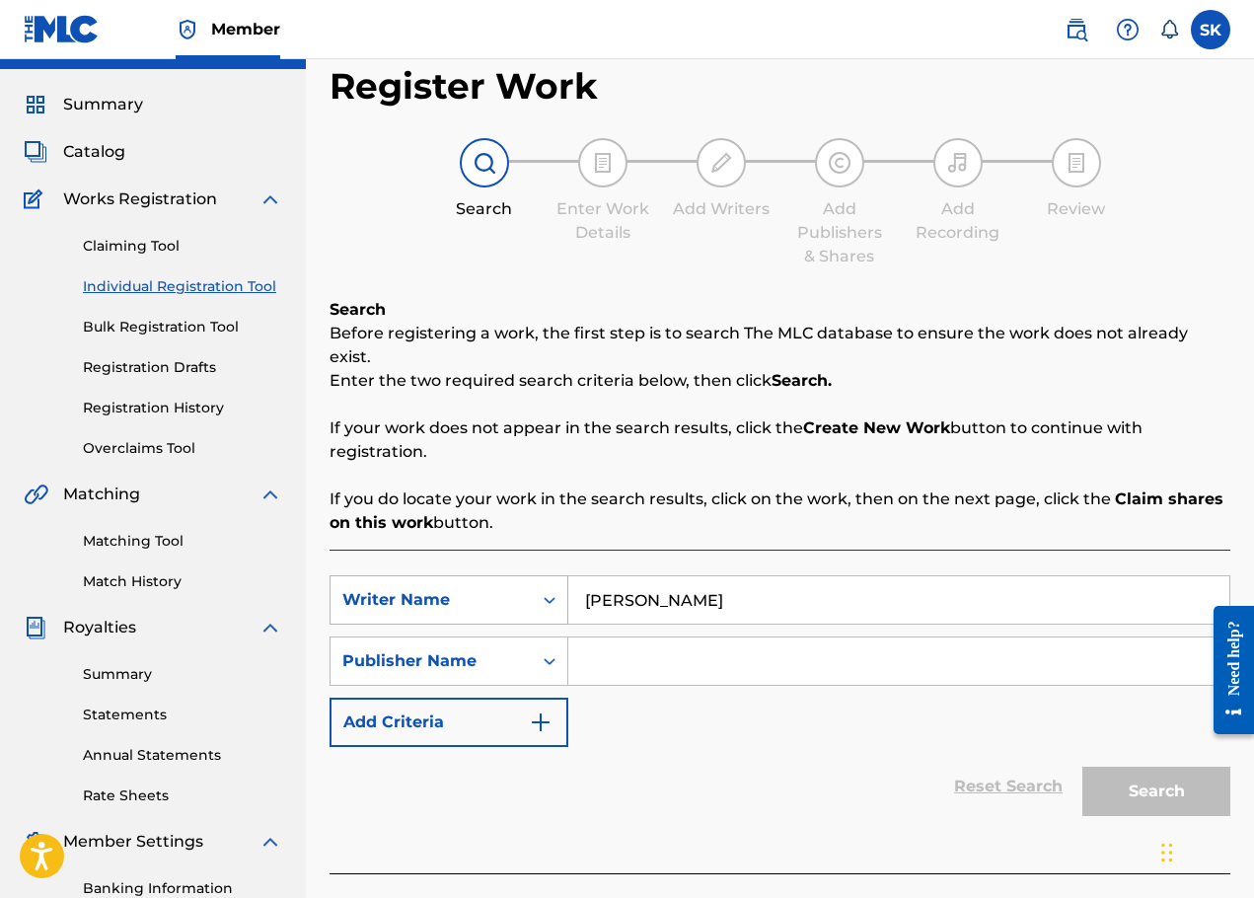
click at [485, 551] on div "SearchWithCriteria892794ff-d708-4b75-9457-dfe156c7adbb Writer Name [PERSON_NAME…" at bounding box center [779, 711] width 901 height 324
click at [484, 588] on div "Writer Name" at bounding box center [431, 600] width 178 height 24
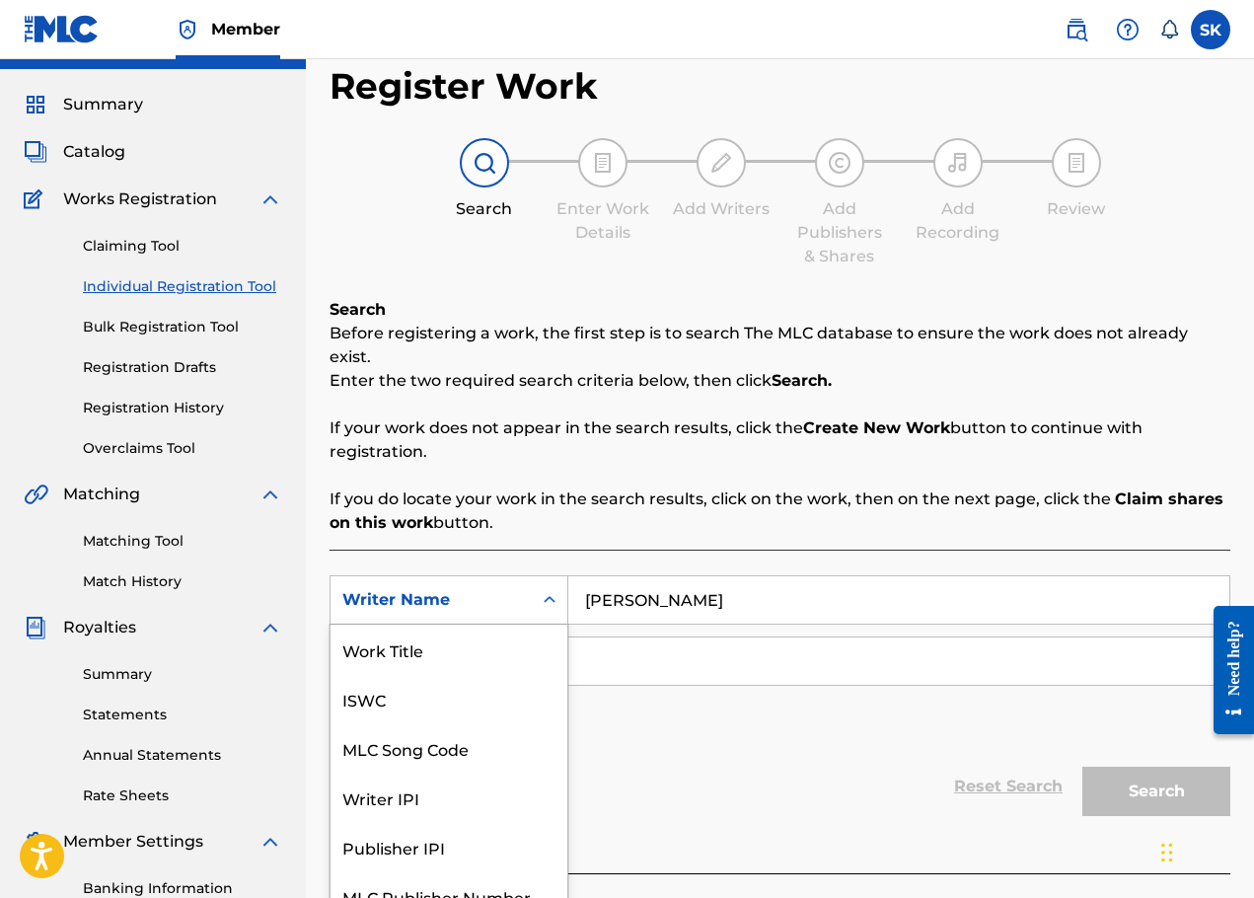
scroll to position [49, 0]
